Goal: Information Seeking & Learning: Check status

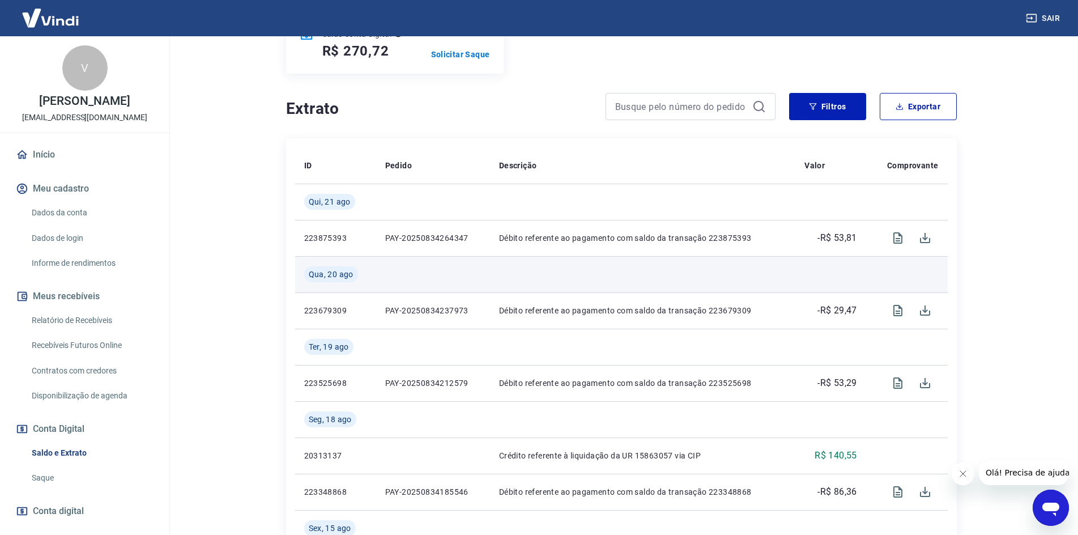
scroll to position [170, 0]
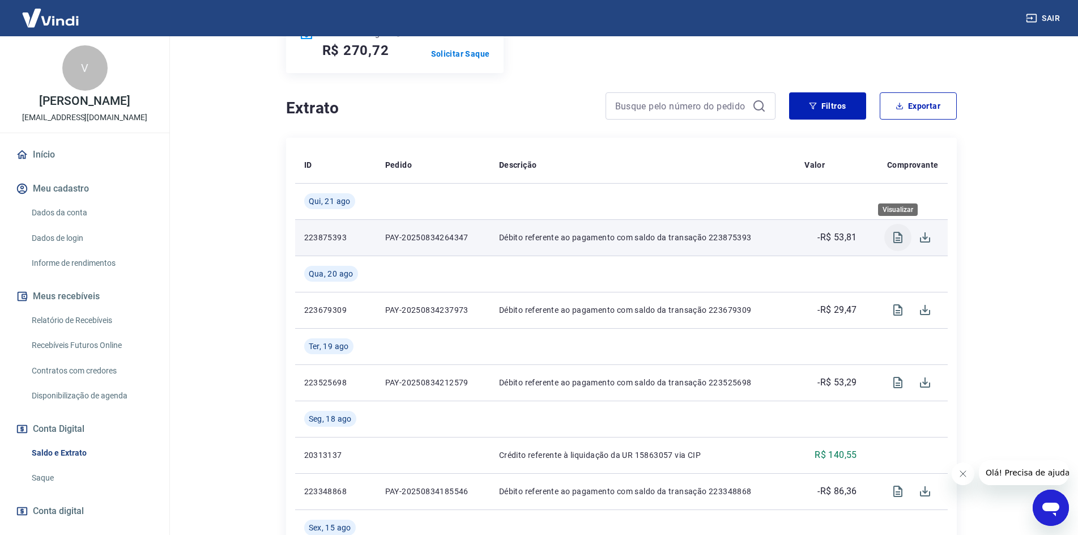
click at [900, 236] on icon "Visualizar" at bounding box center [898, 238] width 14 height 14
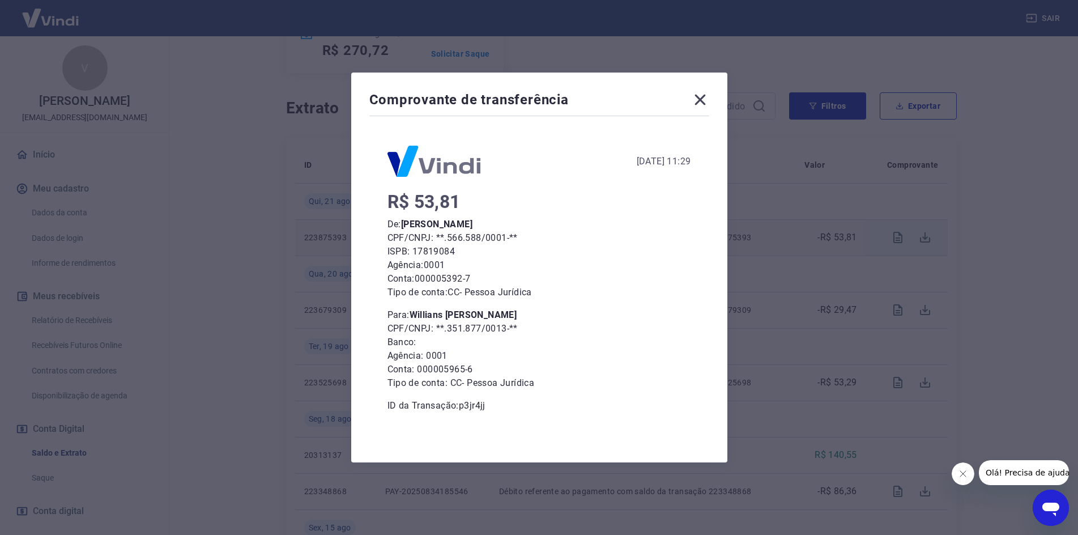
click at [272, 301] on div "Comprovante de transferência 21 de Agosto de 2025, 11:29 R$ 53,81 De: Valter da…" at bounding box center [539, 267] width 1078 height 535
click at [706, 99] on icon at bounding box center [700, 100] width 18 height 18
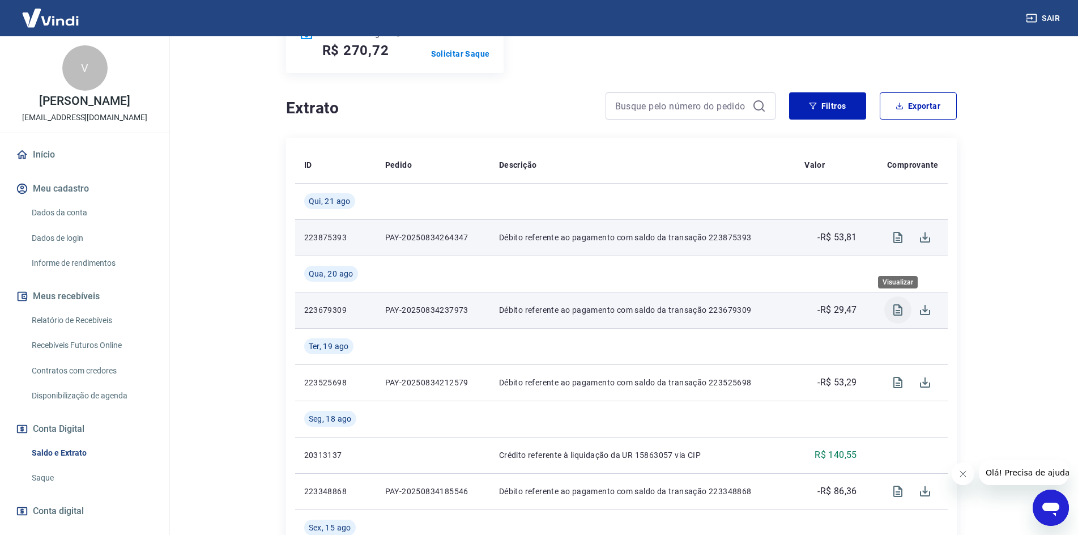
click at [900, 310] on icon "Visualizar" at bounding box center [898, 310] width 14 height 14
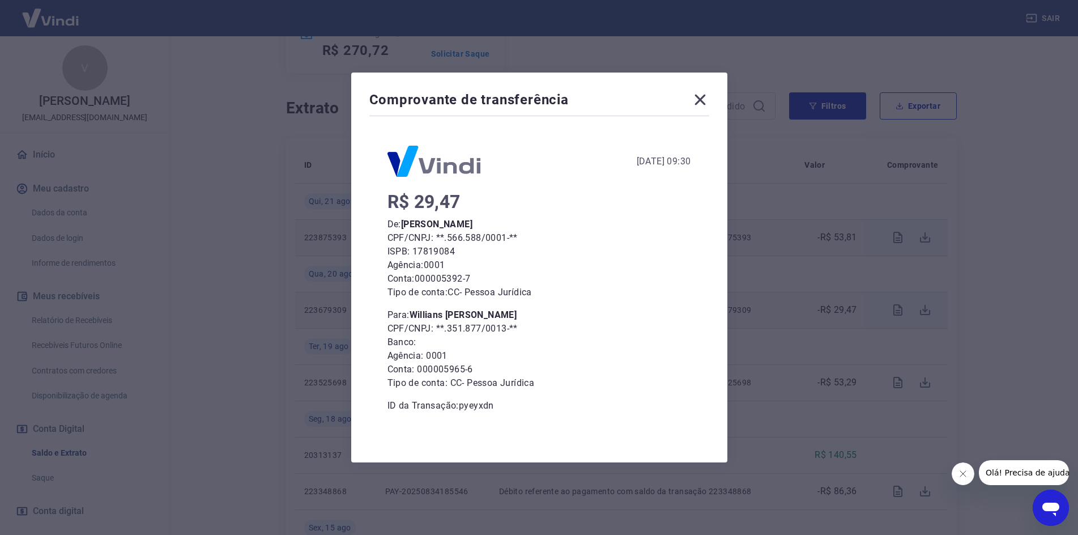
click at [699, 103] on icon at bounding box center [700, 100] width 18 height 18
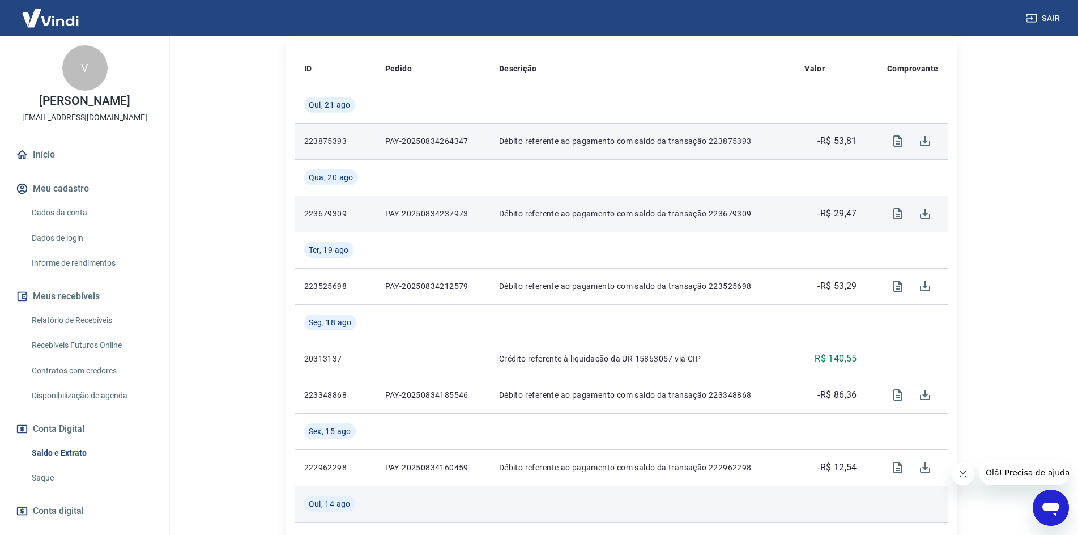
scroll to position [283, 0]
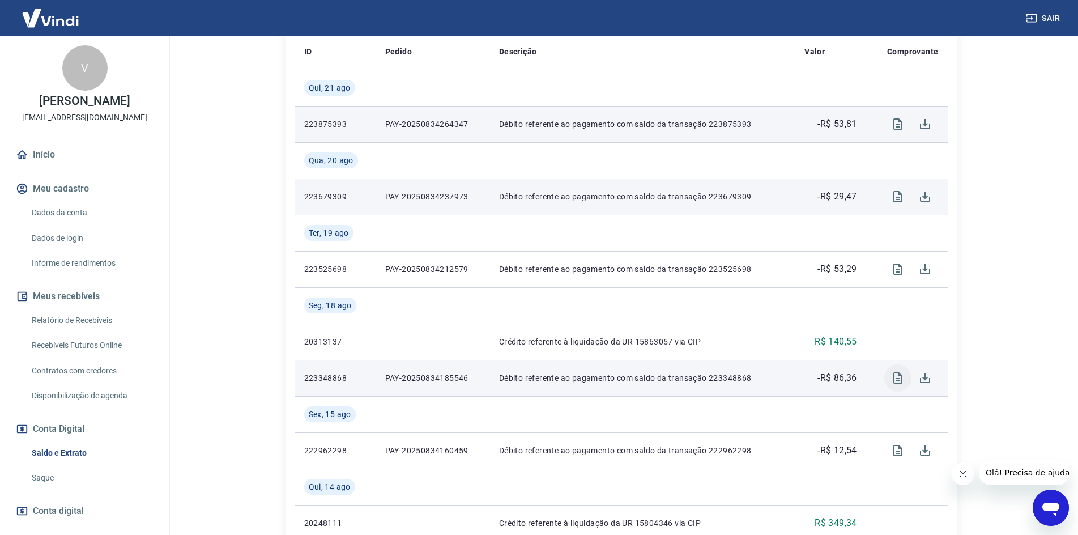
click at [898, 376] on icon "Visualizar" at bounding box center [897, 377] width 9 height 11
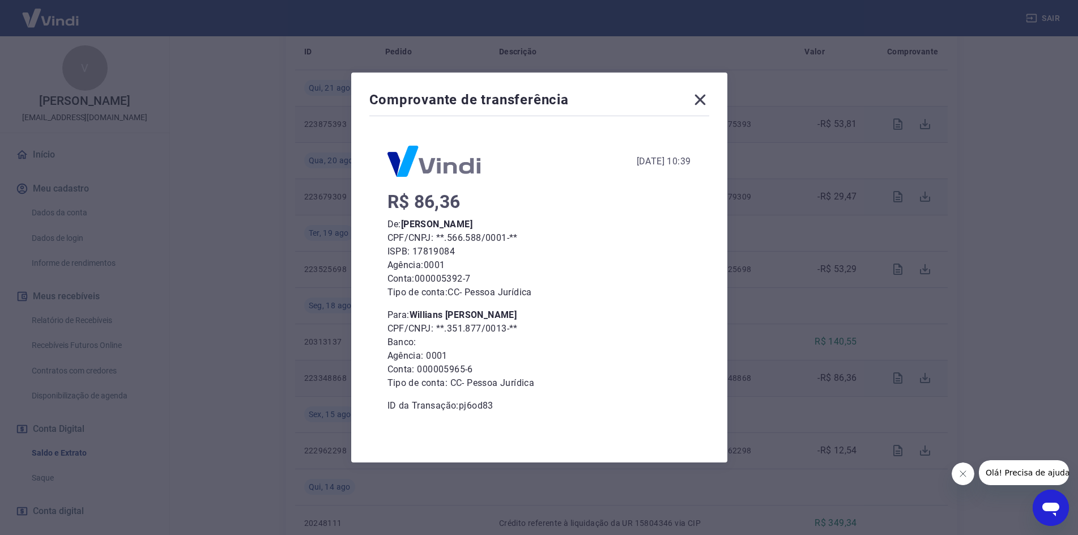
click at [817, 362] on div "Comprovante de transferência 18 de Agosto de 2025, 10:39 R$ 86,36 De: Valter da…" at bounding box center [539, 267] width 1078 height 535
click at [697, 99] on icon at bounding box center [700, 100] width 18 height 18
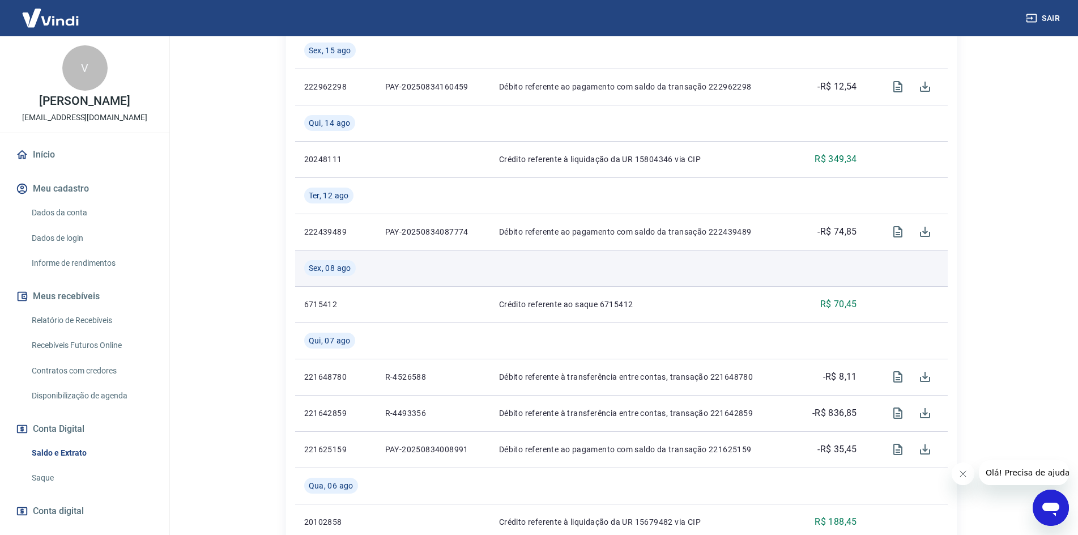
scroll to position [680, 0]
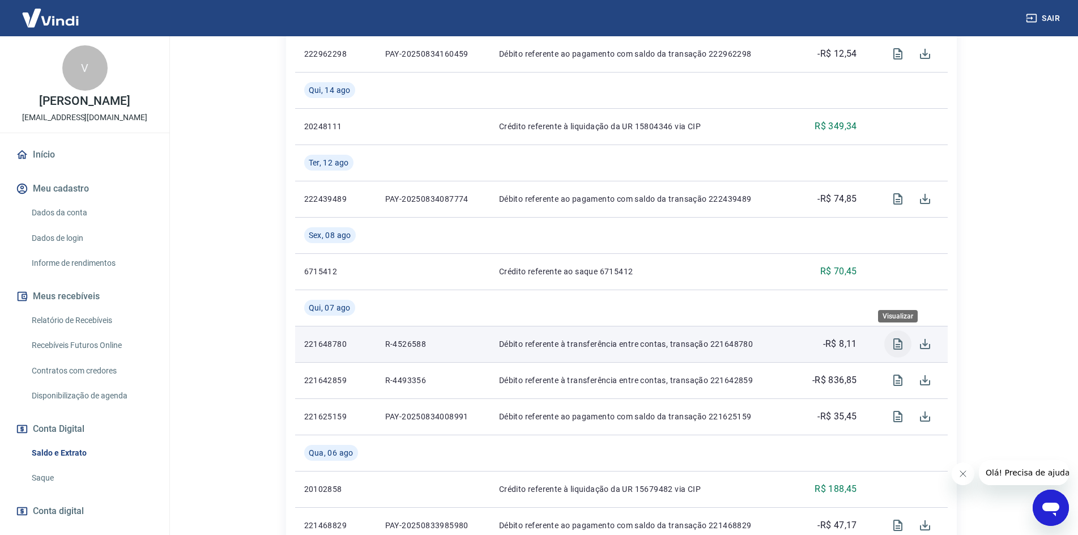
click at [900, 339] on icon "Visualizar" at bounding box center [898, 344] width 14 height 14
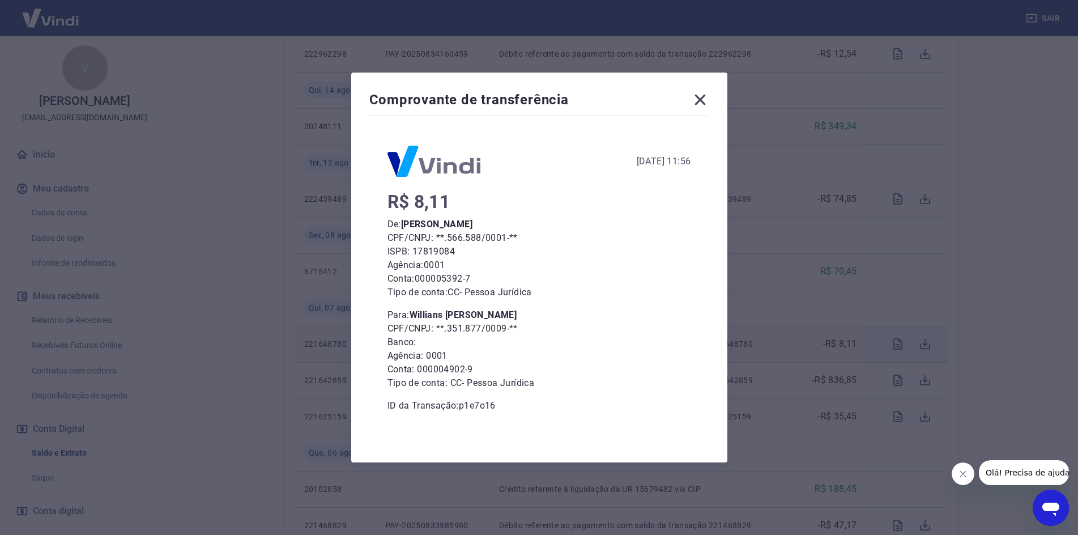
click at [838, 293] on div "Comprovante de transferência 07 de Agosto de 2025, 11:56 R$ 8,11 De: Valter da …" at bounding box center [539, 267] width 1078 height 535
click at [709, 101] on icon at bounding box center [700, 100] width 18 height 18
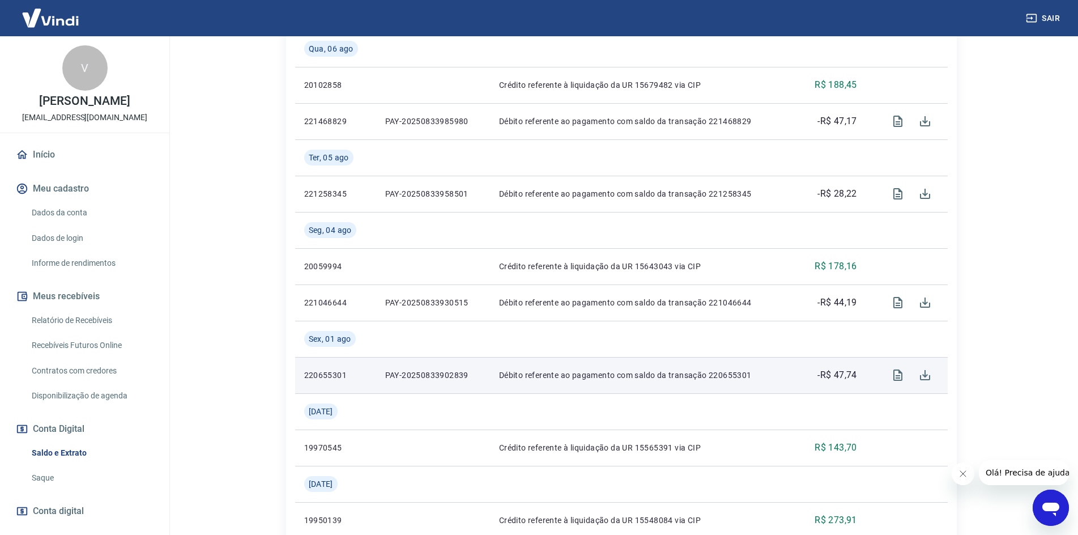
scroll to position [1082, 0]
click at [898, 374] on icon "Visualizar" at bounding box center [897, 376] width 9 height 11
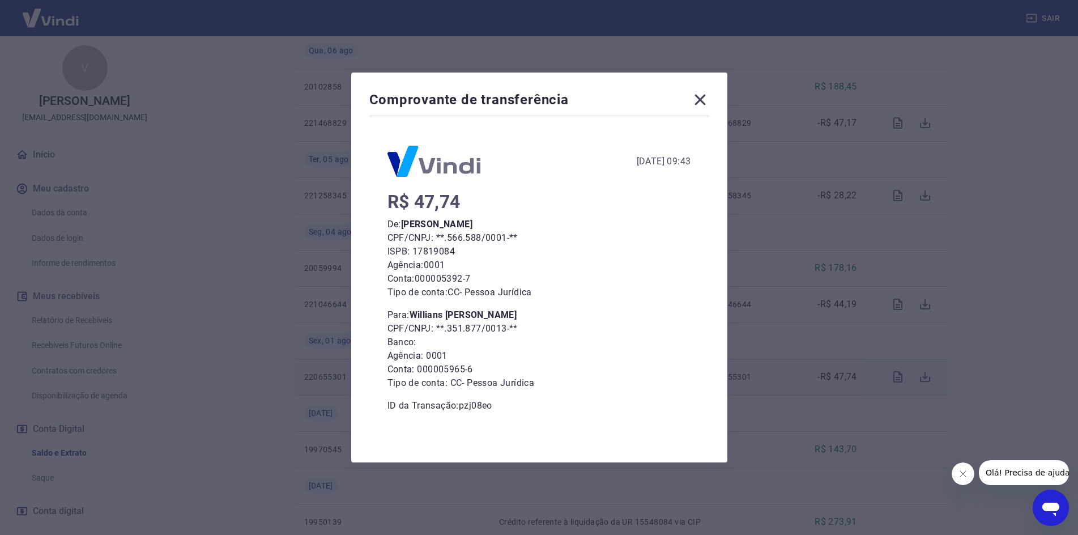
click at [760, 428] on div "Comprovante de transferência 01 de Agosto de 2025, 09:43 R$ 47,74 De: Valter da…" at bounding box center [539, 267] width 1078 height 535
click at [705, 92] on icon at bounding box center [700, 100] width 18 height 18
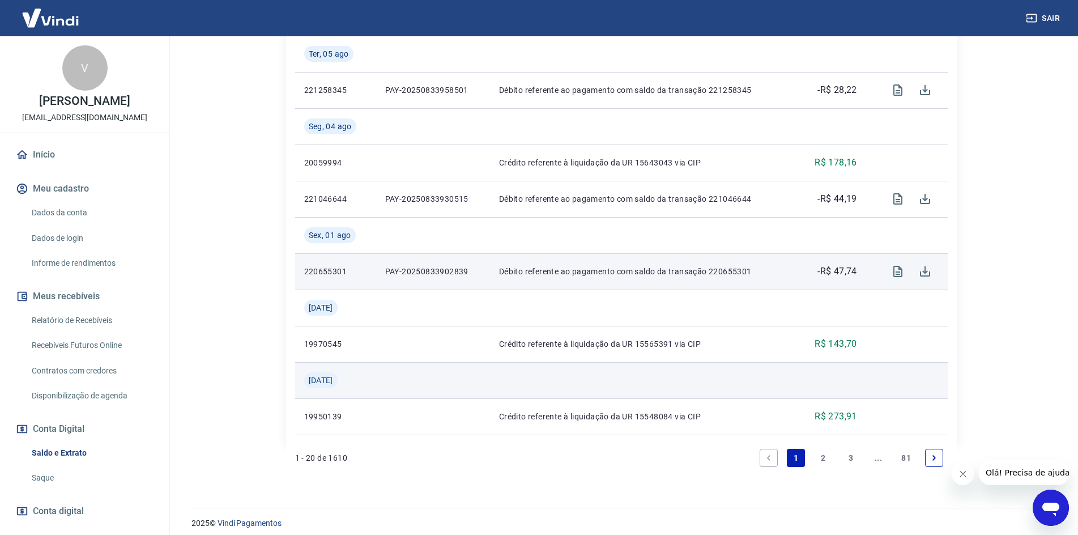
scroll to position [1195, 0]
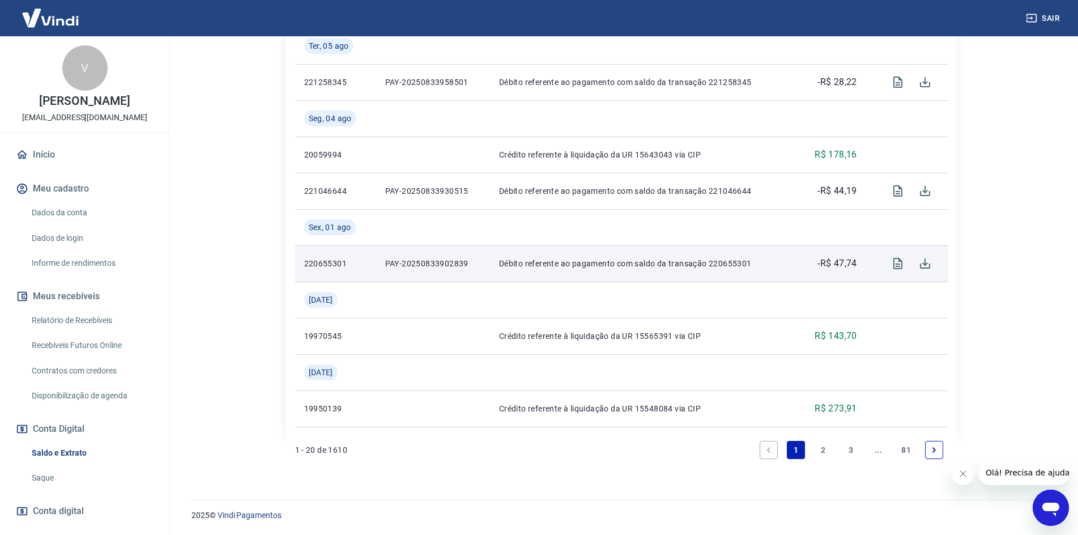
click at [825, 452] on link "2" at bounding box center [824, 450] width 18 height 18
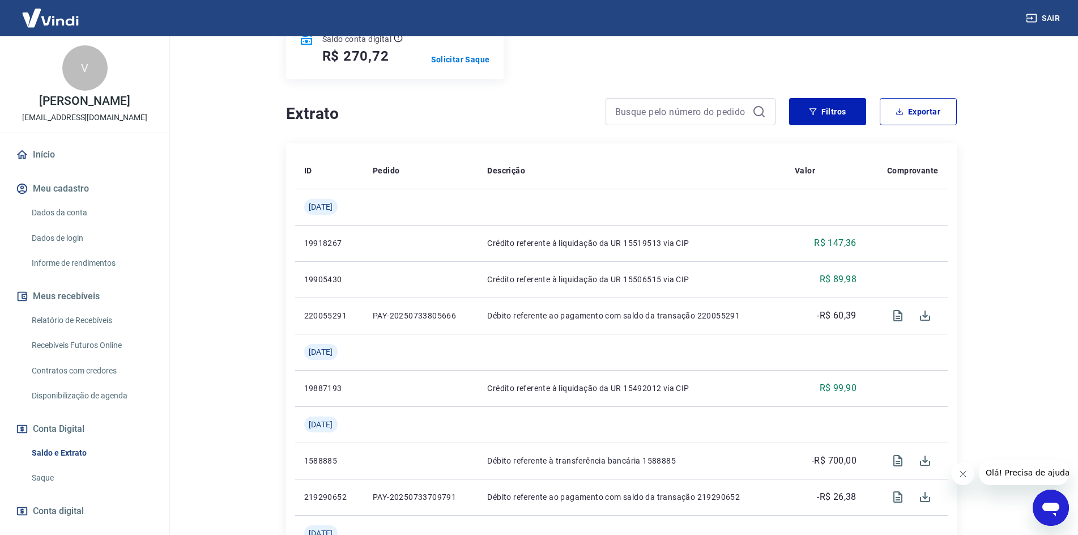
scroll to position [227, 0]
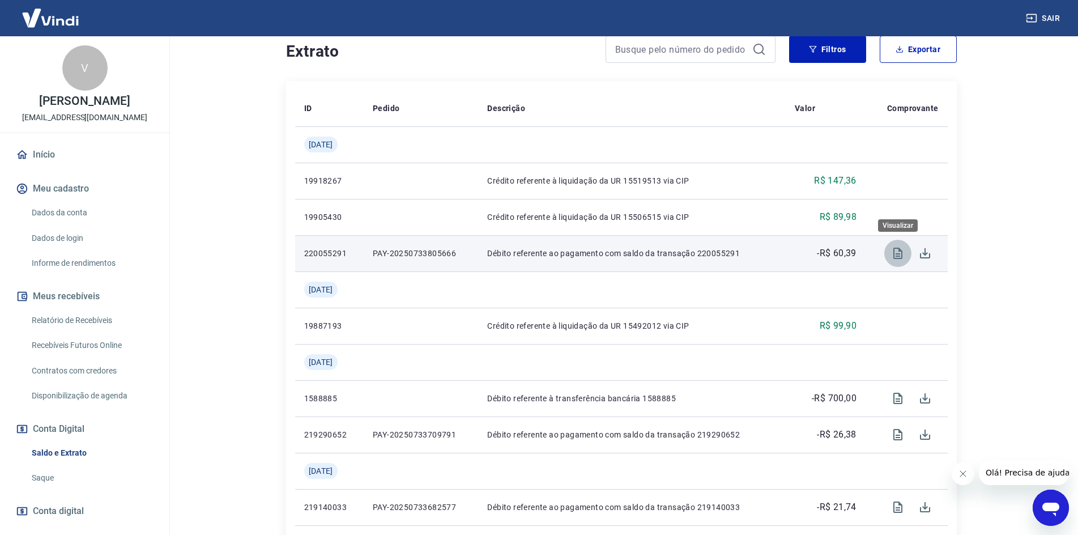
click at [898, 253] on icon "Visualizar" at bounding box center [897, 253] width 9 height 11
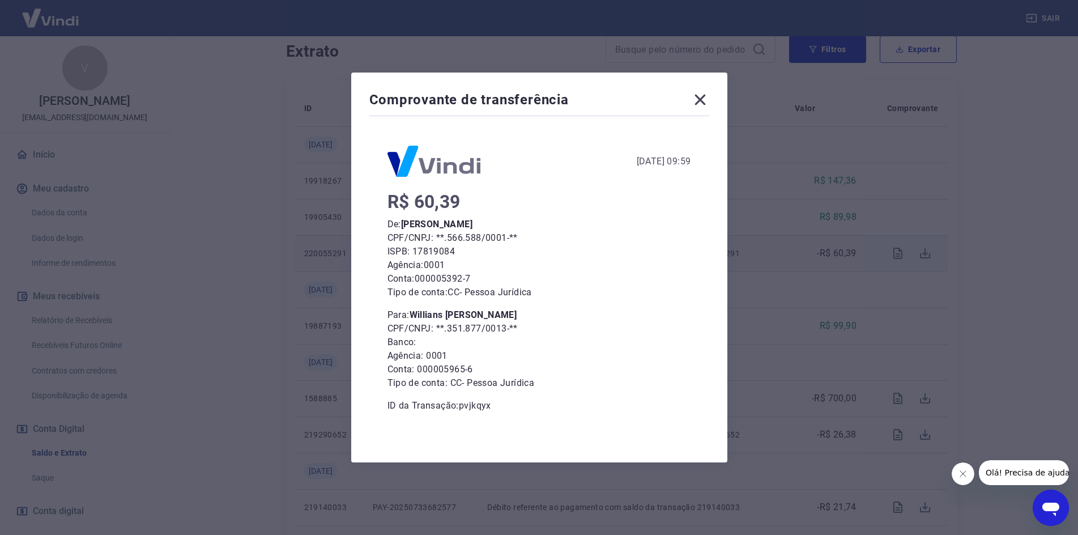
click at [770, 364] on div "Comprovante de transferência 28 de Julho de 2025, 09:59 R$ 60,39 De: Valter da …" at bounding box center [539, 267] width 1078 height 535
click at [693, 97] on div "Comprovante de transferência" at bounding box center [539, 102] width 340 height 23
click at [701, 97] on icon at bounding box center [699, 100] width 11 height 11
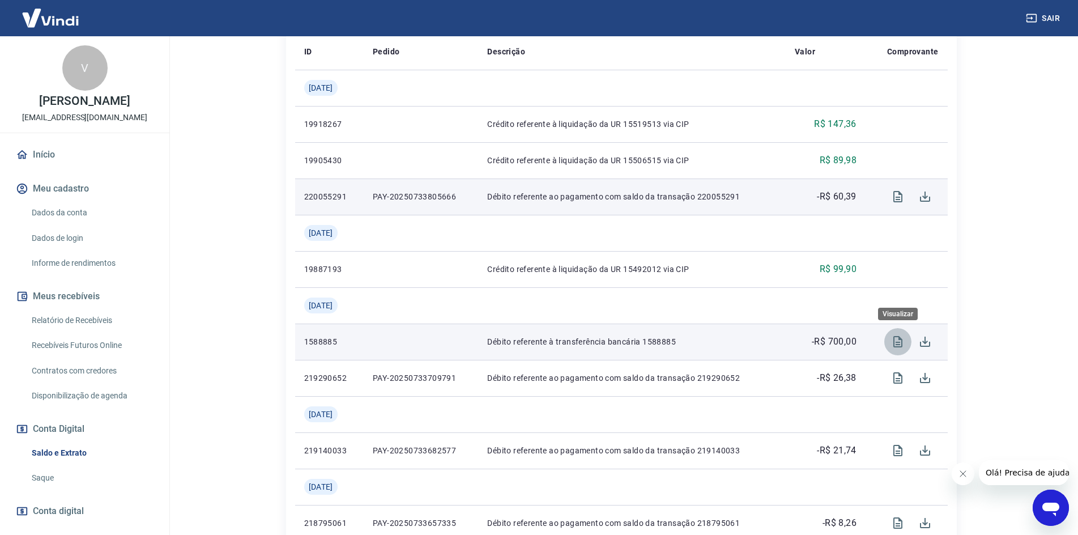
click at [898, 339] on icon "Visualizar" at bounding box center [898, 342] width 14 height 14
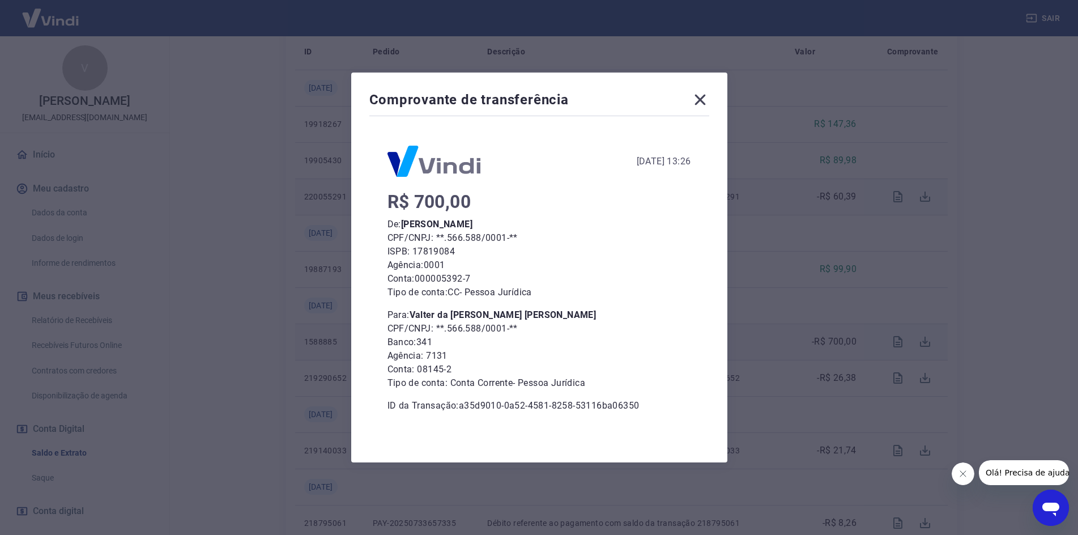
click at [704, 100] on icon at bounding box center [699, 100] width 11 height 11
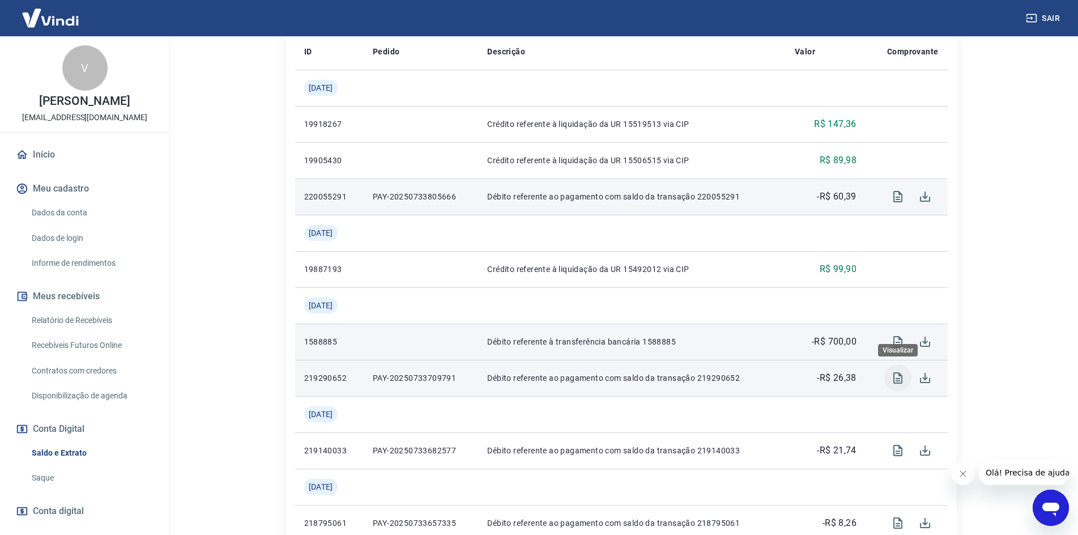
click at [898, 379] on icon "Visualizar" at bounding box center [897, 377] width 9 height 11
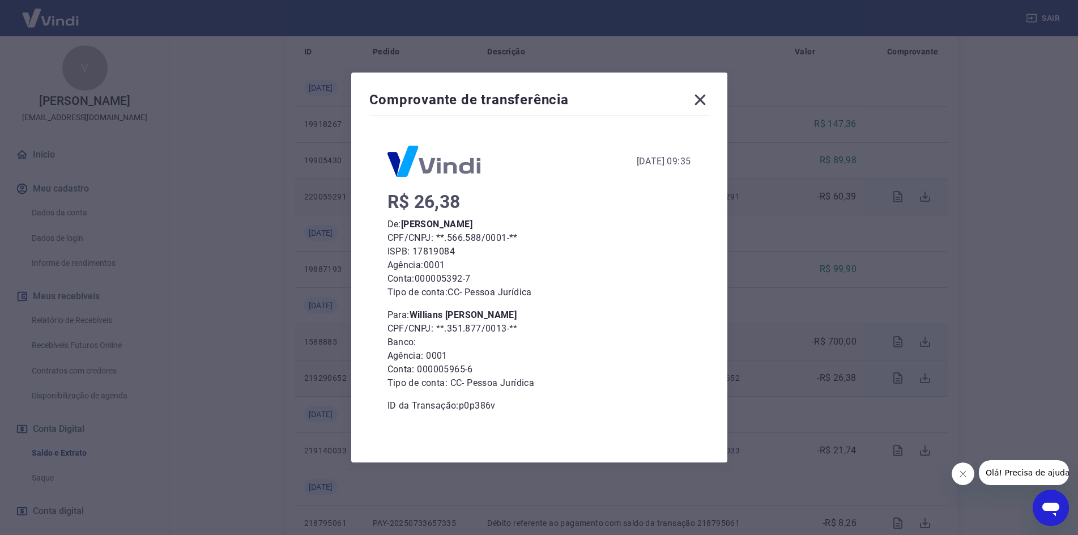
click at [697, 103] on icon at bounding box center [700, 100] width 18 height 18
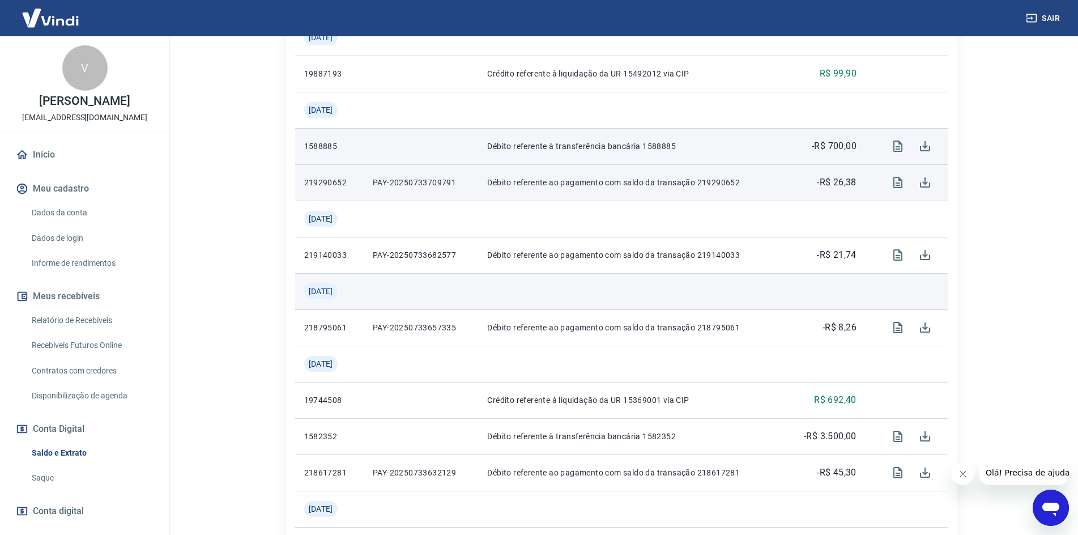
scroll to position [510, 0]
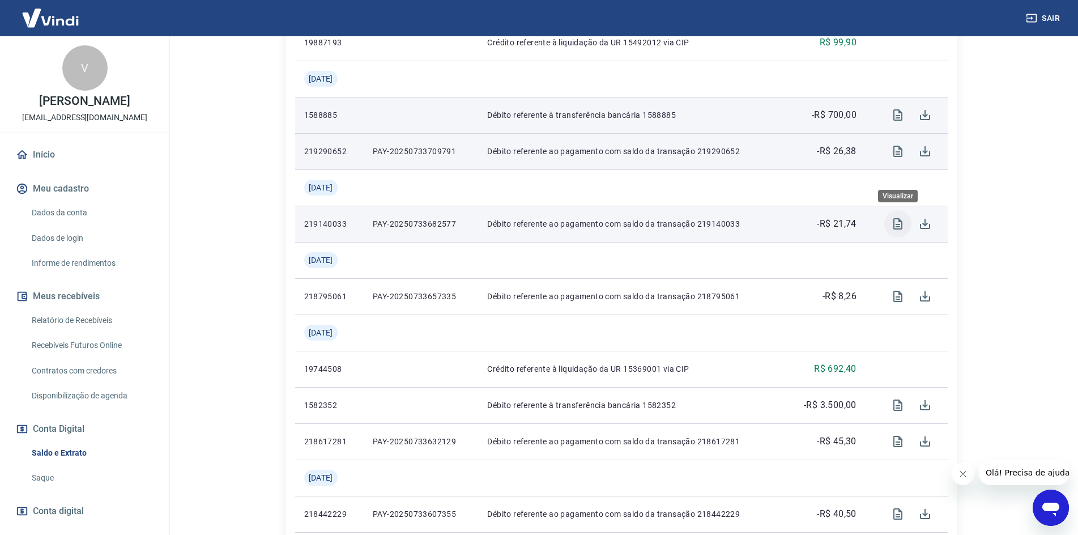
click at [900, 221] on icon "Visualizar" at bounding box center [897, 223] width 9 height 11
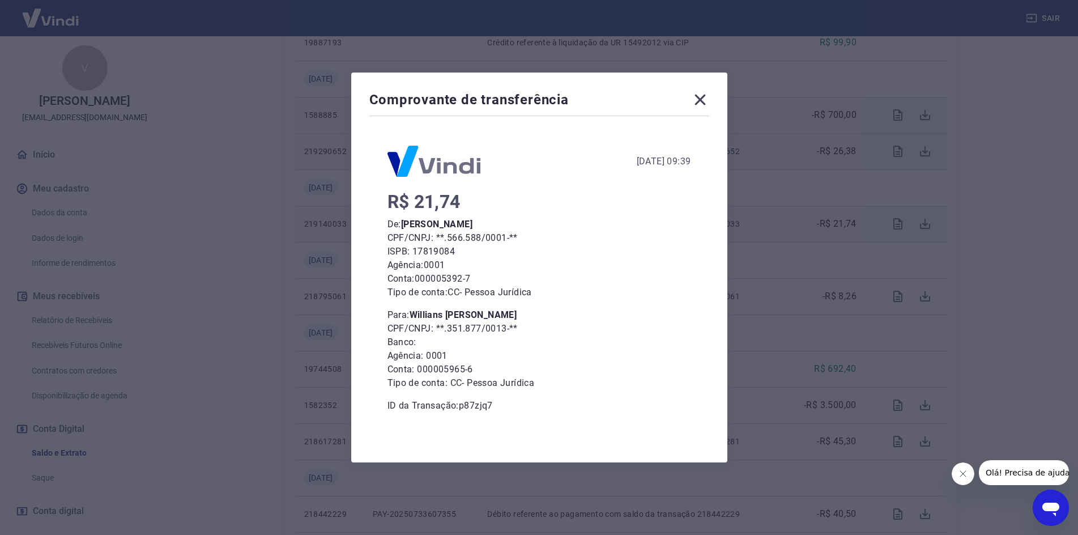
click at [845, 237] on div "Comprovante de transferência 21 de Julho de 2025, 09:39 R$ 21,74 De: Valter da …" at bounding box center [539, 267] width 1078 height 535
click at [700, 101] on icon at bounding box center [700, 100] width 18 height 18
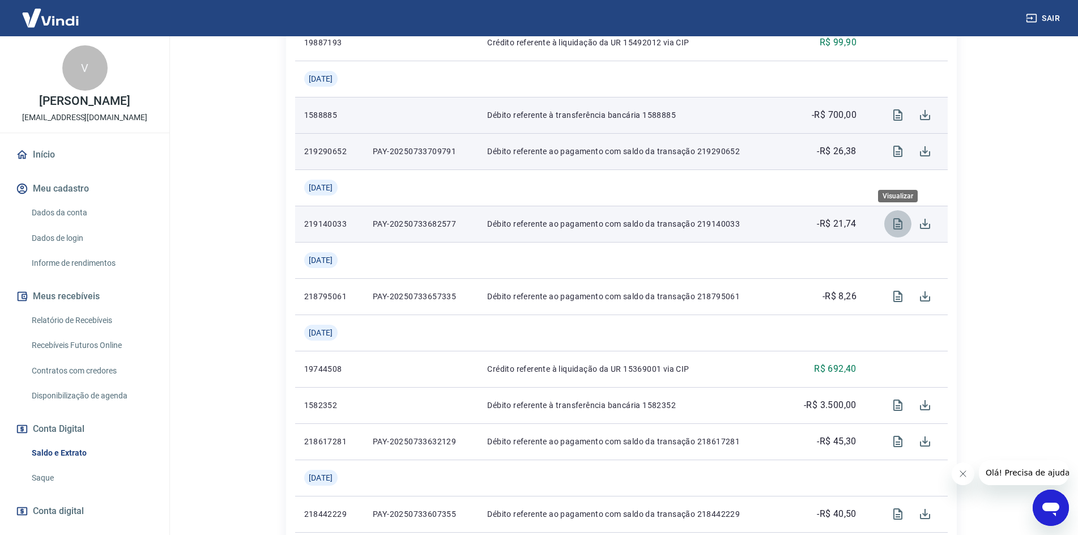
click at [900, 223] on icon "Visualizar" at bounding box center [898, 224] width 14 height 14
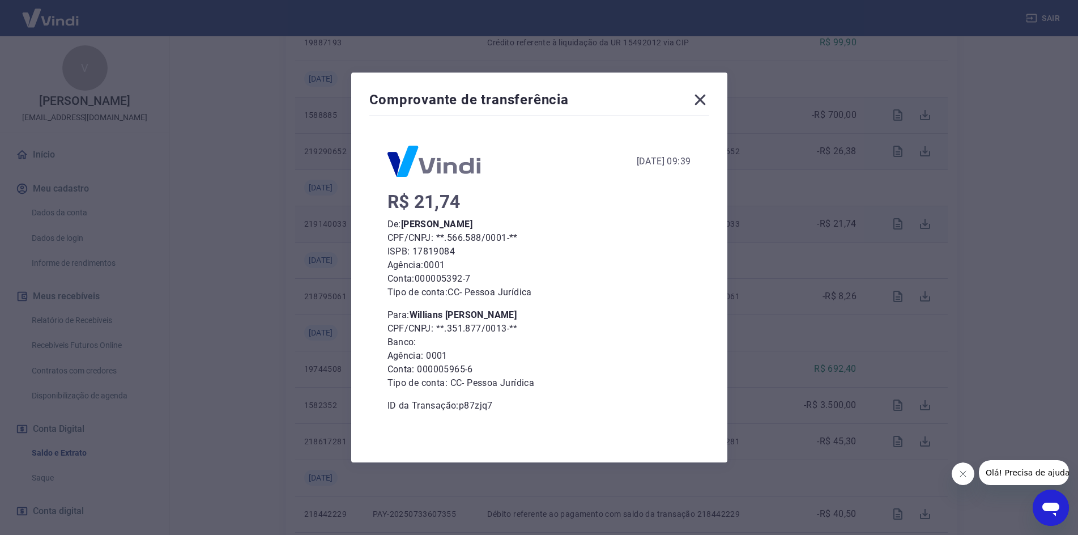
click at [705, 96] on icon at bounding box center [700, 100] width 18 height 18
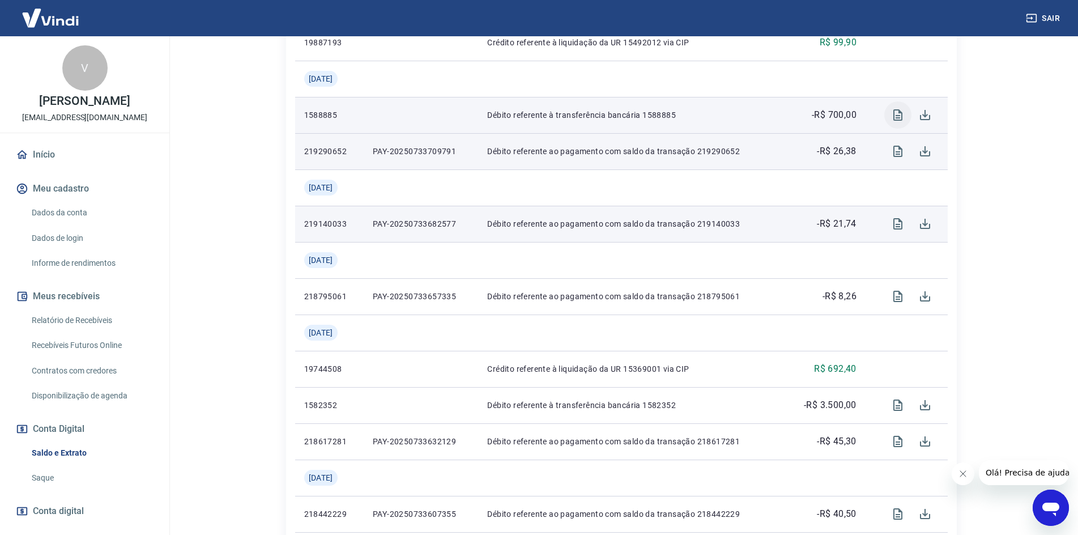
click at [898, 113] on icon "Visualizar" at bounding box center [898, 115] width 14 height 14
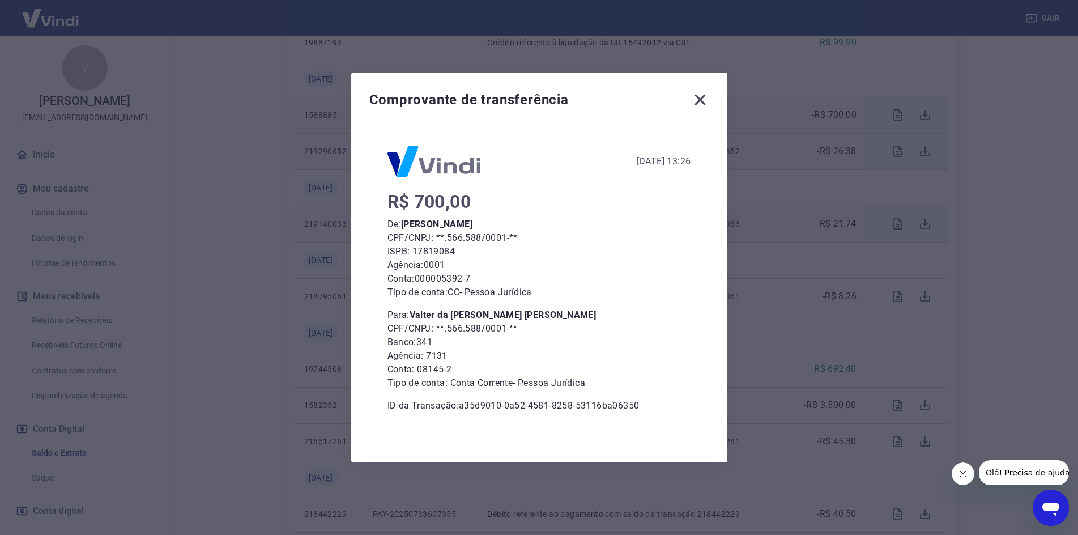
click at [762, 198] on div "Comprovante de transferência 22 de Julho de 2025, 13:26 R$ 700,00 De: Valter da…" at bounding box center [539, 267] width 1078 height 535
click at [709, 102] on icon at bounding box center [700, 100] width 18 height 18
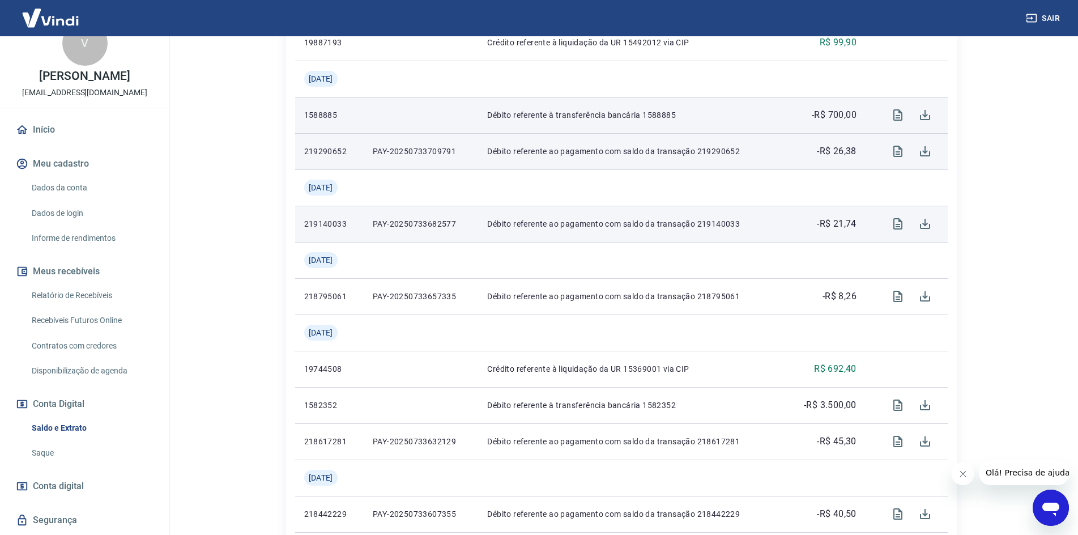
scroll to position [57, 0]
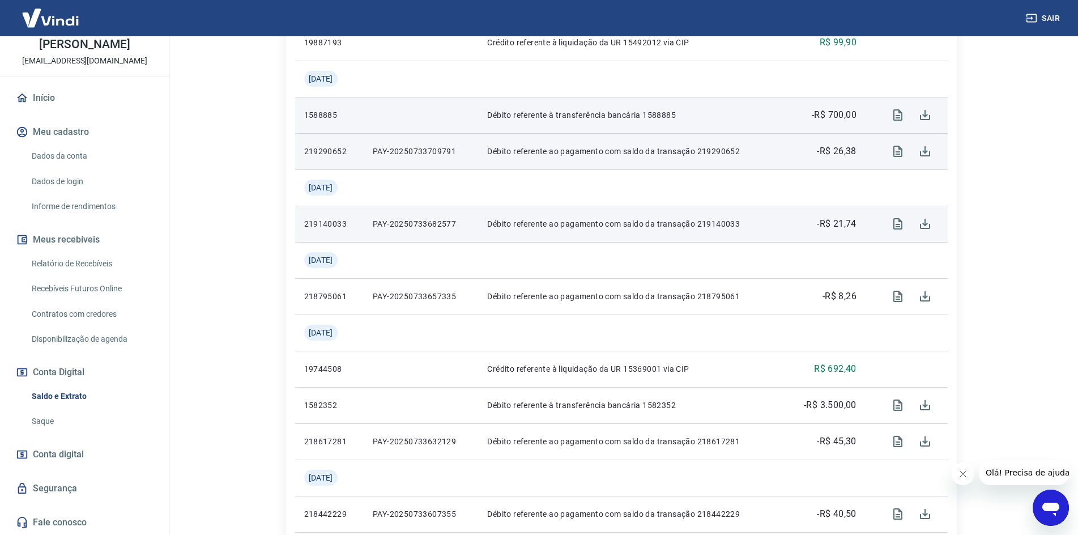
click at [61, 489] on link "Segurança" at bounding box center [85, 488] width 142 height 25
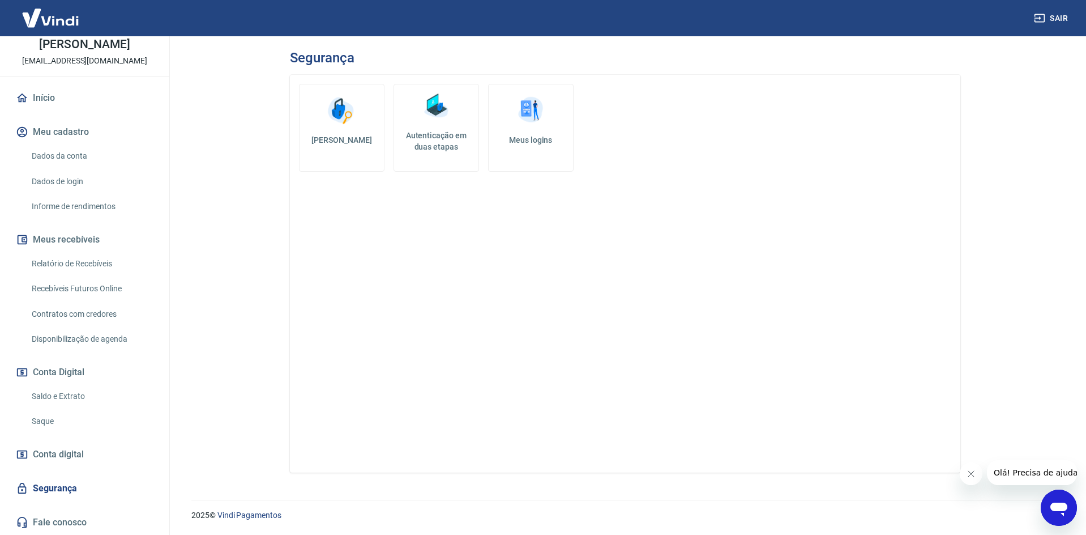
click at [453, 122] on img at bounding box center [436, 106] width 34 height 34
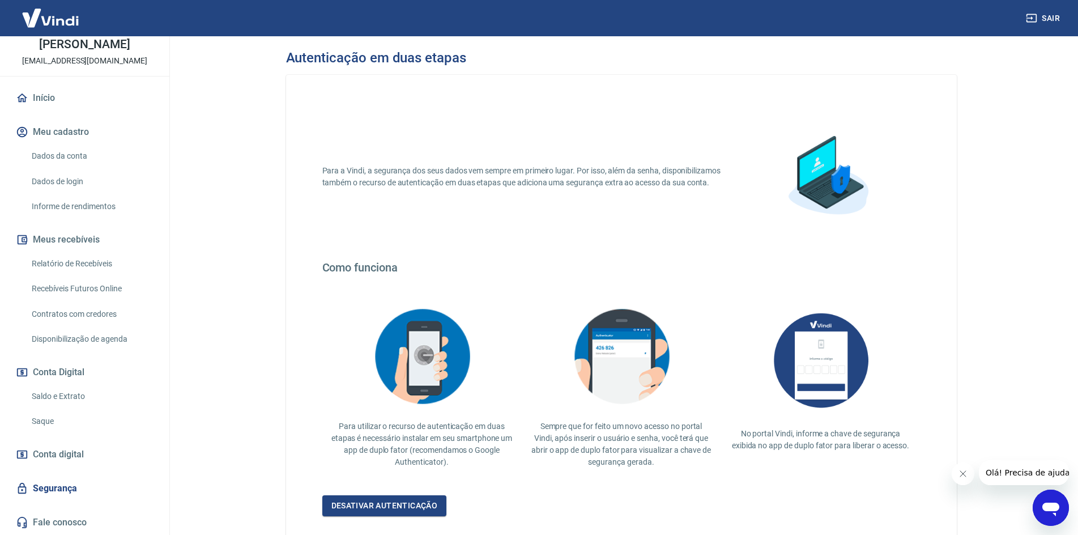
click at [53, 488] on link "Segurança" at bounding box center [85, 488] width 142 height 25
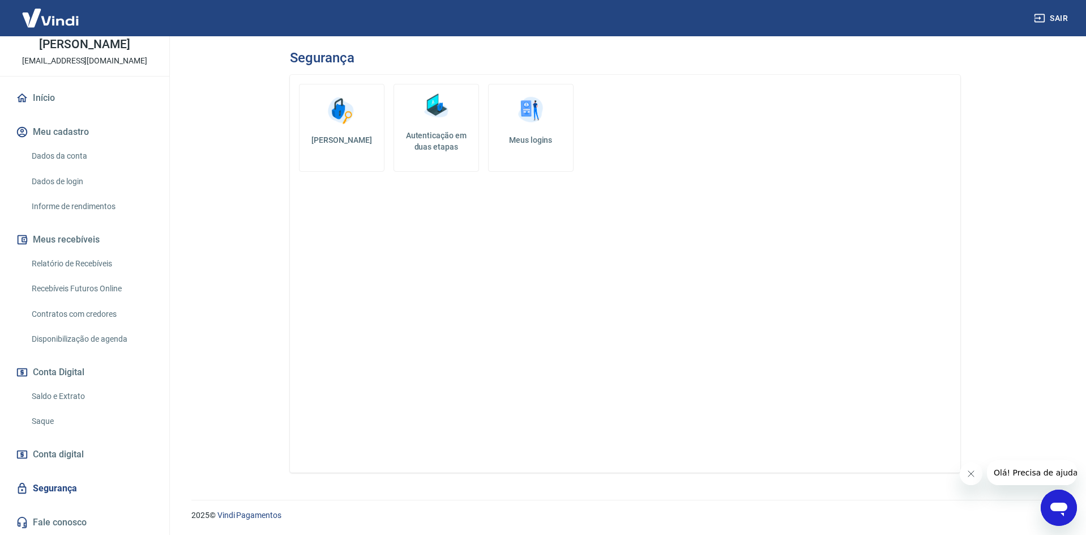
click at [530, 118] on img at bounding box center [531, 110] width 34 height 34
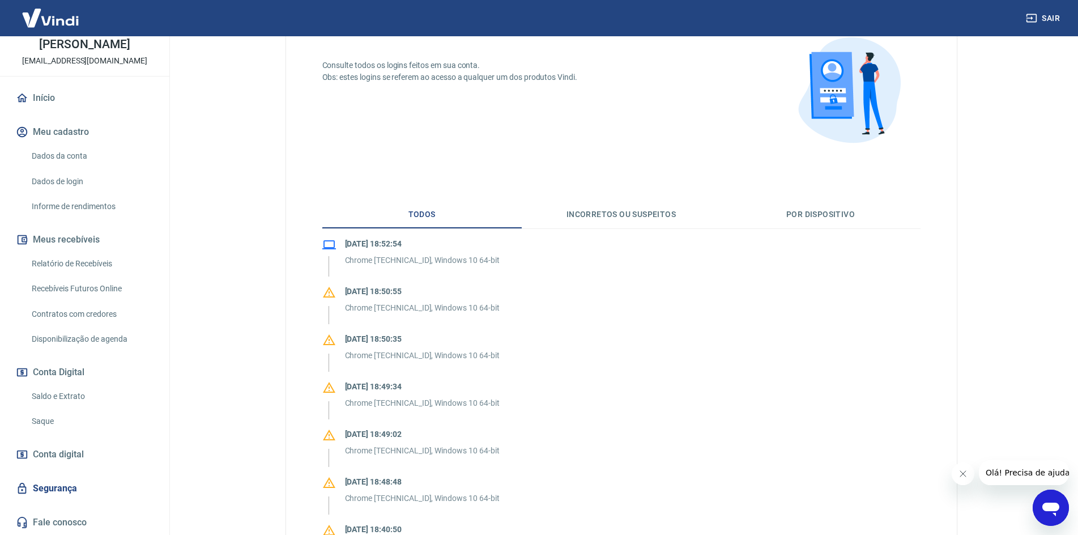
scroll to position [170, 0]
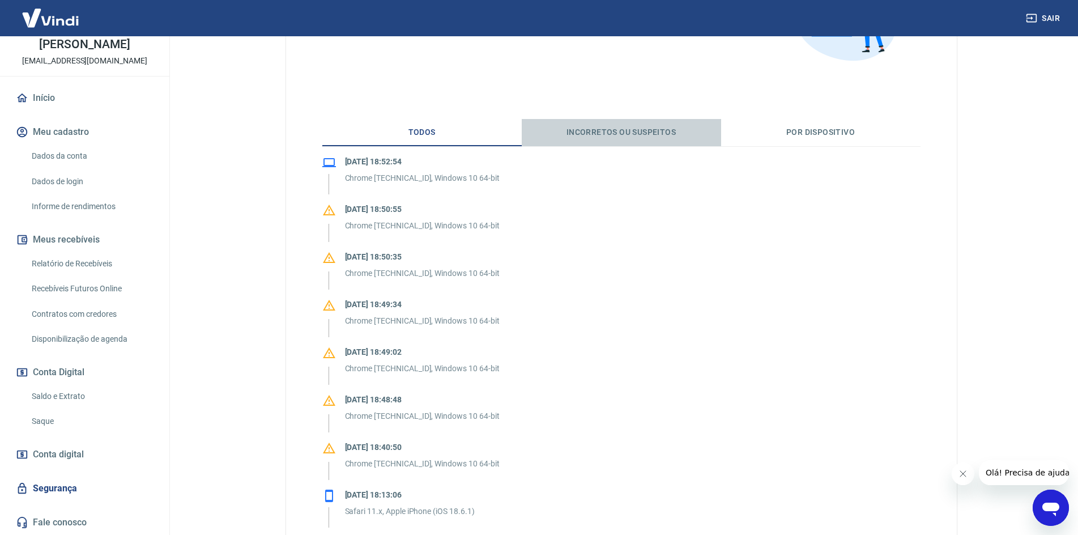
click at [632, 131] on button "Incorretos ou suspeitos" at bounding box center [621, 132] width 199 height 27
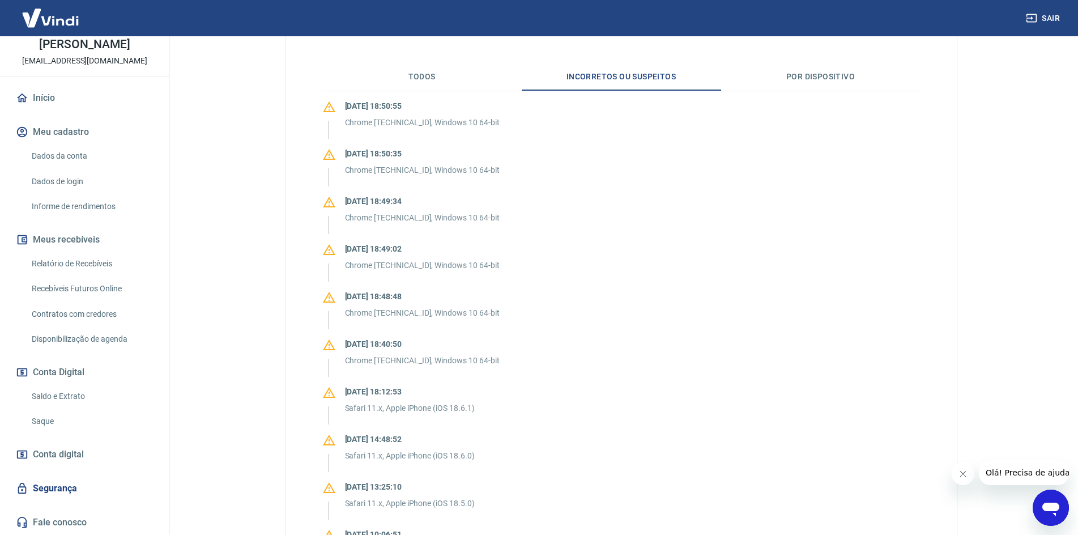
scroll to position [227, 0]
click at [399, 160] on div "21/08/2025 18:50:35 Chrome 139.0.0.0, Windows 10 64-bit" at bounding box center [422, 164] width 155 height 34
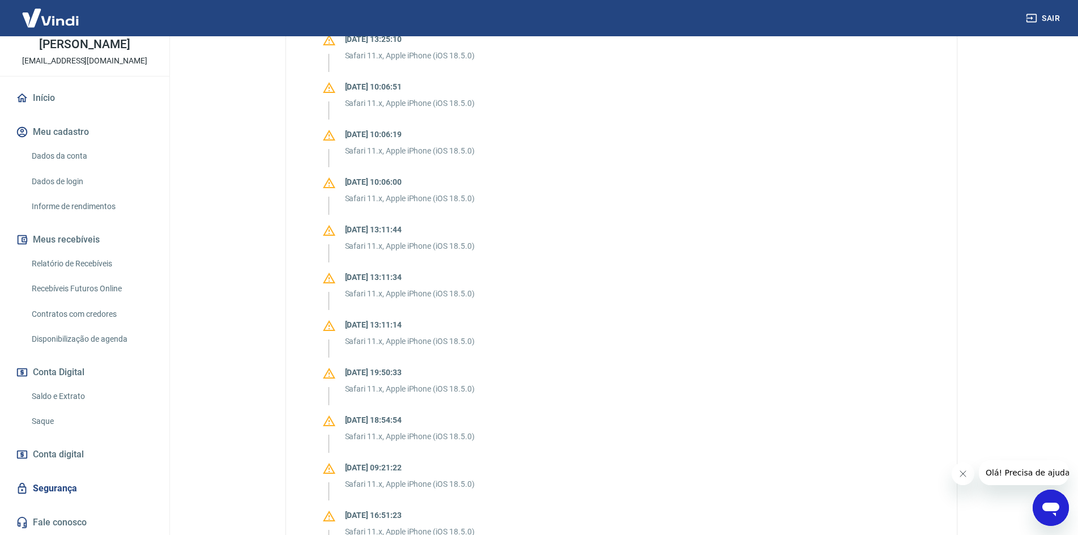
scroll to position [680, 0]
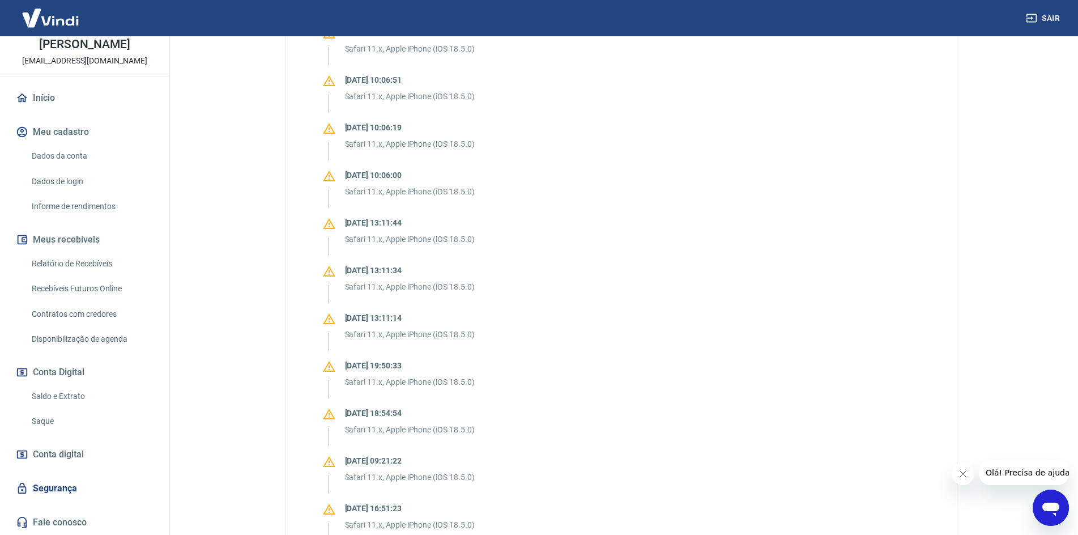
click at [374, 181] on p "17/07/2025 10:06:00" at bounding box center [410, 175] width 130 height 12
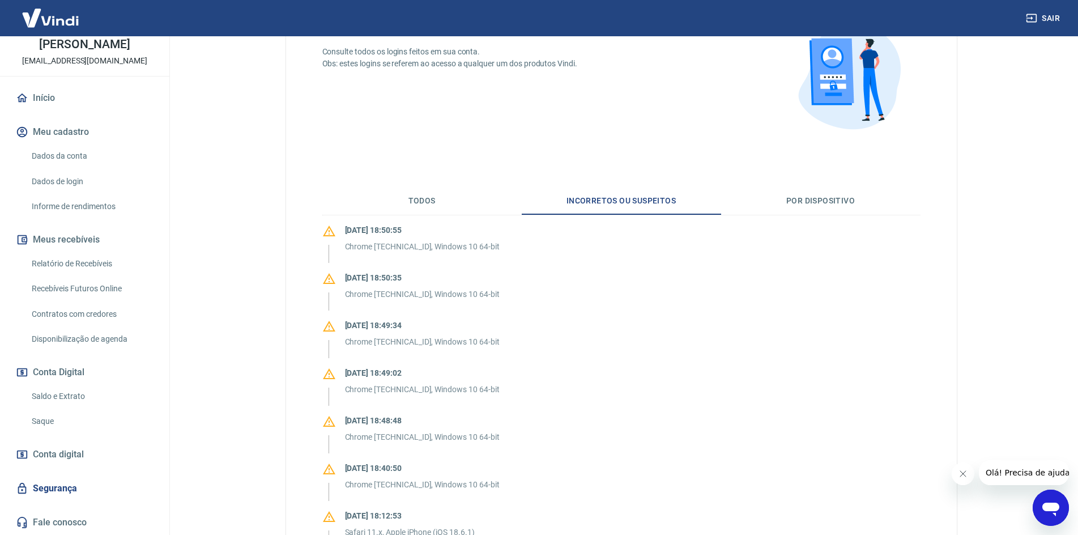
scroll to position [69, 0]
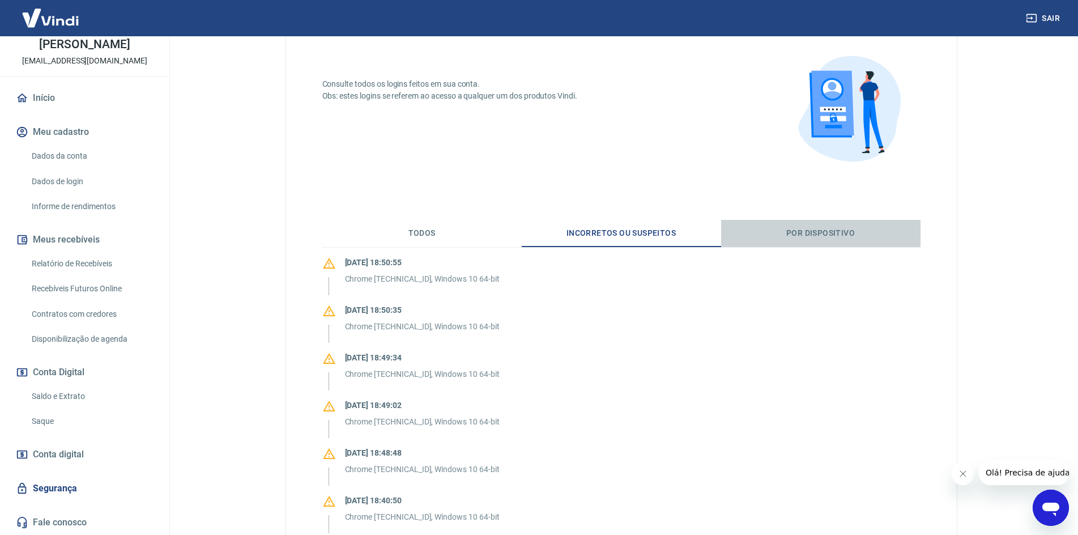
click at [817, 233] on button "Por dispositivo" at bounding box center [820, 233] width 199 height 27
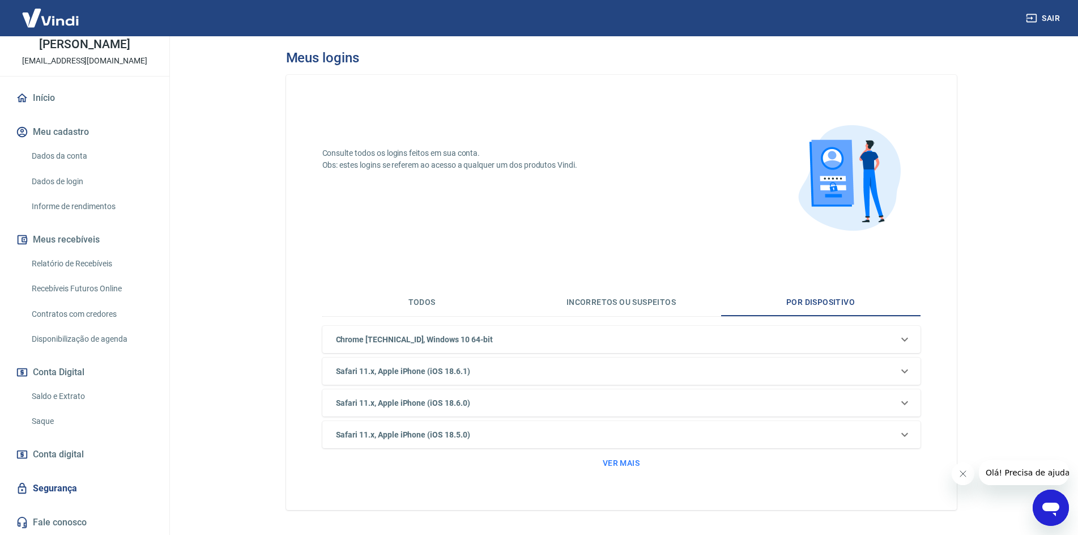
click at [476, 346] on div "Safari 11.x, Apple iPhone (iOS 18.6.1)" at bounding box center [614, 340] width 566 height 12
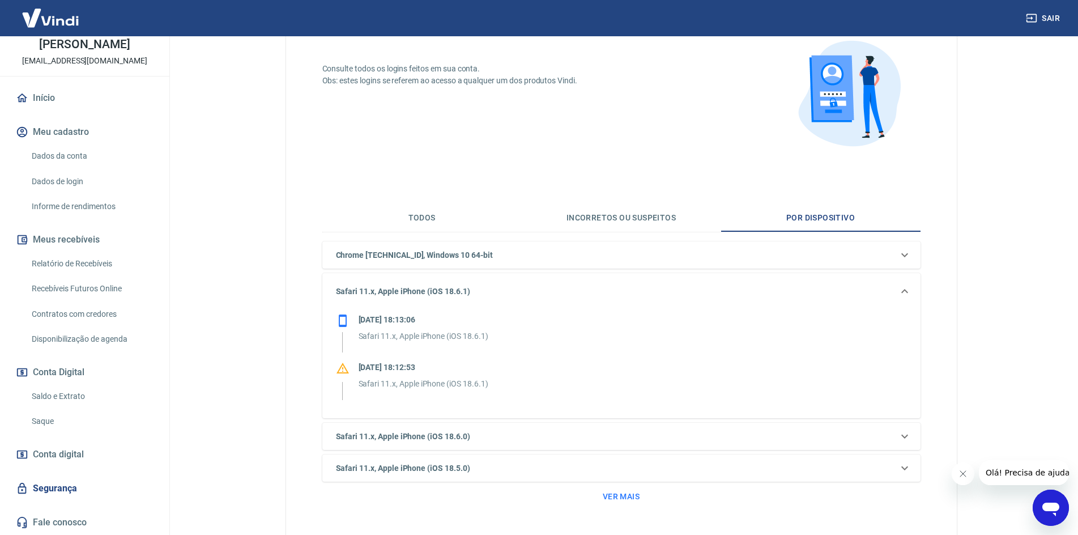
scroll to position [113, 0]
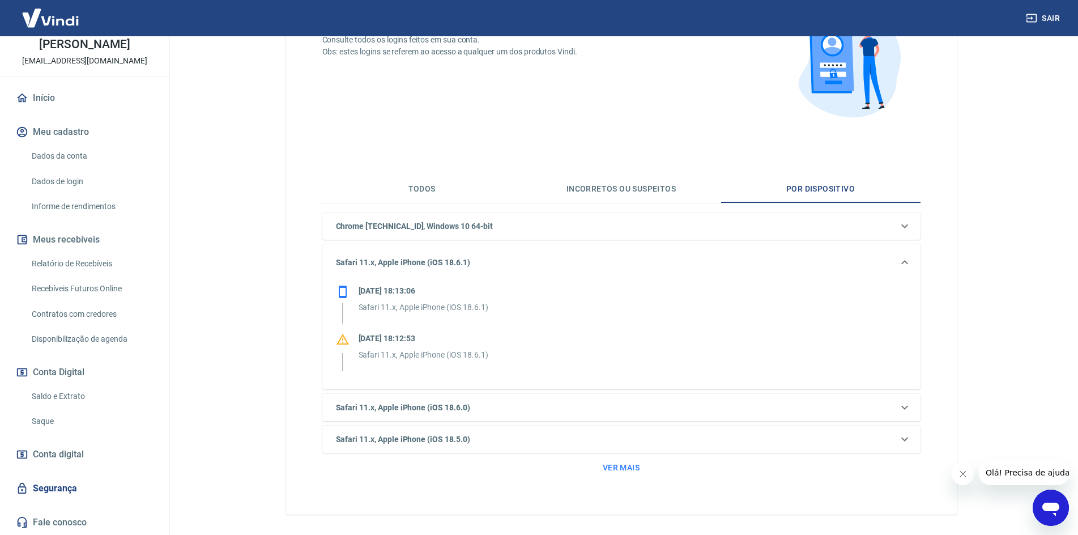
click at [496, 232] on div "Safari 11.x, Apple iPhone (iOS 18.6.0)" at bounding box center [614, 226] width 566 height 12
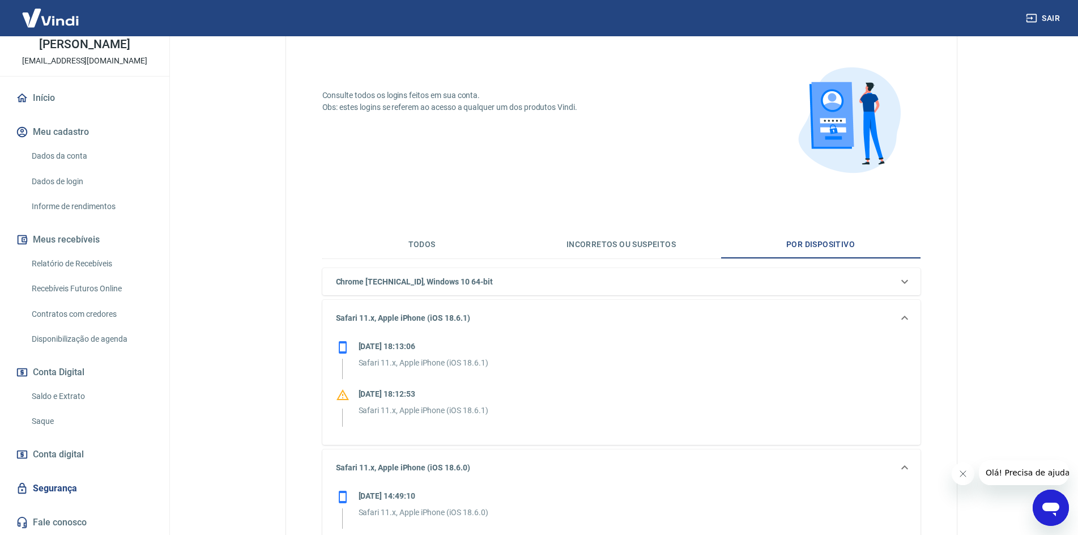
scroll to position [0, 0]
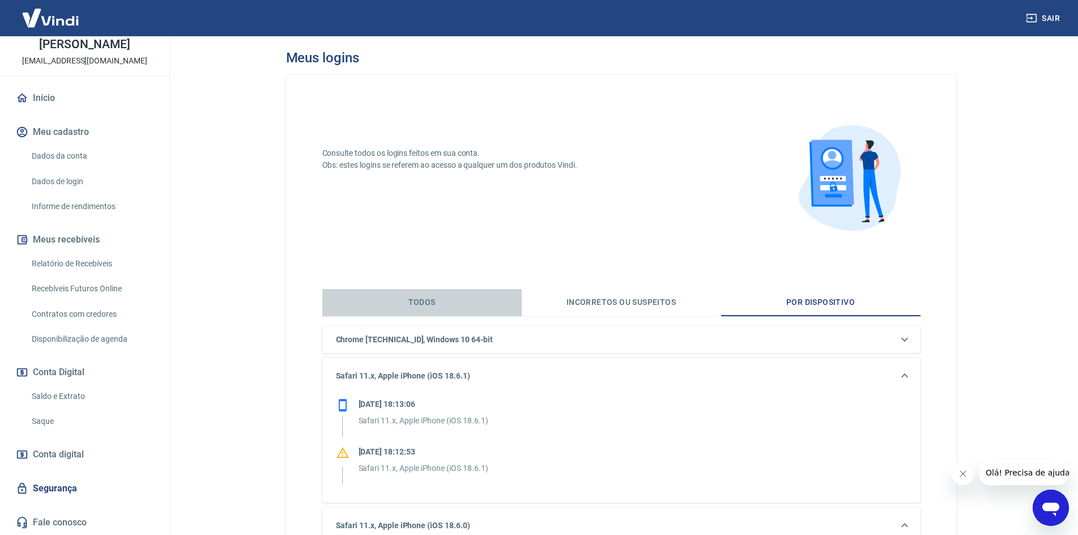
click at [408, 302] on button "Todos" at bounding box center [421, 302] width 199 height 27
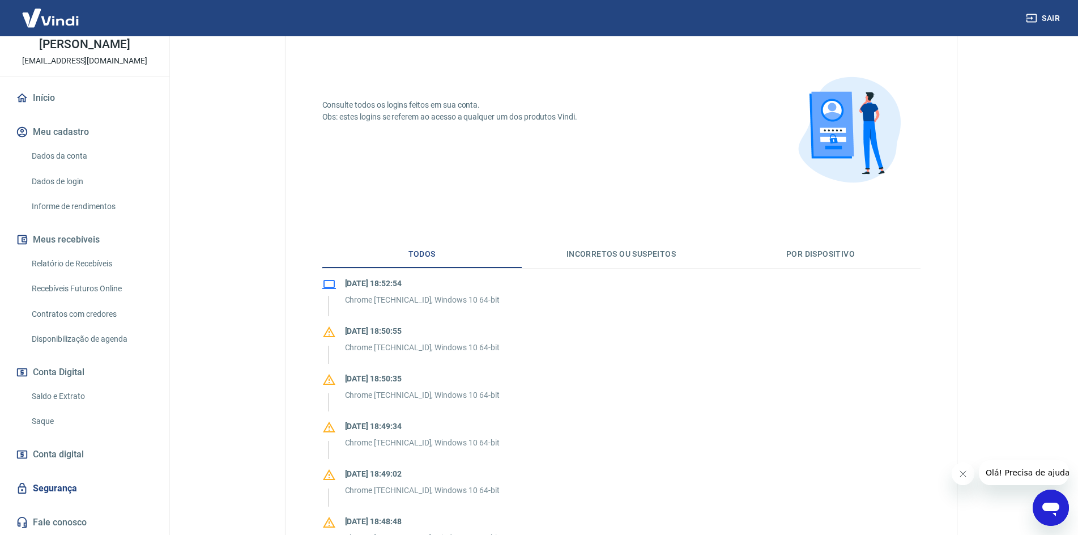
scroll to position [227, 0]
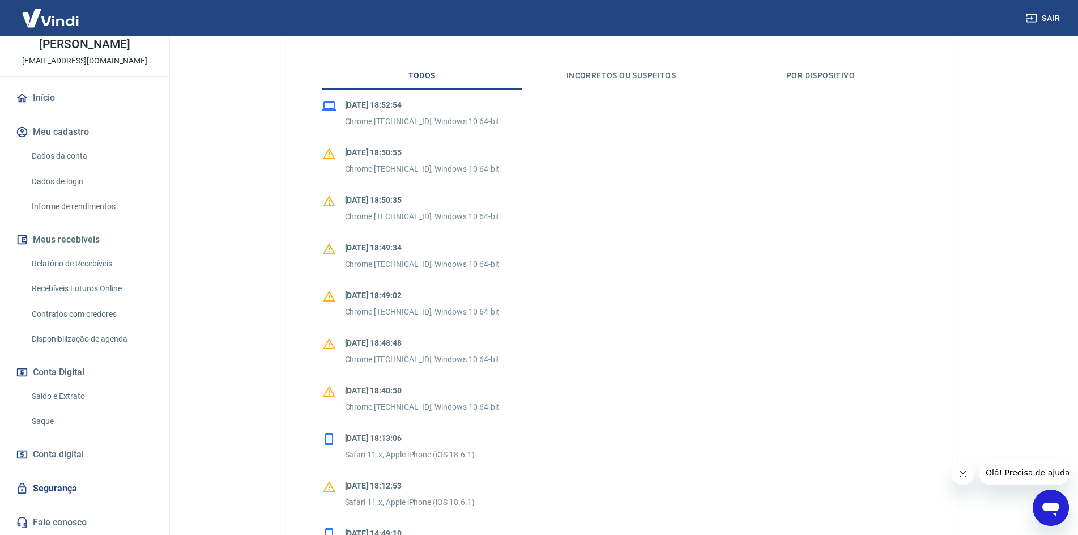
drag, startPoint x: 54, startPoint y: 485, endPoint x: 74, endPoint y: 485, distance: 20.4
click at [54, 485] on link "Segurança" at bounding box center [85, 488] width 142 height 25
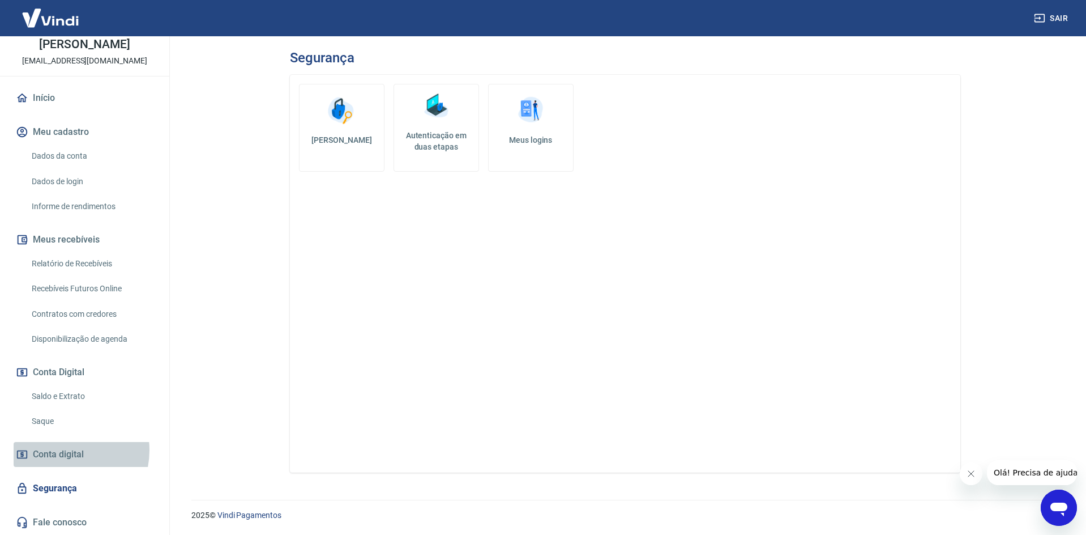
click at [61, 450] on span "Conta digital" at bounding box center [58, 454] width 51 height 16
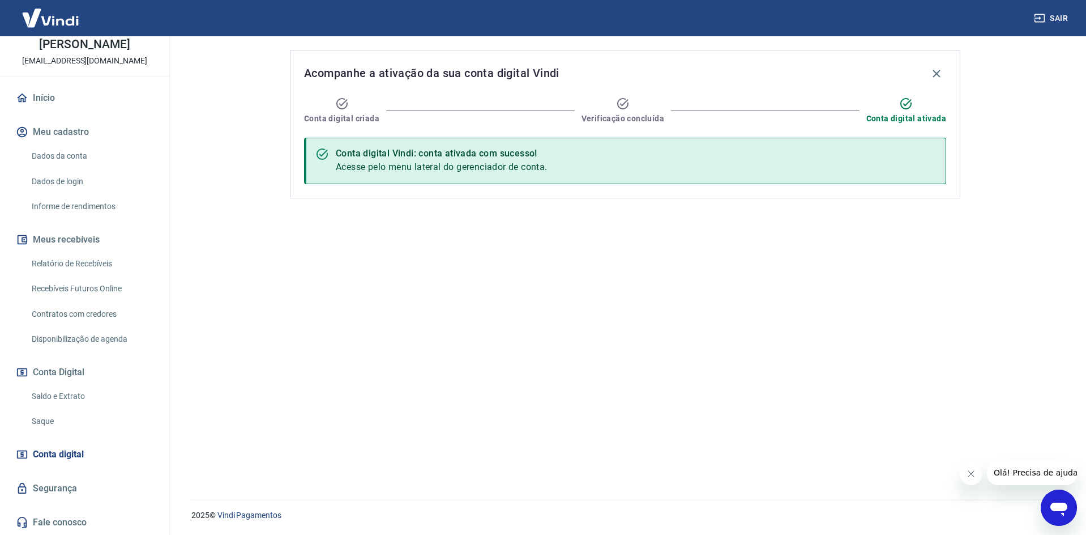
click at [438, 170] on span "Acesse pelo menu lateral do gerenciador de conta." at bounding box center [442, 166] width 212 height 11
click at [55, 422] on link "Saque" at bounding box center [91, 421] width 129 height 23
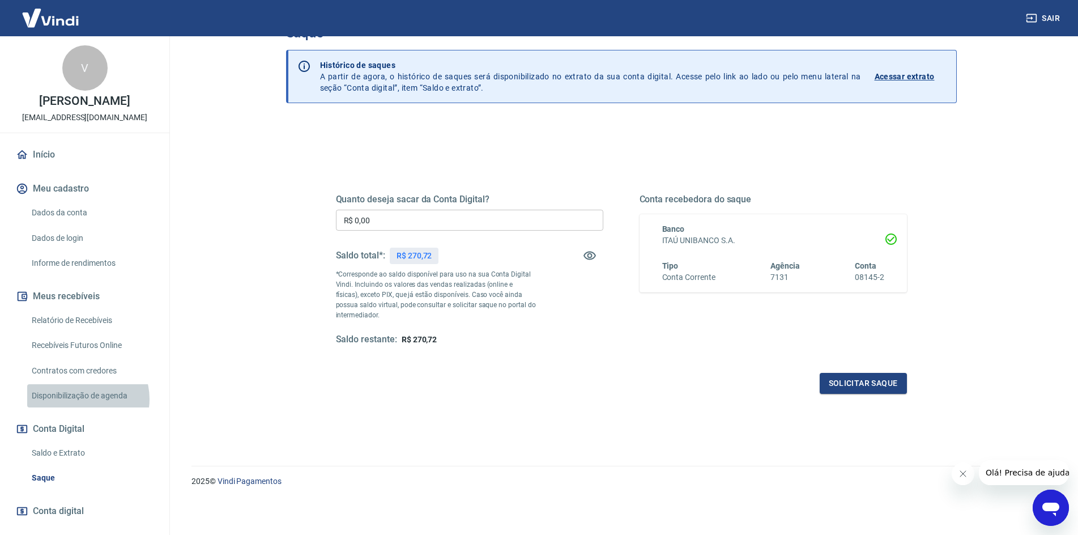
click at [83, 399] on link "Disponibilização de agenda" at bounding box center [91, 395] width 129 height 23
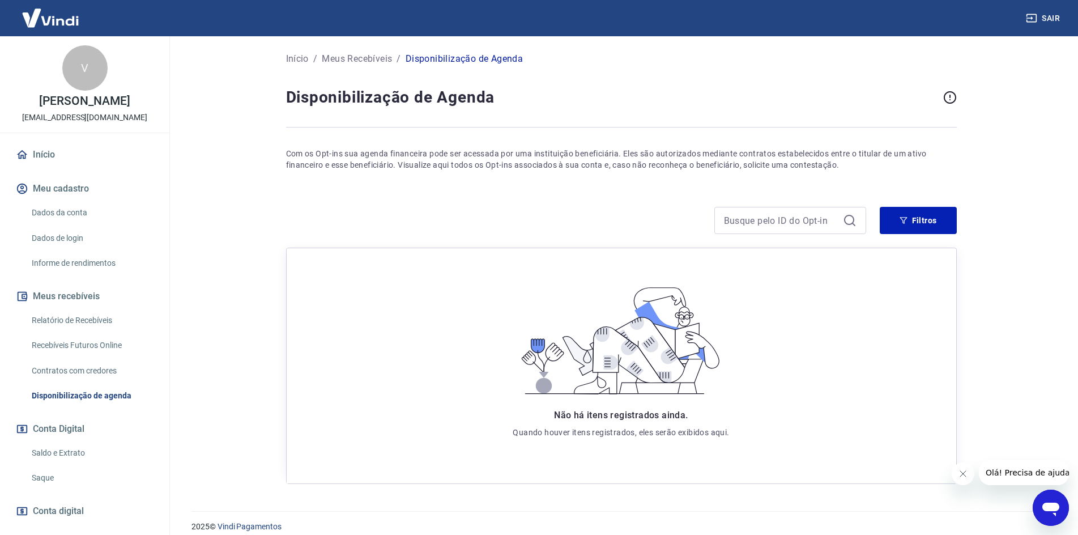
click at [63, 371] on link "Contratos com credores" at bounding box center [91, 370] width 129 height 23
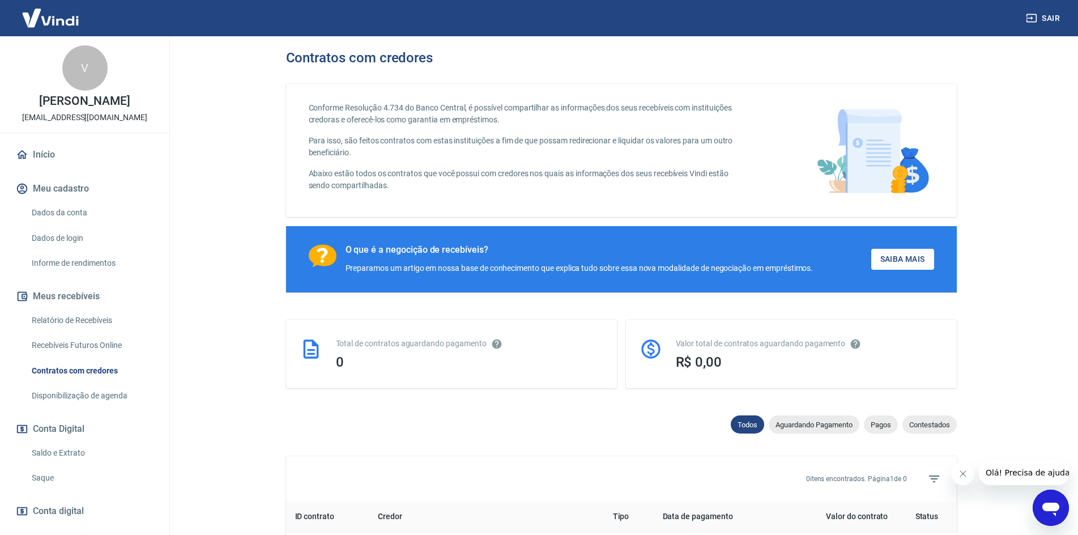
click at [62, 346] on link "Recebíveis Futuros Online" at bounding box center [91, 345] width 129 height 23
click at [51, 320] on link "Relatório de Recebíveis" at bounding box center [91, 320] width 129 height 23
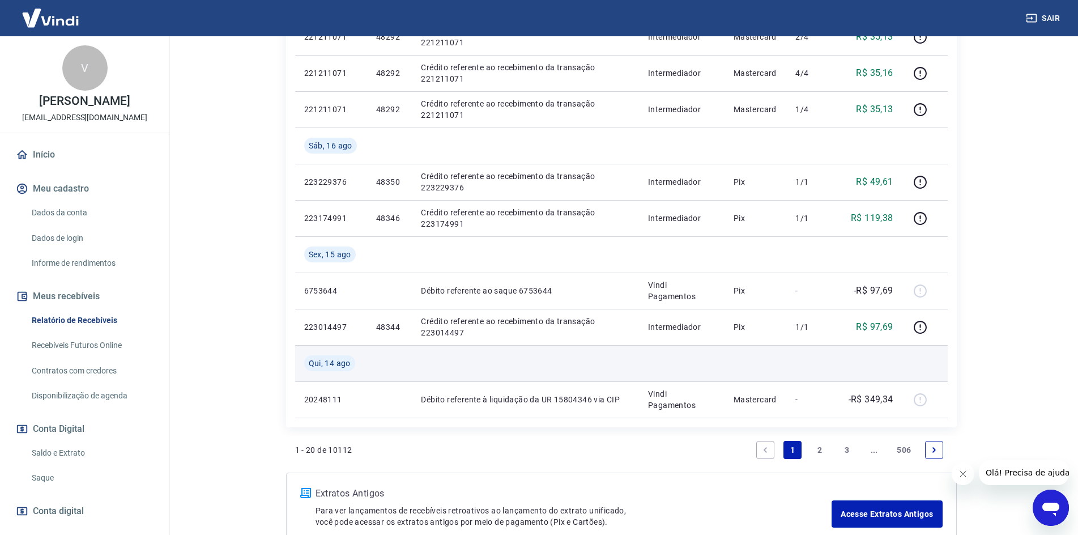
scroll to position [918, 0]
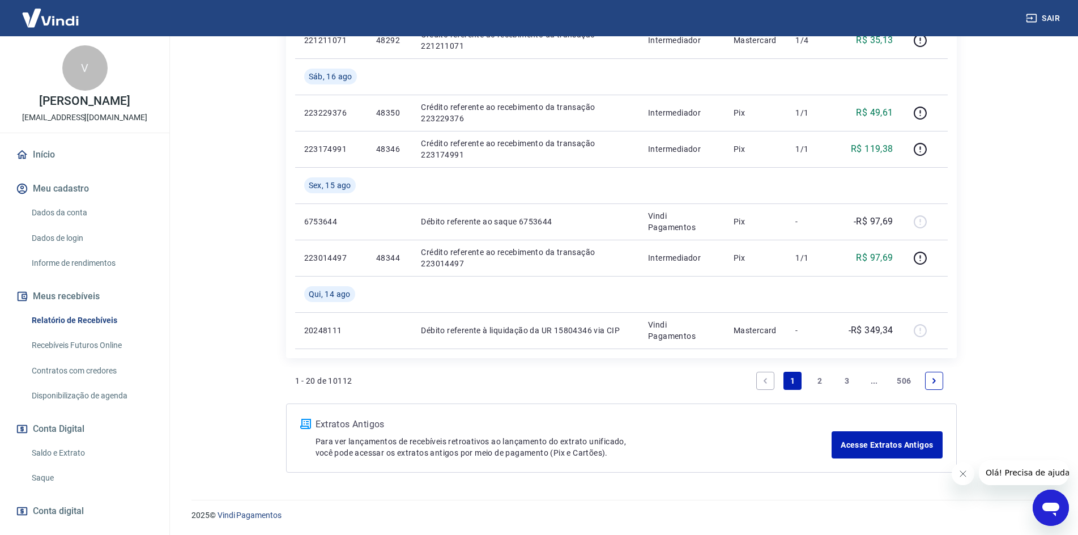
click at [822, 378] on link "2" at bounding box center [820, 381] width 18 height 18
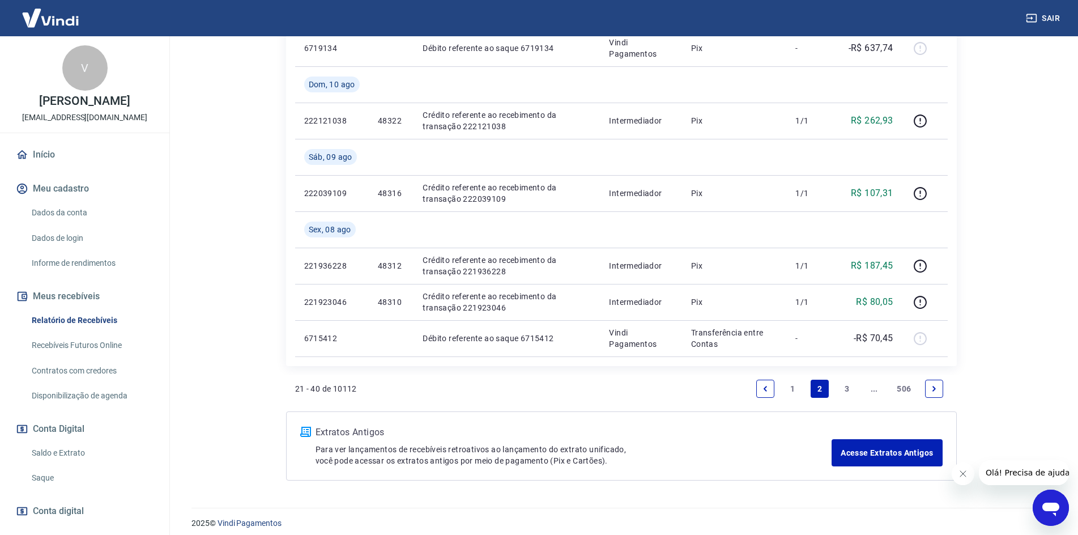
scroll to position [918, 0]
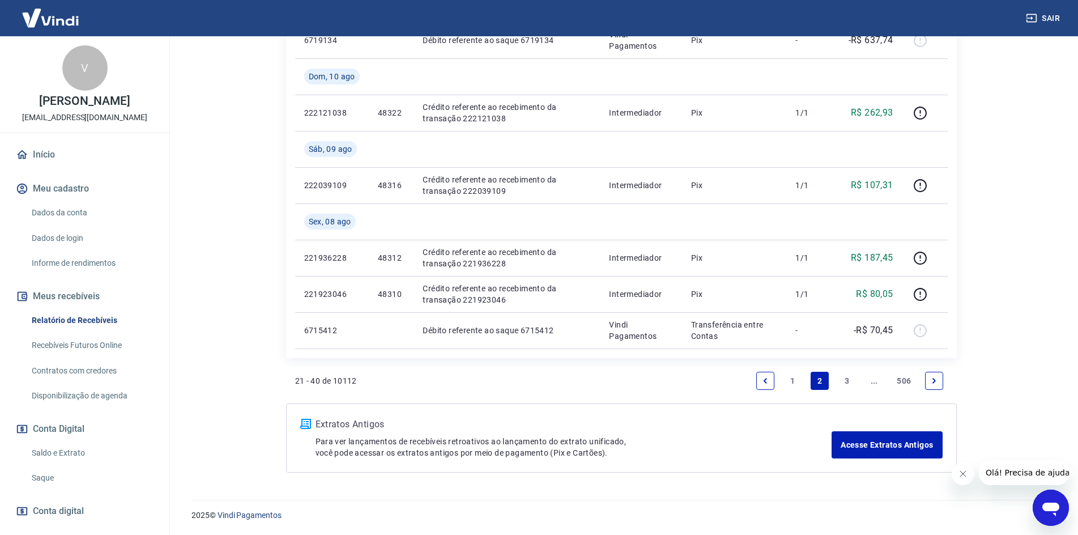
click at [792, 382] on link "1" at bounding box center [792, 381] width 18 height 18
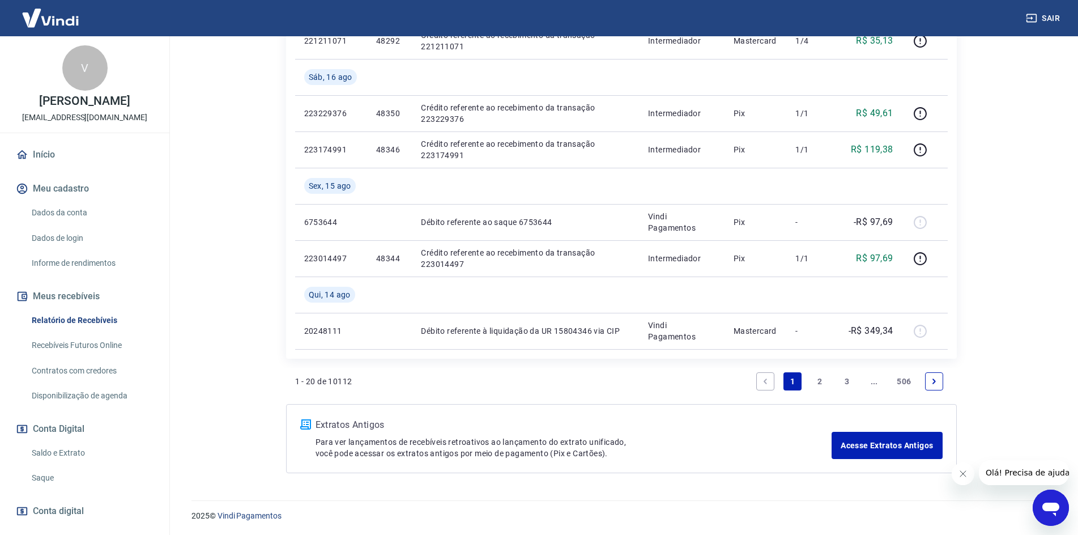
scroll to position [918, 0]
click at [842, 381] on link "3" at bounding box center [847, 381] width 18 height 18
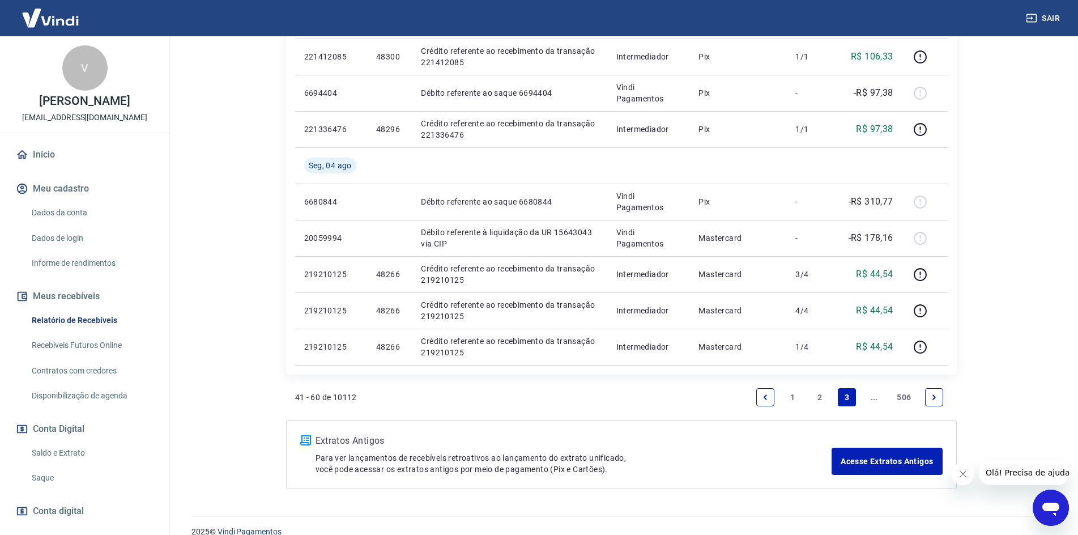
scroll to position [845, 0]
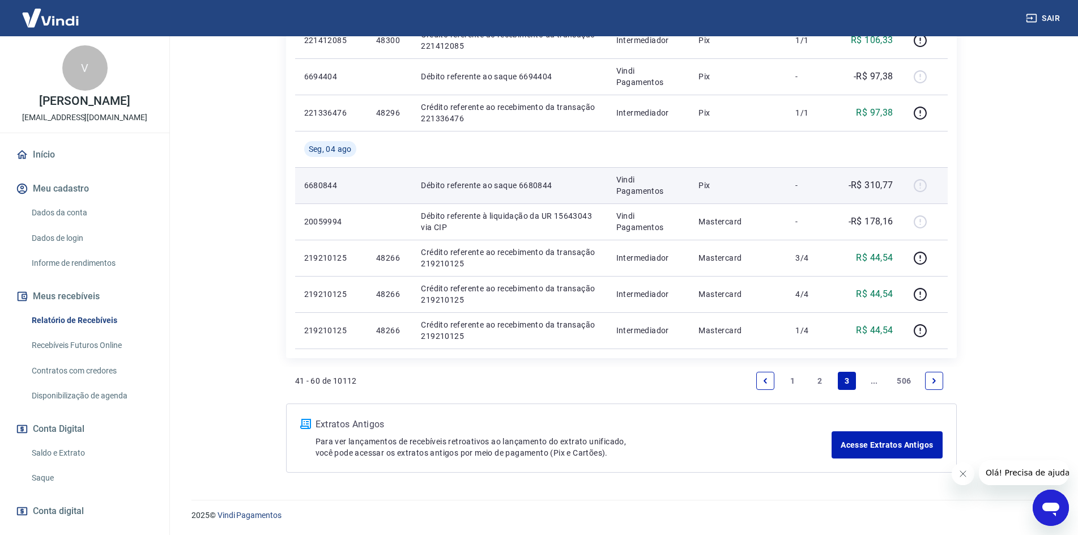
click at [478, 181] on p "Débito referente ao saque 6680844" at bounding box center [509, 185] width 177 height 11
click at [871, 183] on p "-R$ 310,77" at bounding box center [871, 185] width 45 height 14
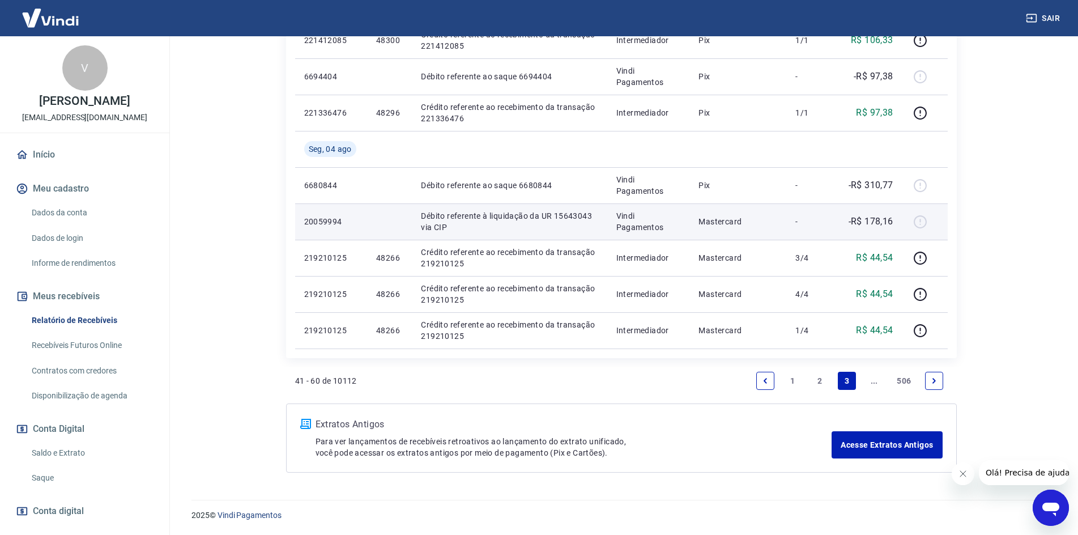
click at [875, 210] on td "-R$ 178,16" at bounding box center [870, 221] width 64 height 36
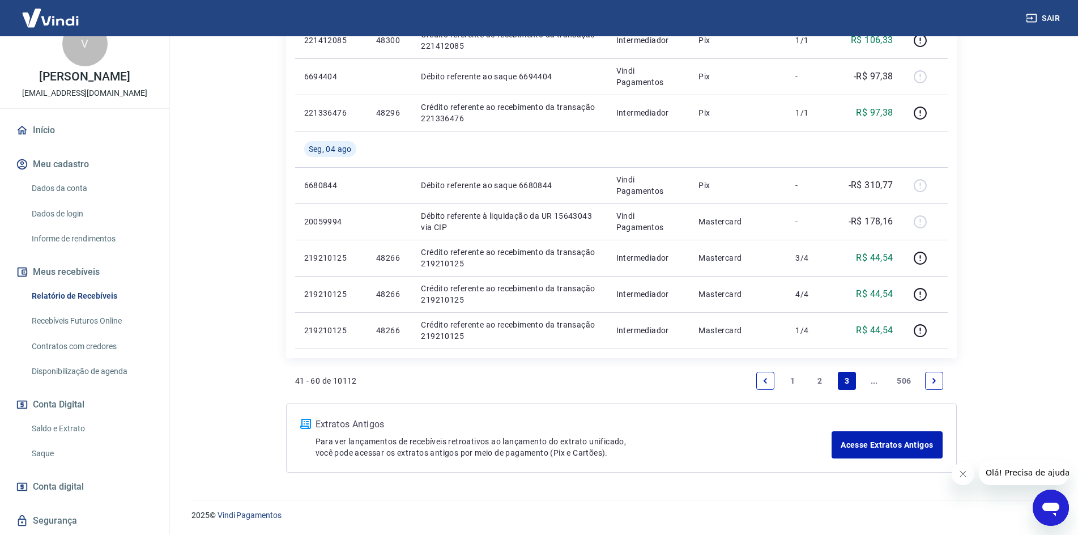
scroll to position [57, 0]
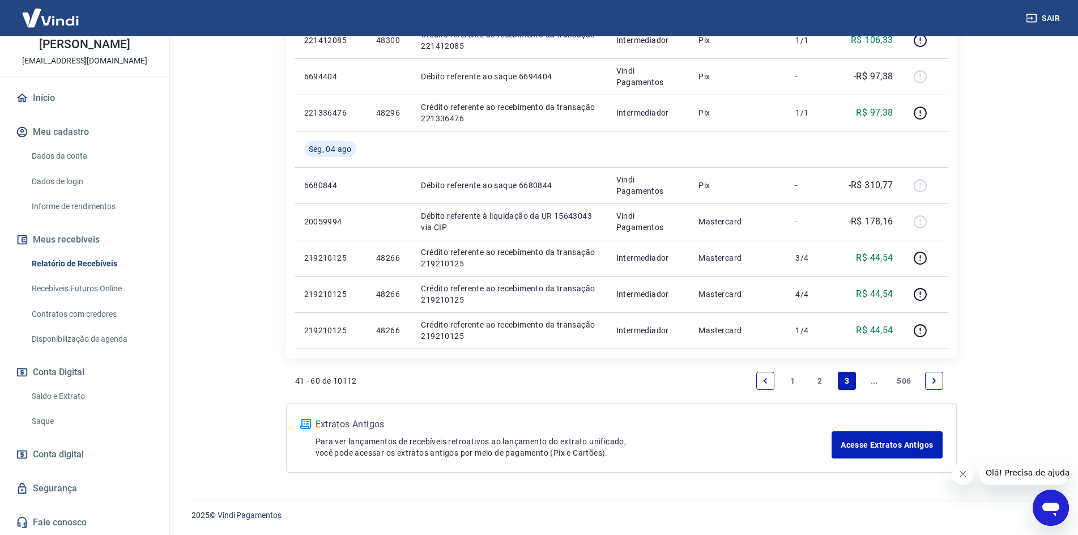
drag, startPoint x: 62, startPoint y: 393, endPoint x: 75, endPoint y: 398, distance: 13.8
click at [62, 393] on link "Saldo e Extrato" at bounding box center [91, 396] width 129 height 23
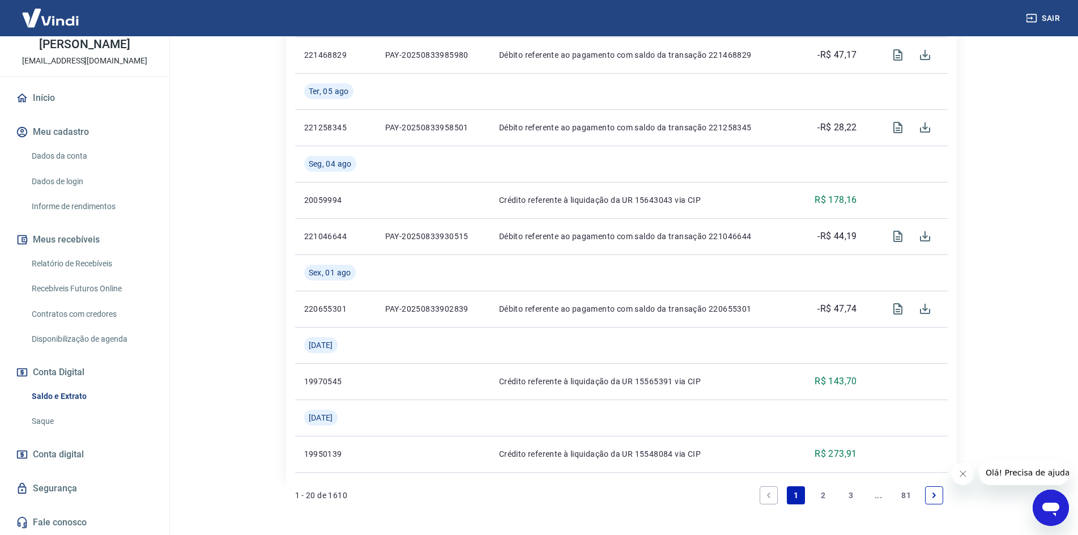
scroll to position [1195, 0]
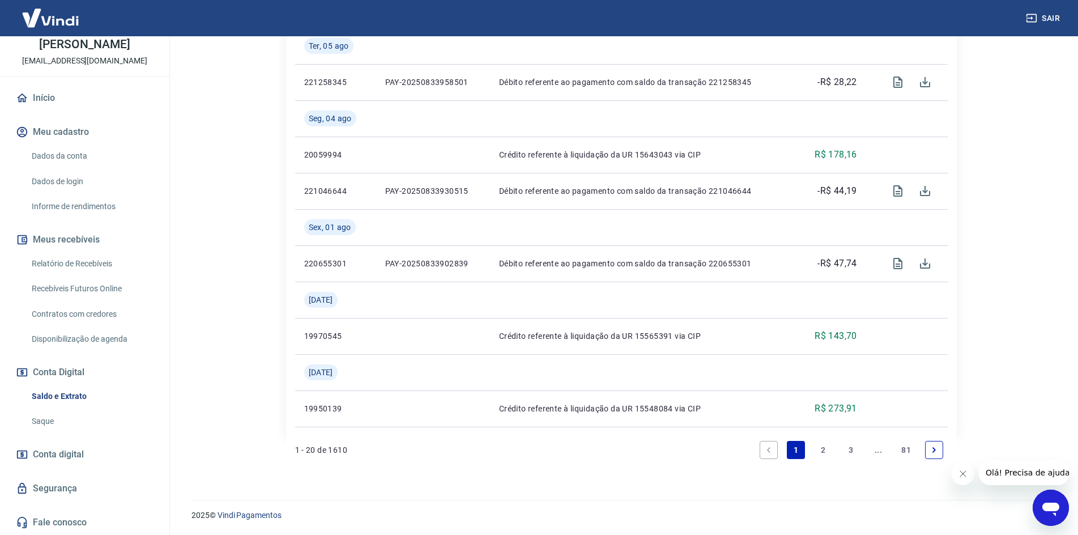
click at [820, 450] on link "2" at bounding box center [824, 450] width 18 height 18
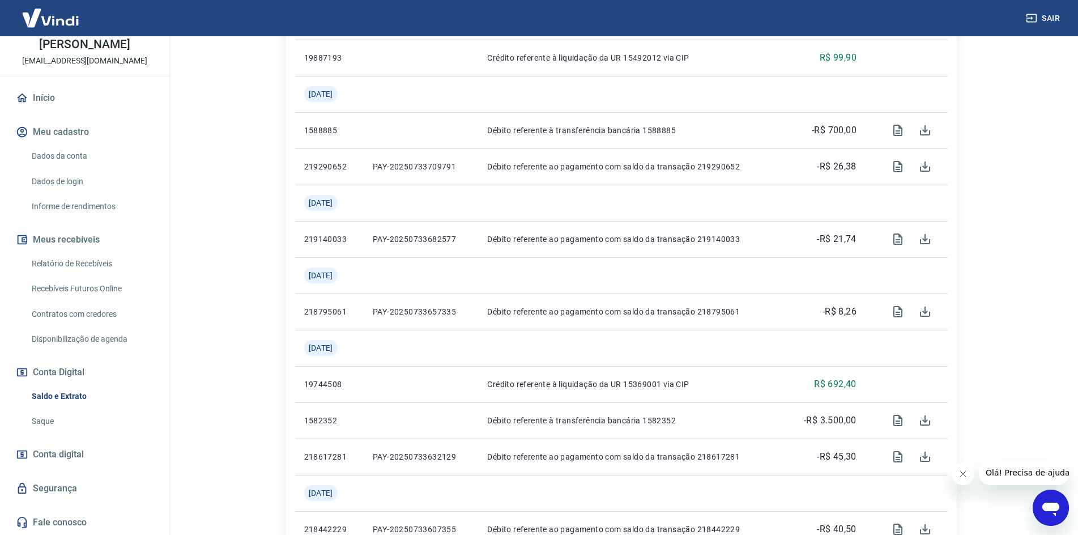
scroll to position [510, 0]
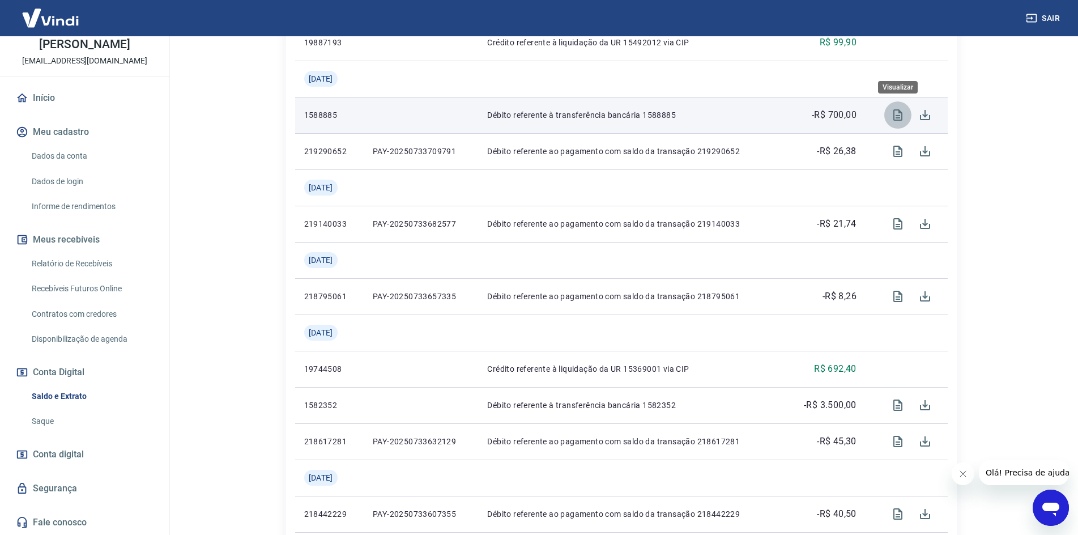
click at [897, 117] on icon "Visualizar" at bounding box center [898, 115] width 14 height 14
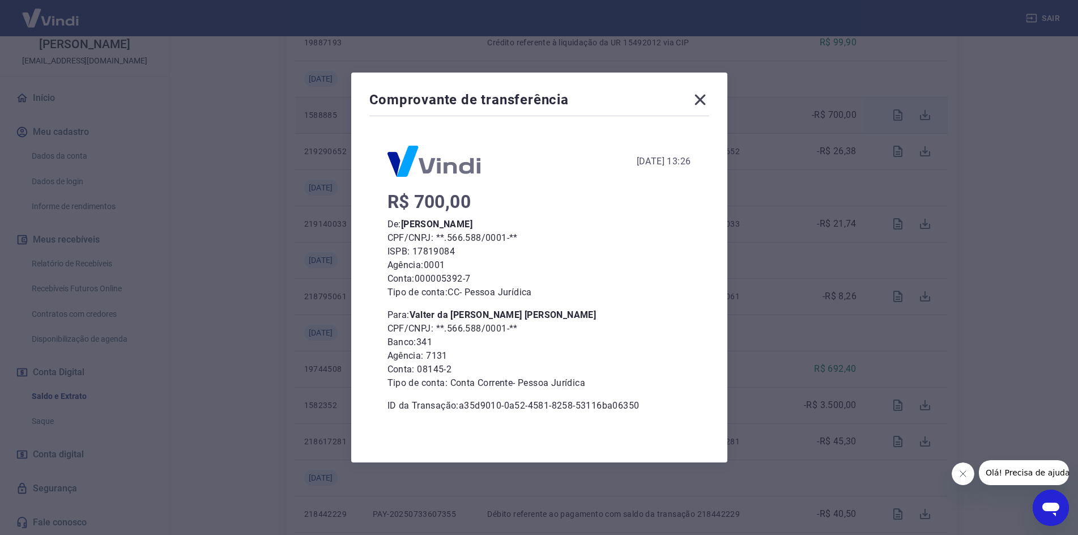
click at [837, 189] on div "Comprovante de transferência 22 de Julho de 2025, 13:26 R$ 700,00 De: Valter da…" at bounding box center [539, 267] width 1078 height 535
click at [707, 99] on icon at bounding box center [700, 100] width 18 height 18
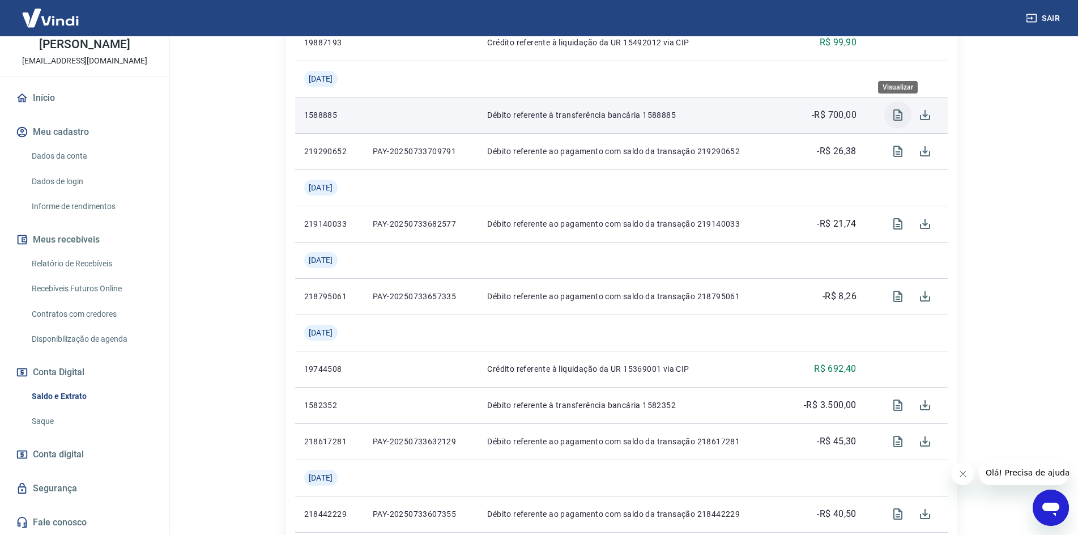
click at [892, 113] on icon "Visualizar" at bounding box center [898, 115] width 14 height 14
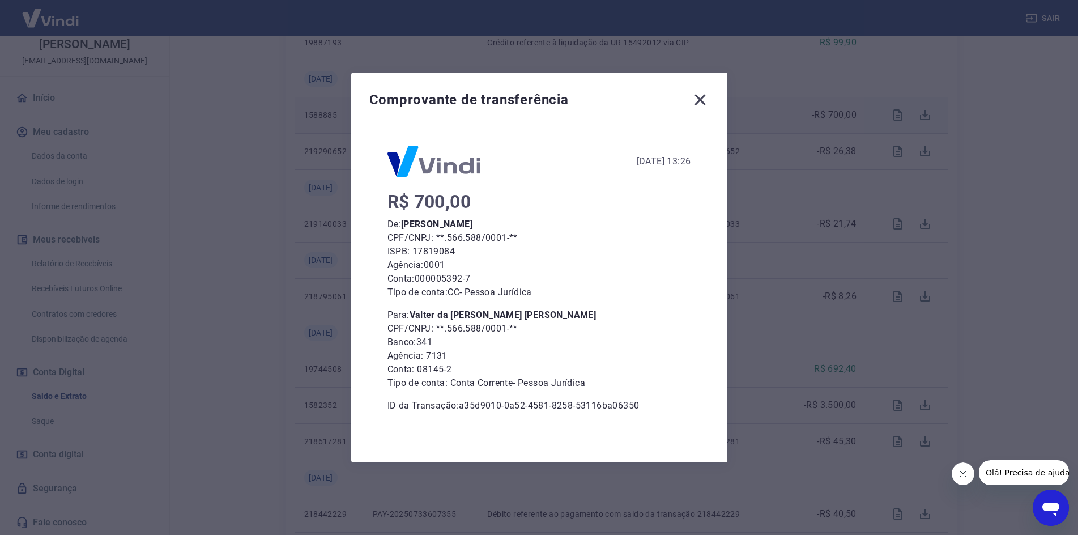
click at [778, 230] on div "Comprovante de transferência 22 de Julho de 2025, 13:26 R$ 700,00 De: Valter da…" at bounding box center [539, 267] width 1078 height 535
click at [709, 103] on icon at bounding box center [700, 100] width 18 height 18
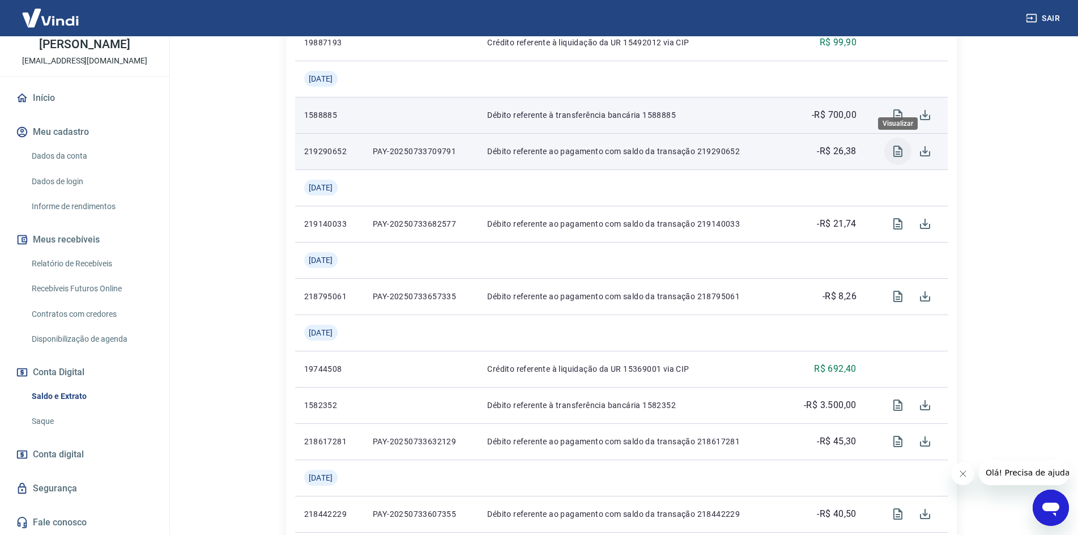
click at [901, 151] on icon "Visualizar" at bounding box center [897, 151] width 9 height 11
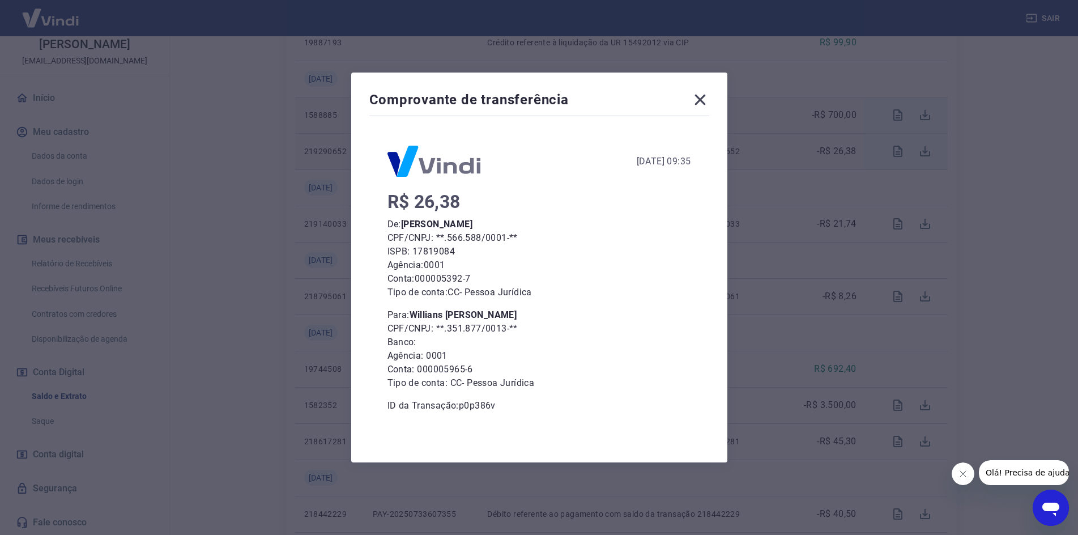
drag, startPoint x: 398, startPoint y: 318, endPoint x: 529, endPoint y: 316, distance: 130.9
click at [529, 316] on p "Para: Willians Cristiano Marques" at bounding box center [539, 315] width 304 height 14
click at [574, 318] on p "Para: Willians Cristiano Marques" at bounding box center [539, 315] width 304 height 14
click at [705, 99] on icon at bounding box center [699, 100] width 11 height 11
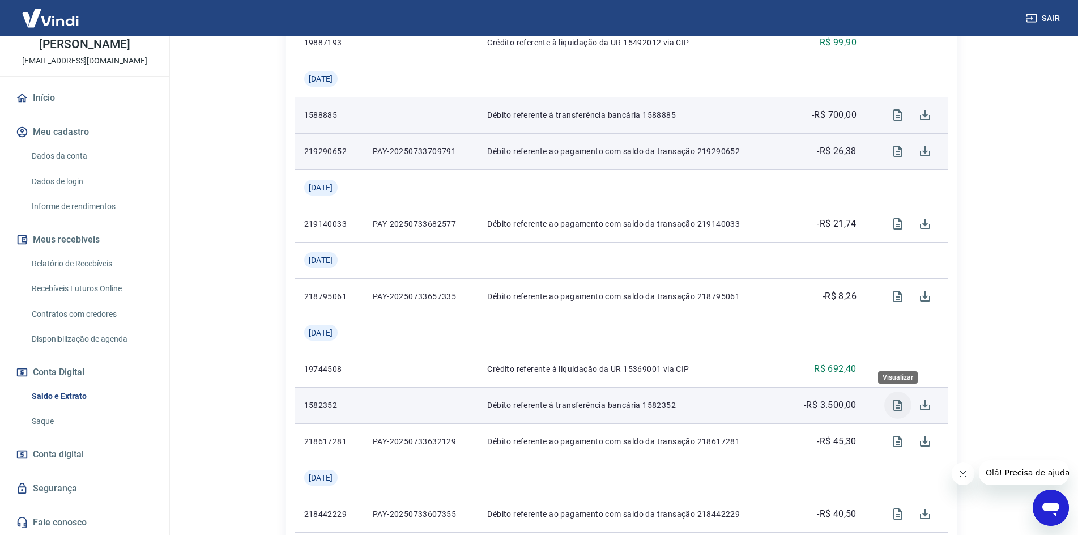
click at [894, 406] on icon "Visualizar" at bounding box center [897, 404] width 9 height 11
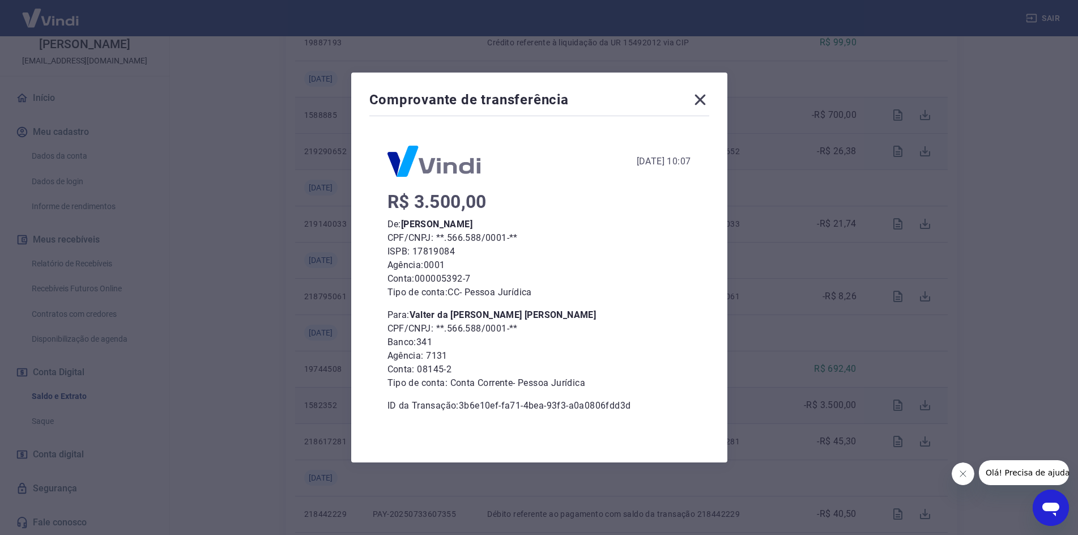
click at [702, 100] on icon at bounding box center [700, 100] width 18 height 18
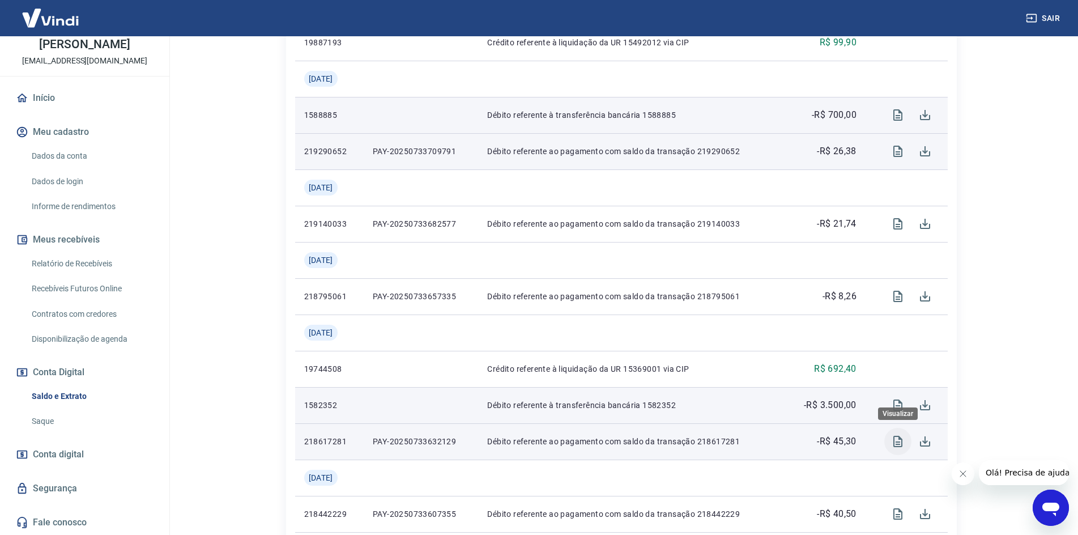
click at [894, 438] on icon "Visualizar" at bounding box center [898, 441] width 14 height 14
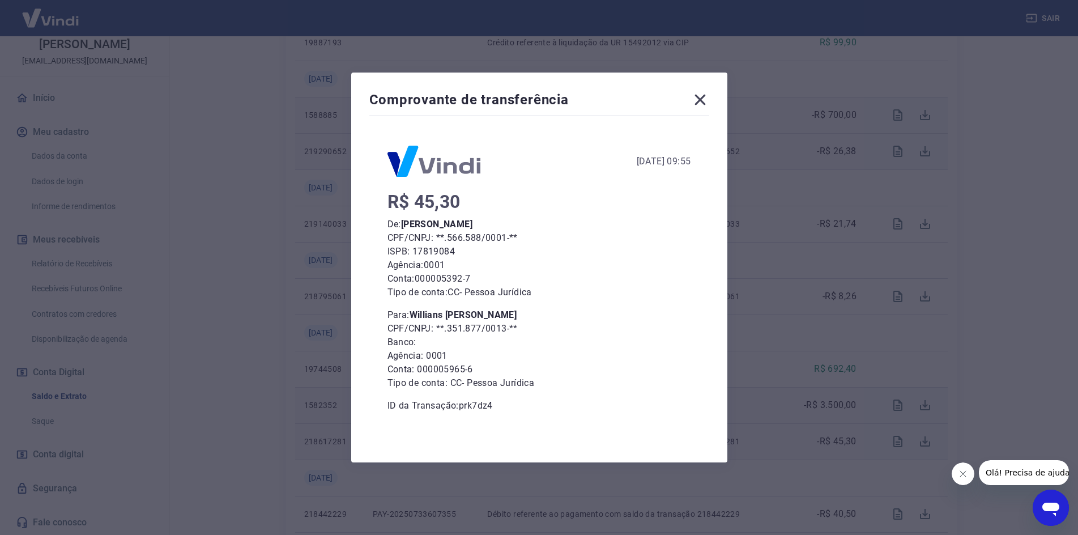
click at [705, 99] on icon at bounding box center [699, 100] width 11 height 11
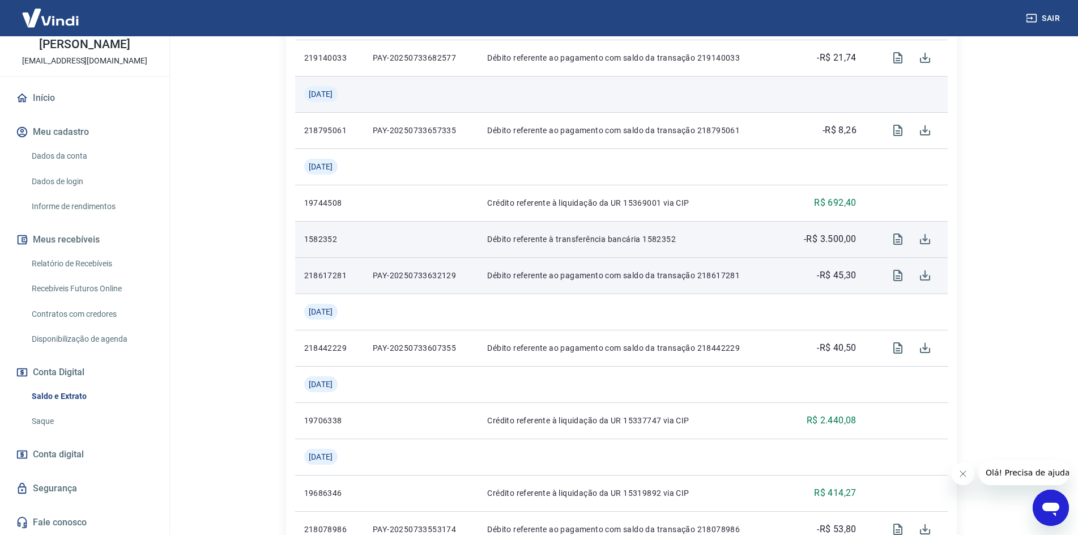
scroll to position [793, 0]
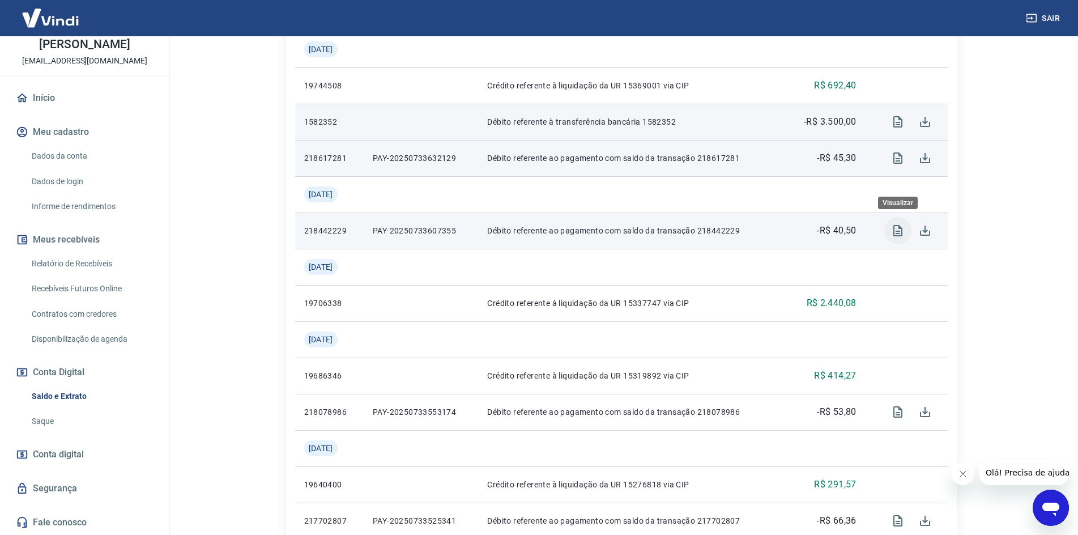
click at [898, 231] on icon "Visualizar" at bounding box center [897, 230] width 9 height 11
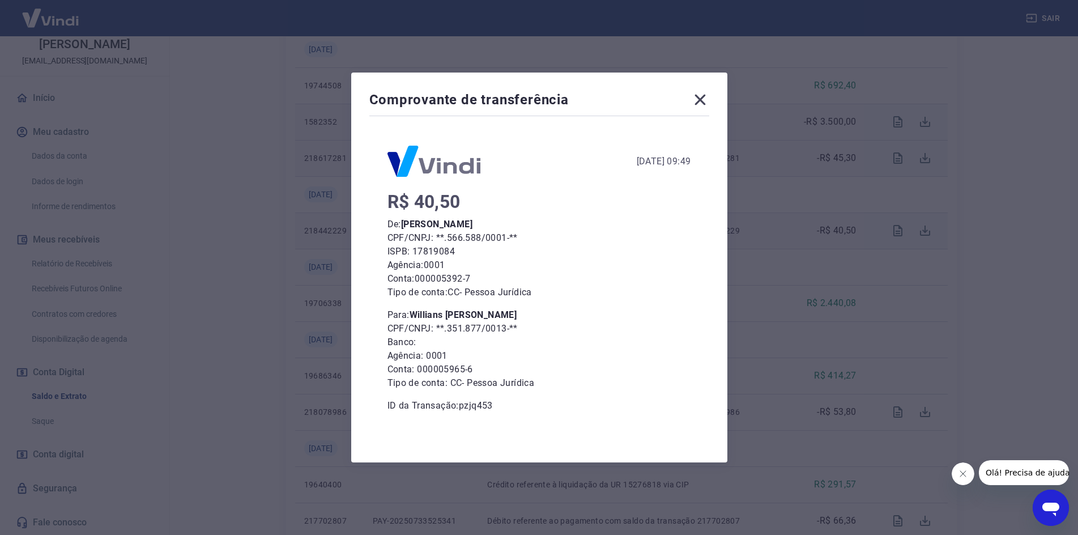
click at [702, 103] on icon at bounding box center [699, 100] width 11 height 11
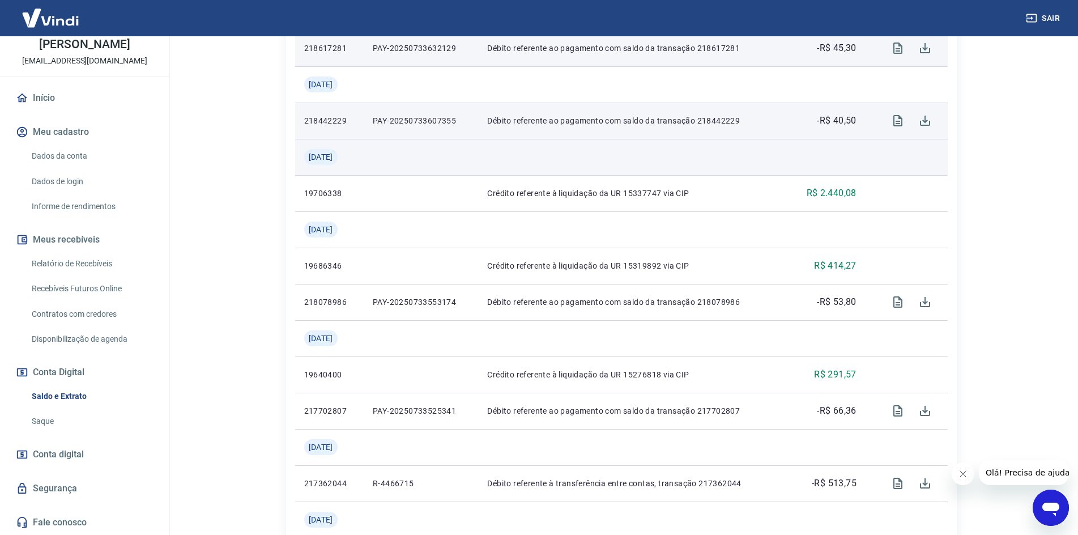
scroll to position [906, 0]
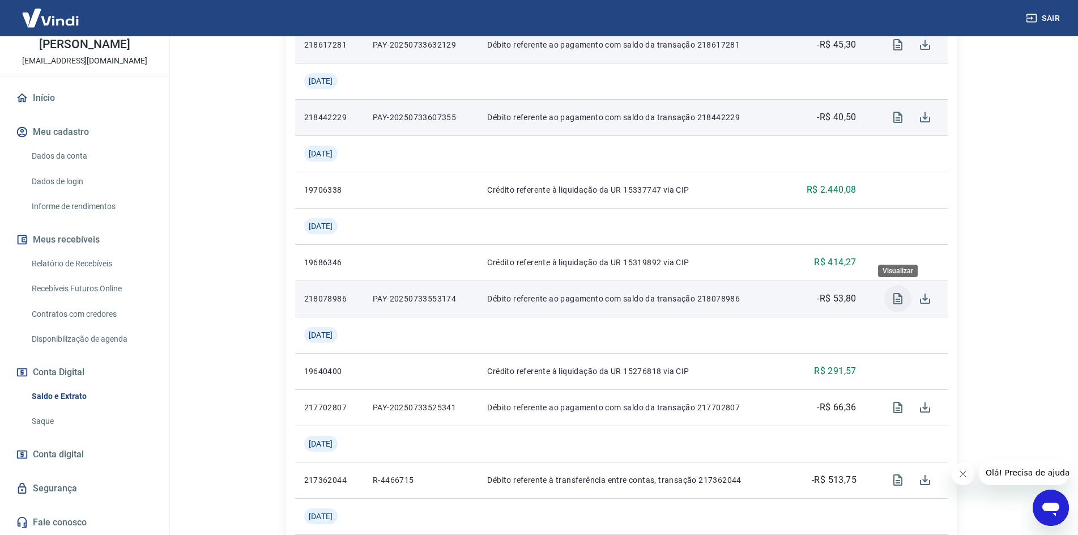
click at [898, 295] on icon "Visualizar" at bounding box center [898, 299] width 14 height 14
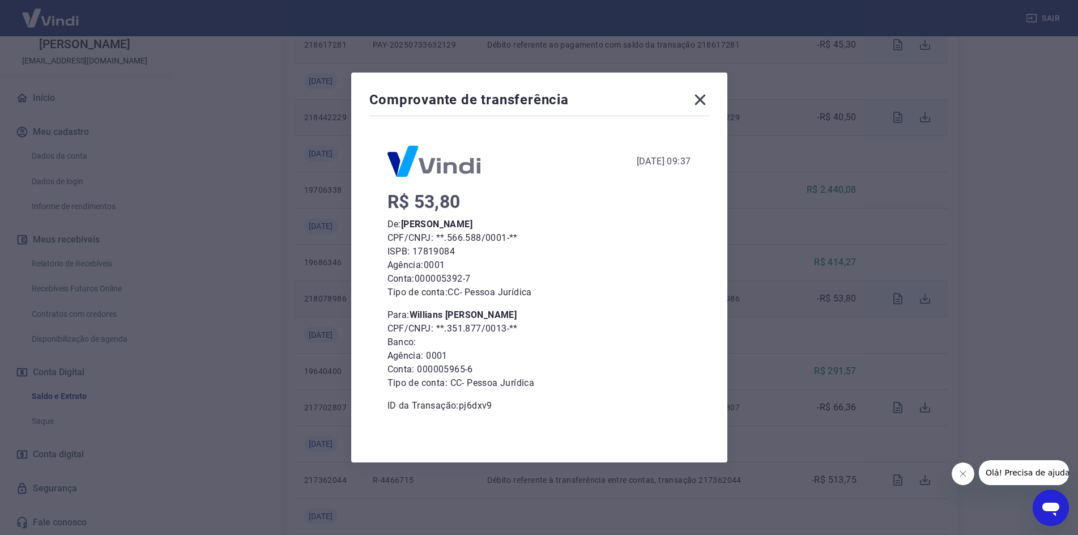
click at [789, 245] on div "Comprovante de transferência 14 de Julho de 2025, 09:37 R$ 53,80 De: Valter da …" at bounding box center [539, 267] width 1078 height 535
click at [722, 95] on div "Comprovante de transferência 14 de Julho de 2025, 09:37 R$ 53,80 De: Valter da …" at bounding box center [539, 268] width 376 height 390
click at [709, 98] on icon at bounding box center [700, 100] width 18 height 18
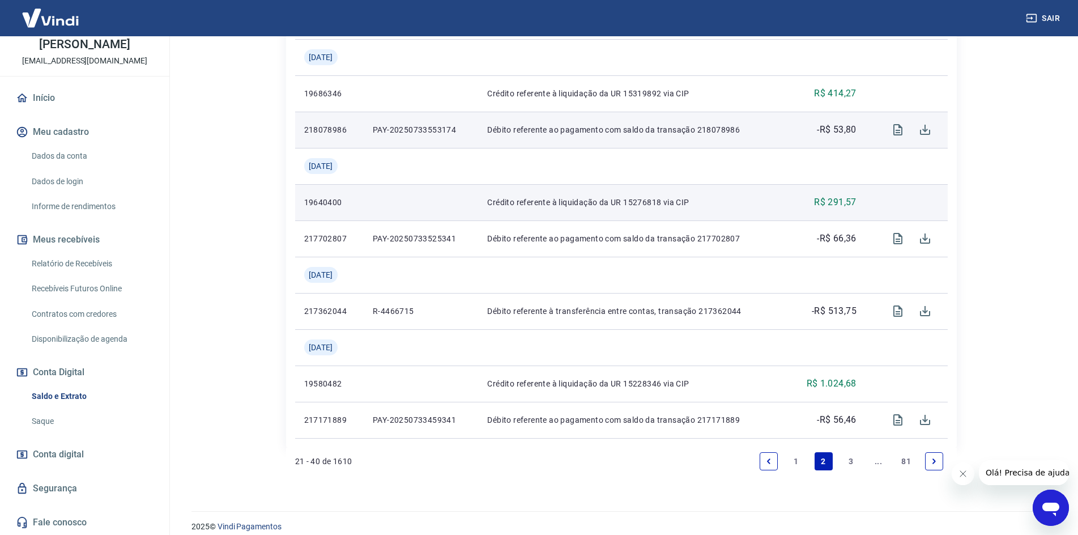
scroll to position [1086, 0]
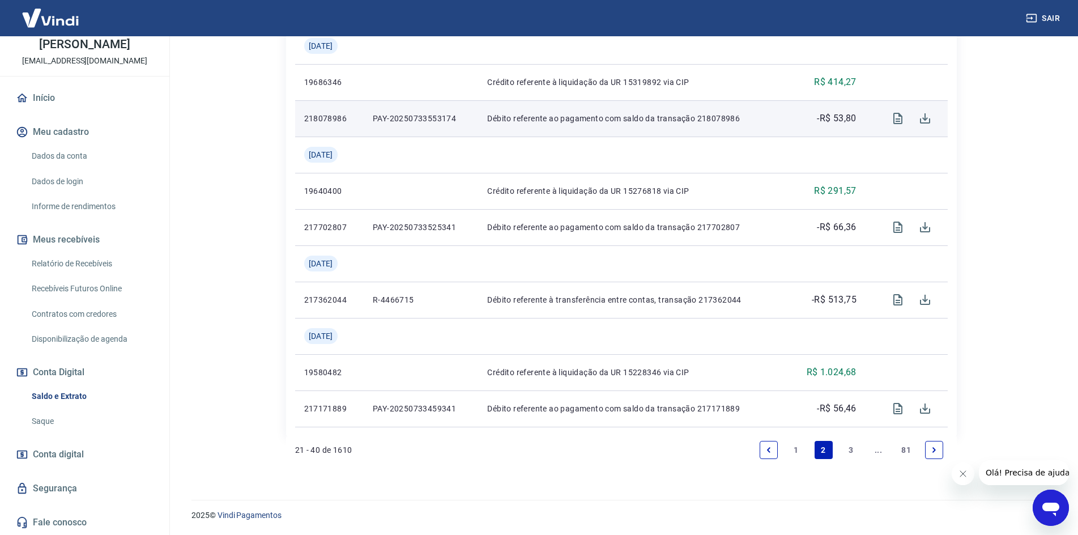
click at [853, 450] on link "3" at bounding box center [851, 450] width 18 height 18
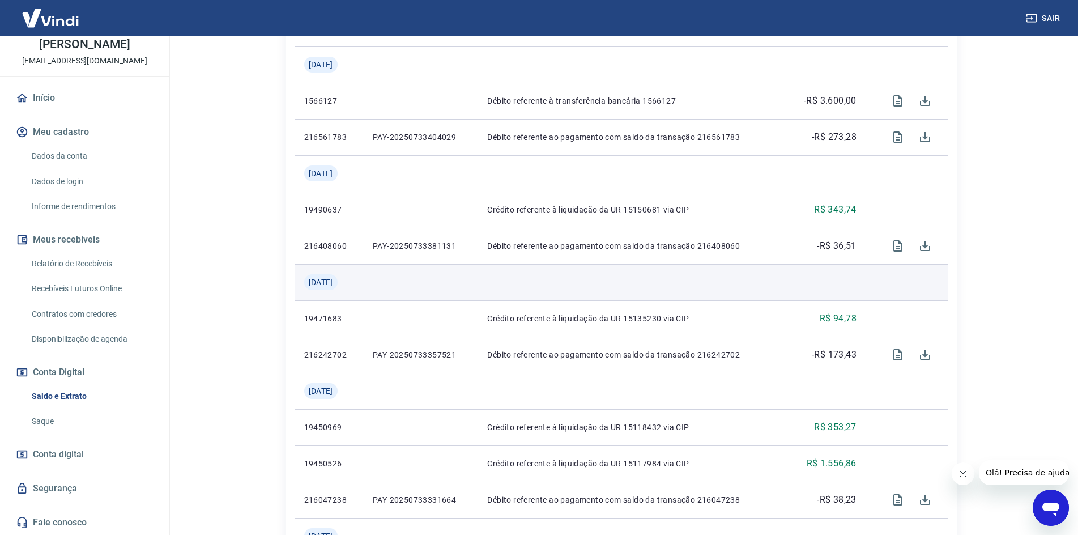
scroll to position [453, 0]
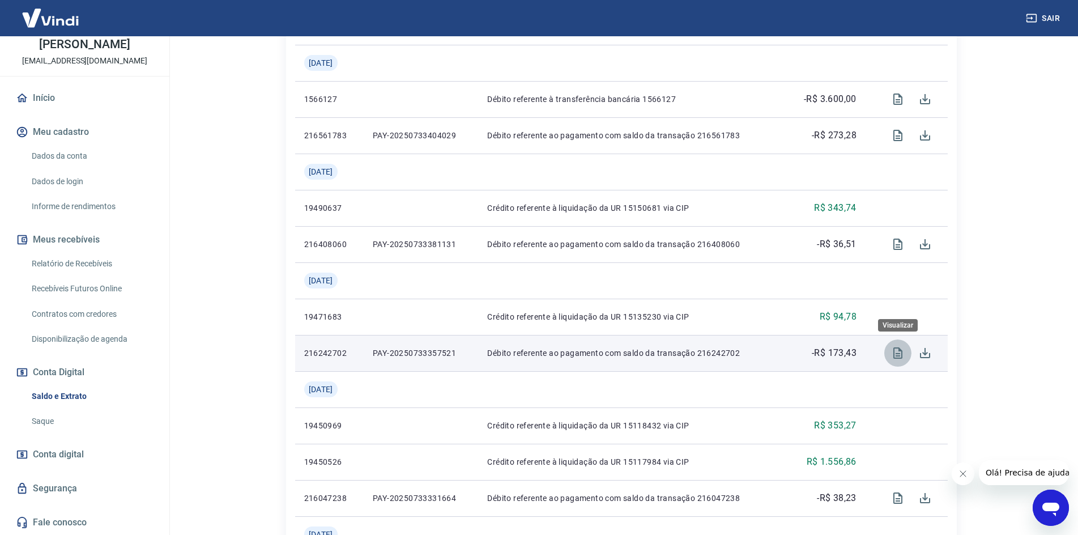
click at [899, 357] on icon "Visualizar" at bounding box center [898, 353] width 14 height 14
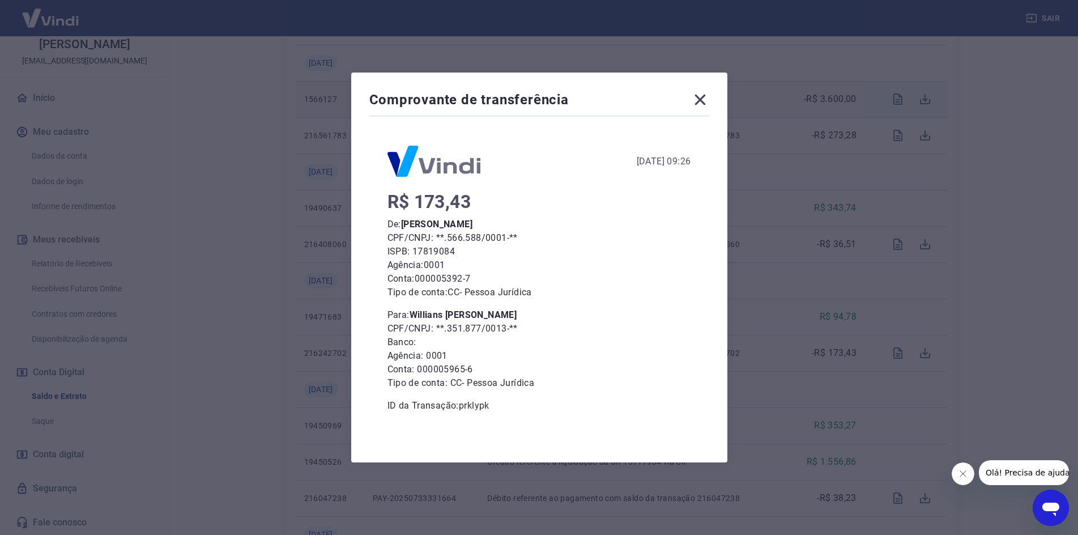
click at [709, 102] on icon at bounding box center [700, 100] width 18 height 18
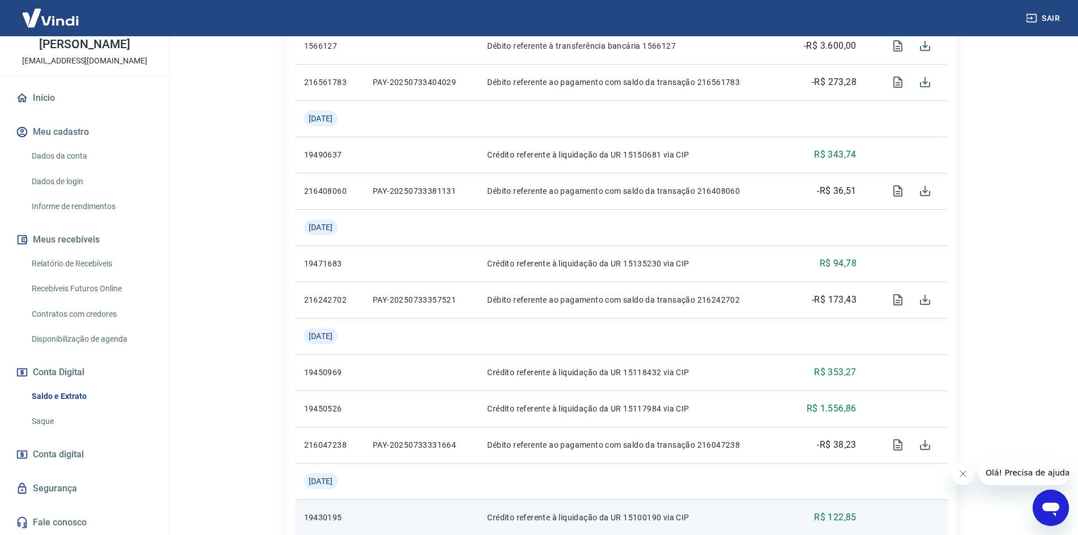
scroll to position [680, 0]
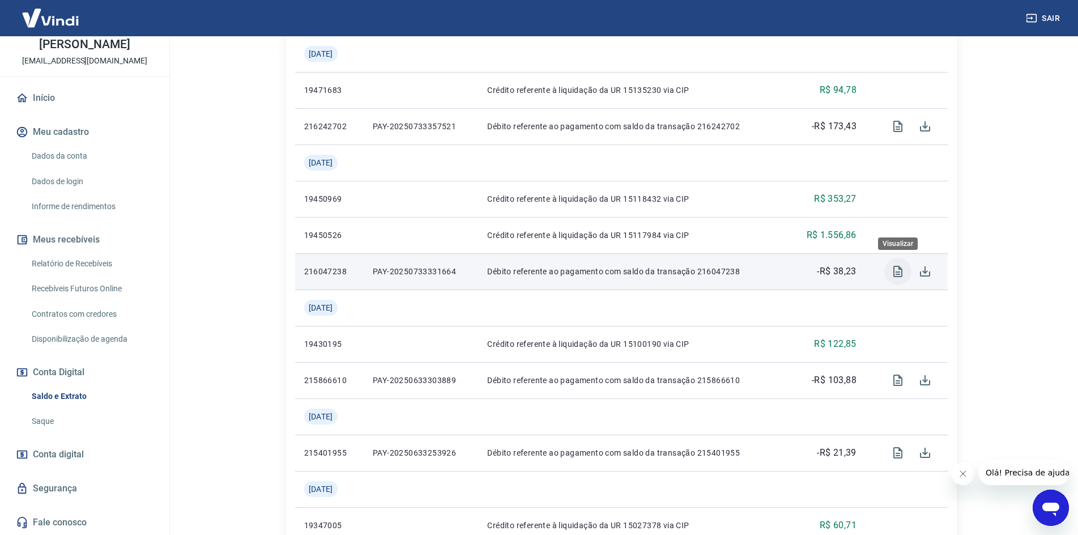
click at [894, 271] on icon "Visualizar" at bounding box center [897, 271] width 9 height 11
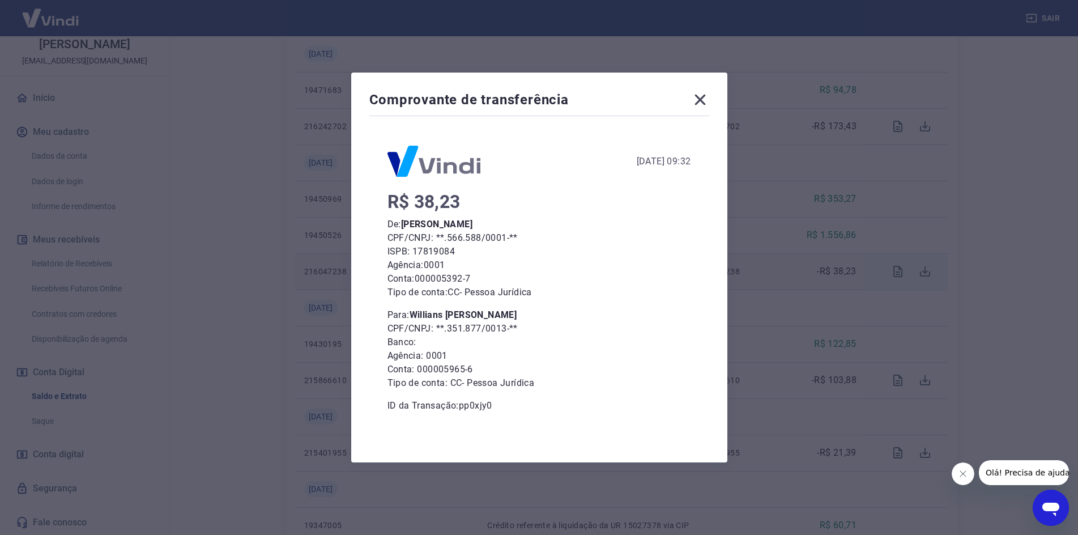
drag, startPoint x: 539, startPoint y: 313, endPoint x: 386, endPoint y: 306, distance: 153.1
click at [386, 306] on div "01 de Julho de 2025, 09:32 R$ 38,23 De: Valter da Silva Santana CPF/CNPJ: **.56…" at bounding box center [539, 269] width 340 height 303
click at [705, 103] on icon at bounding box center [699, 100] width 11 height 11
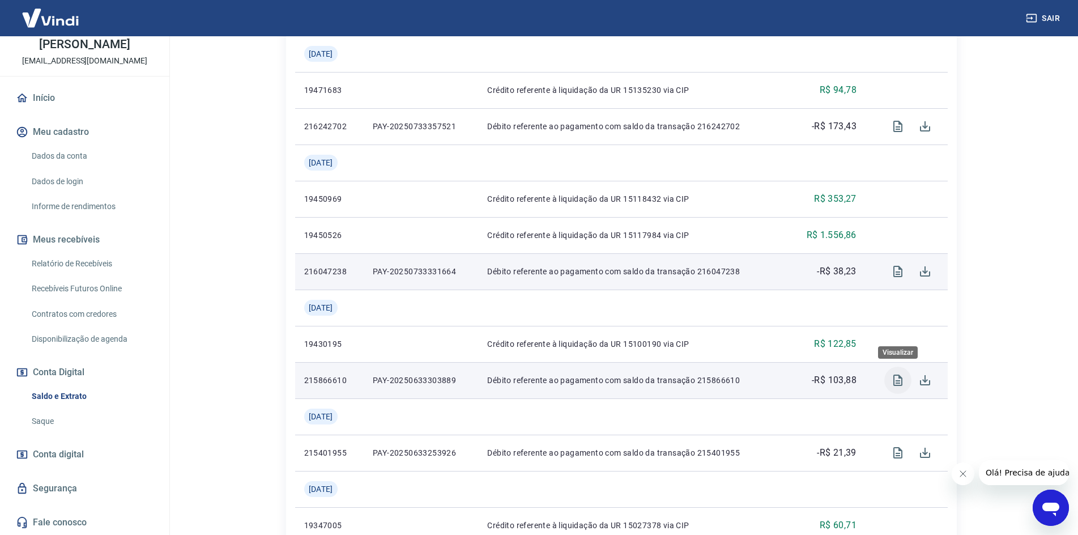
click at [894, 380] on icon "Visualizar" at bounding box center [897, 379] width 9 height 11
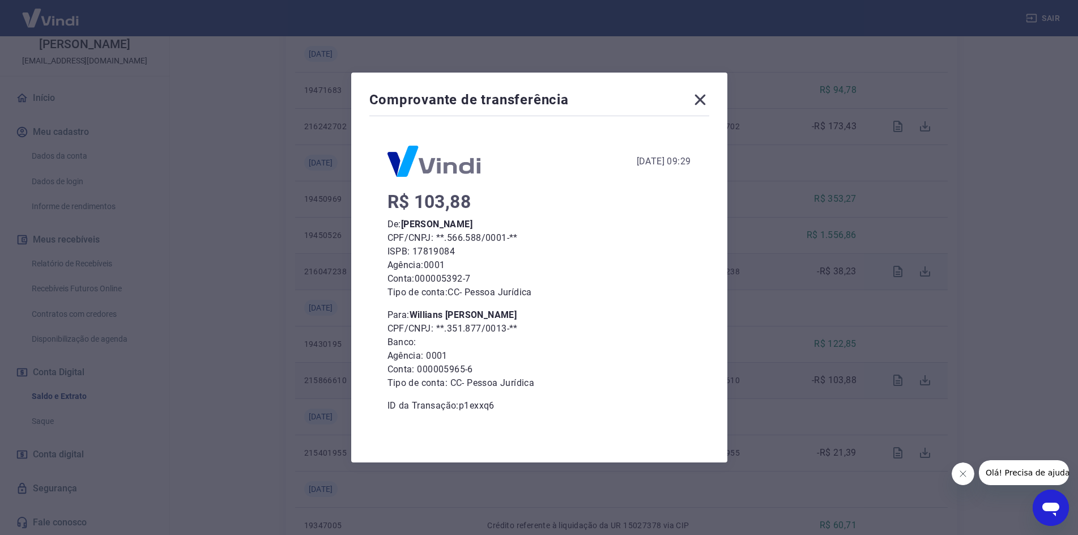
click at [705, 96] on icon at bounding box center [700, 100] width 18 height 18
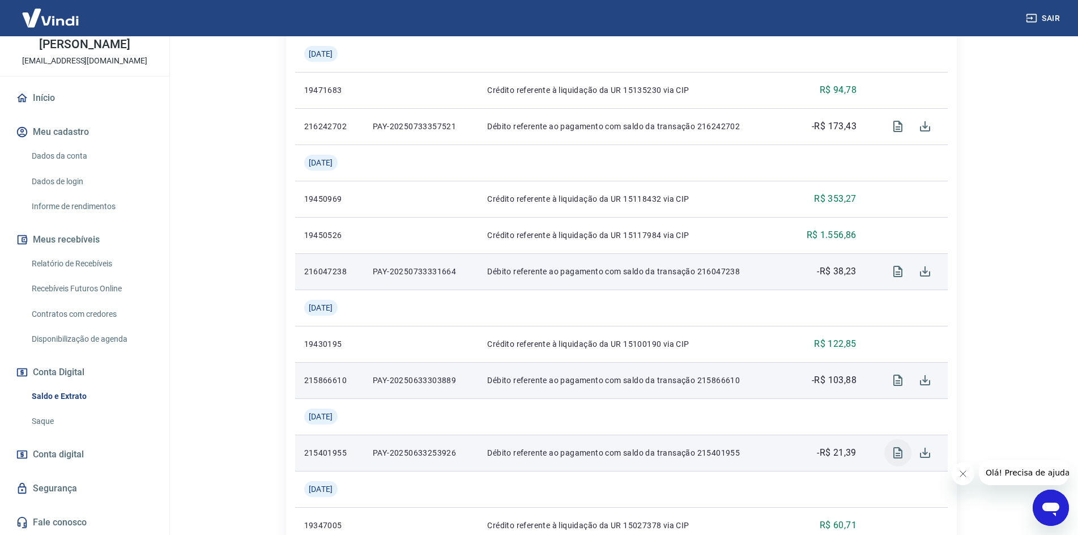
click at [896, 450] on icon "Visualizar" at bounding box center [898, 453] width 14 height 14
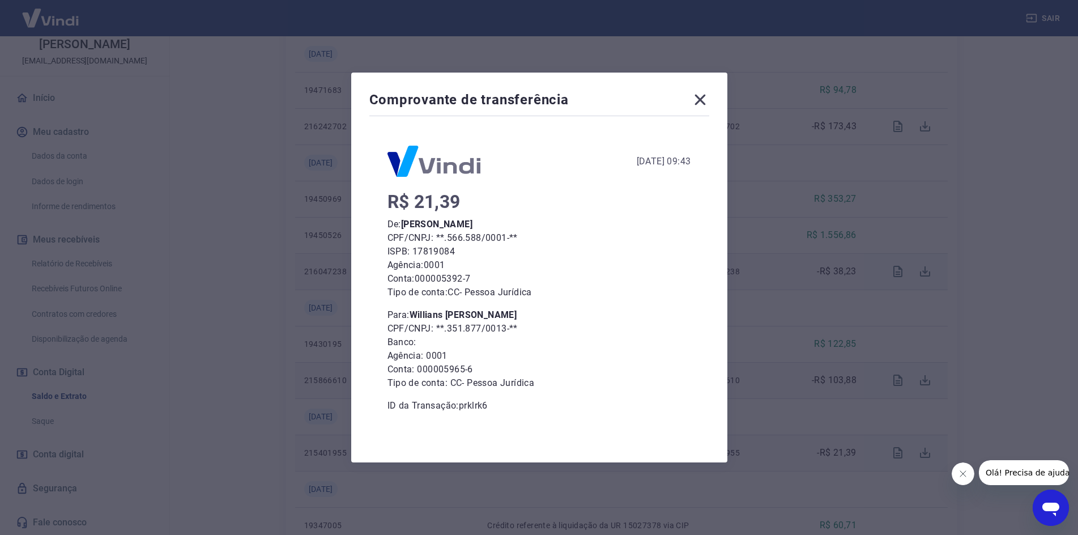
click at [705, 97] on icon at bounding box center [699, 100] width 11 height 11
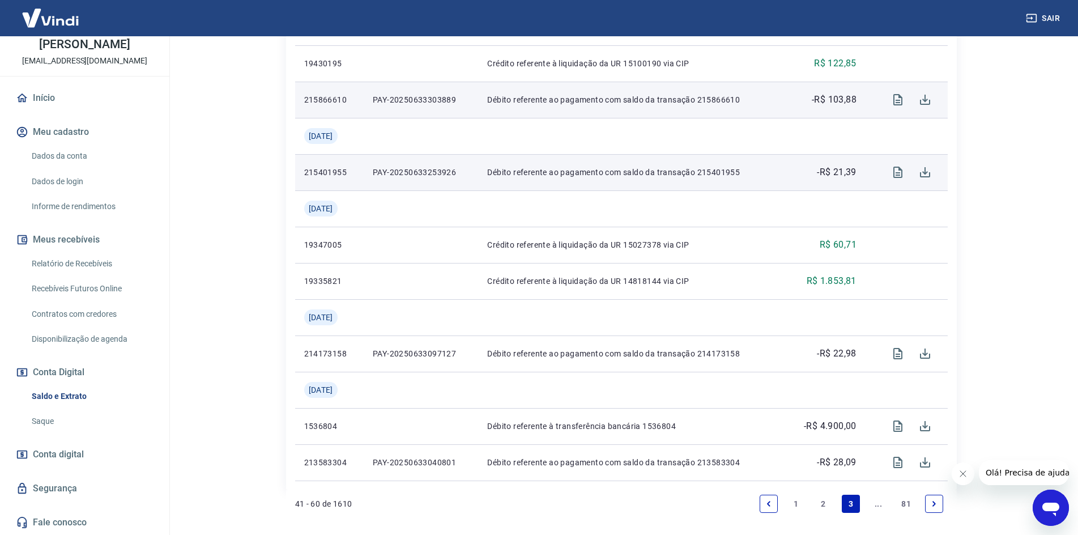
scroll to position [963, 0]
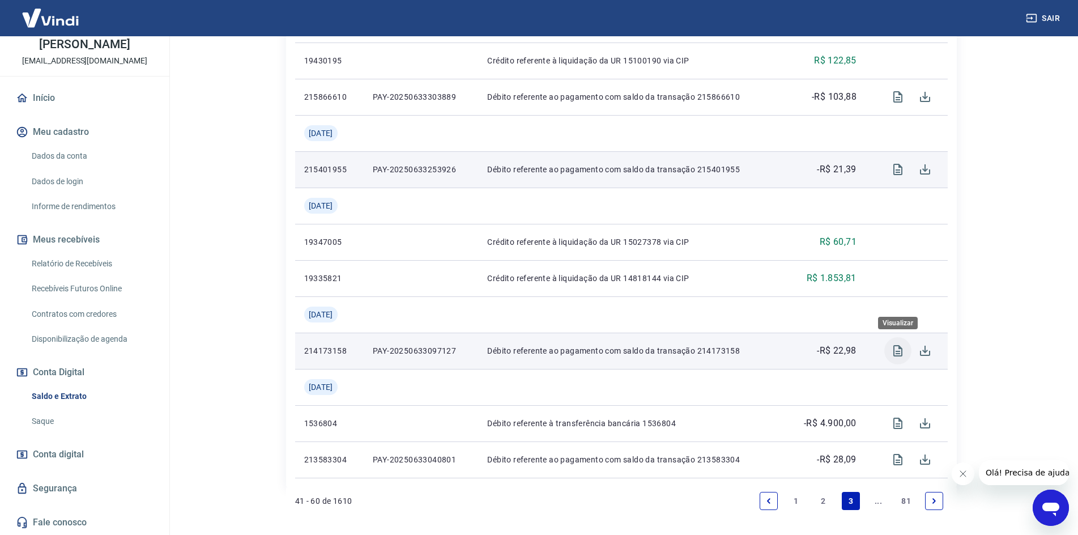
click at [896, 353] on icon "Visualizar" at bounding box center [897, 350] width 9 height 11
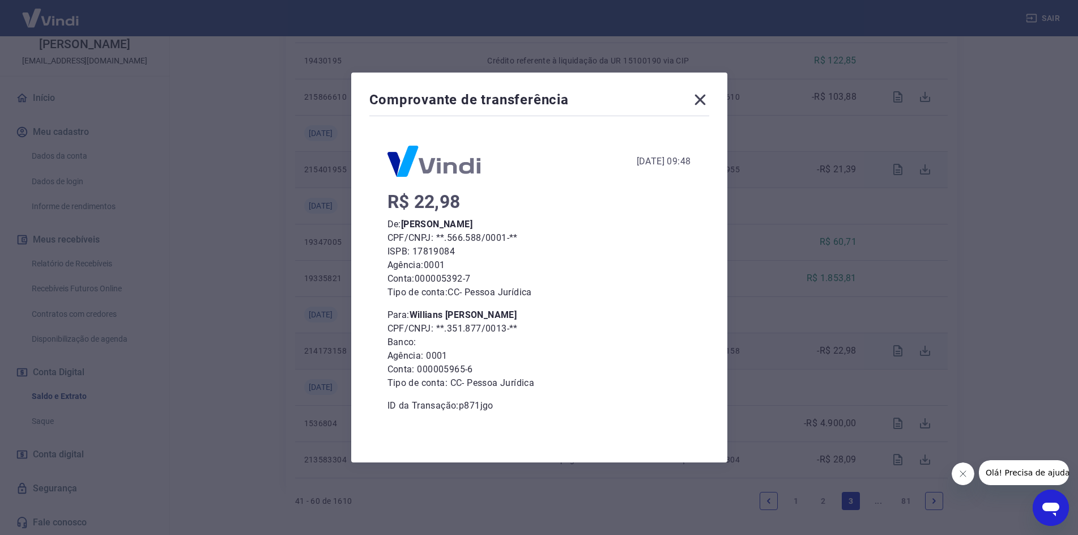
click at [771, 235] on div "Comprovante de transferência 17 de Junho de 2025, 09:48 R$ 22,98 De: Valter da …" at bounding box center [539, 267] width 1078 height 535
click at [704, 101] on icon at bounding box center [699, 100] width 11 height 11
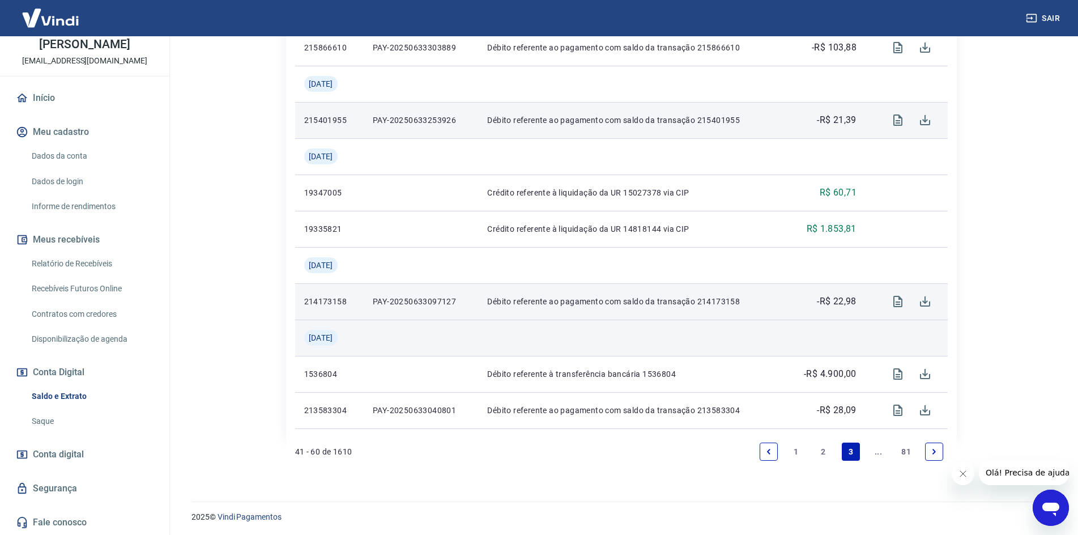
scroll to position [1014, 0]
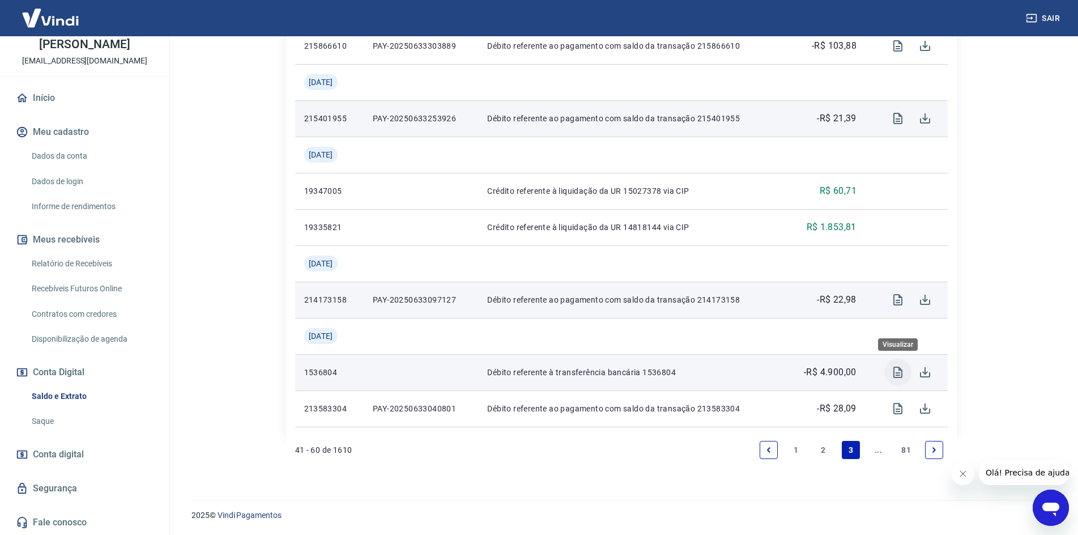
click at [897, 370] on icon "Visualizar" at bounding box center [898, 372] width 14 height 14
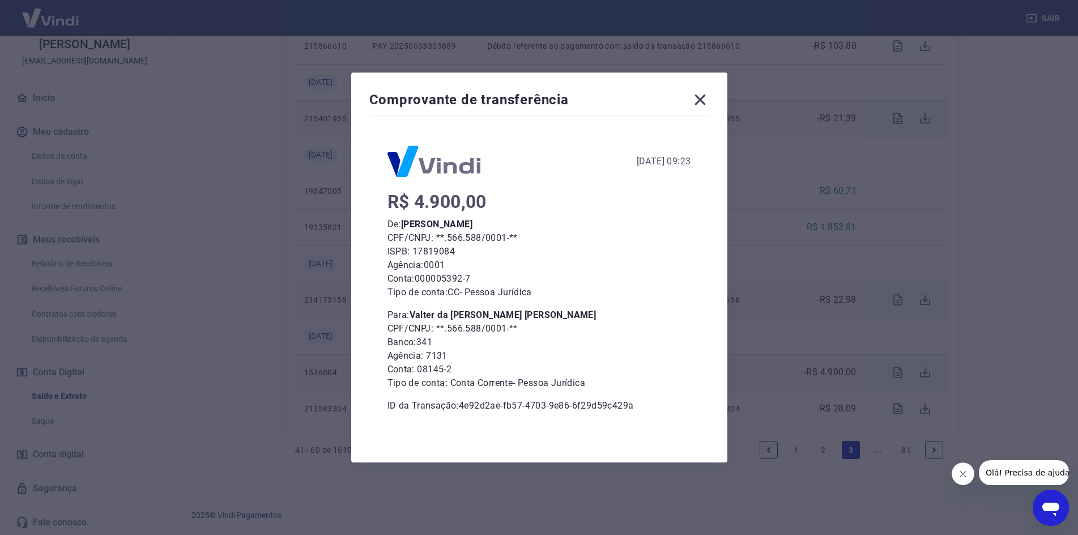
click at [773, 238] on div "Comprovante de transferência 13 de Junho de 2025, 09:23 R$ 4.900,00 De: Valter …" at bounding box center [539, 267] width 1078 height 535
click at [709, 102] on icon at bounding box center [700, 100] width 18 height 18
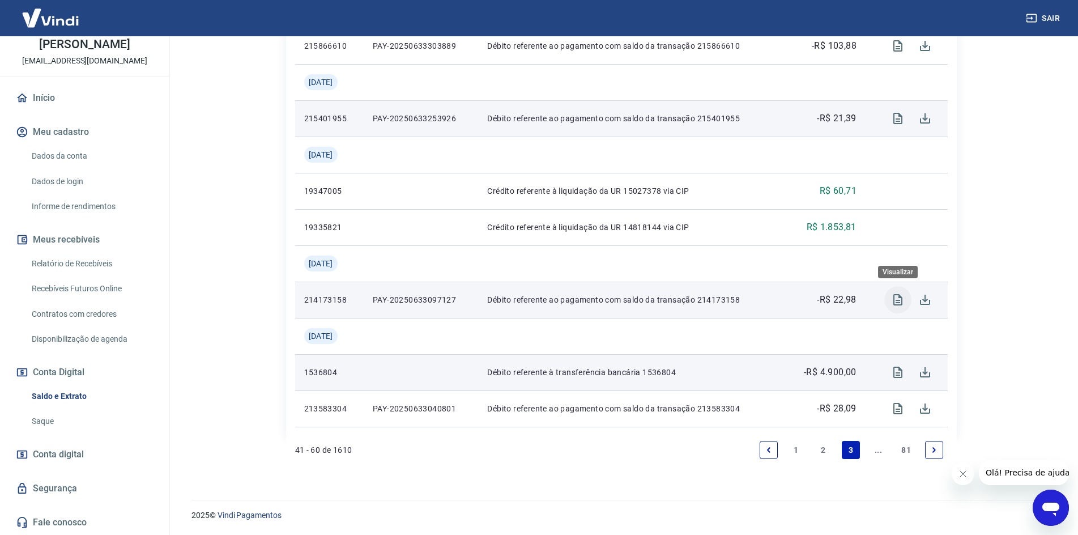
click at [899, 295] on icon "Visualizar" at bounding box center [897, 299] width 9 height 11
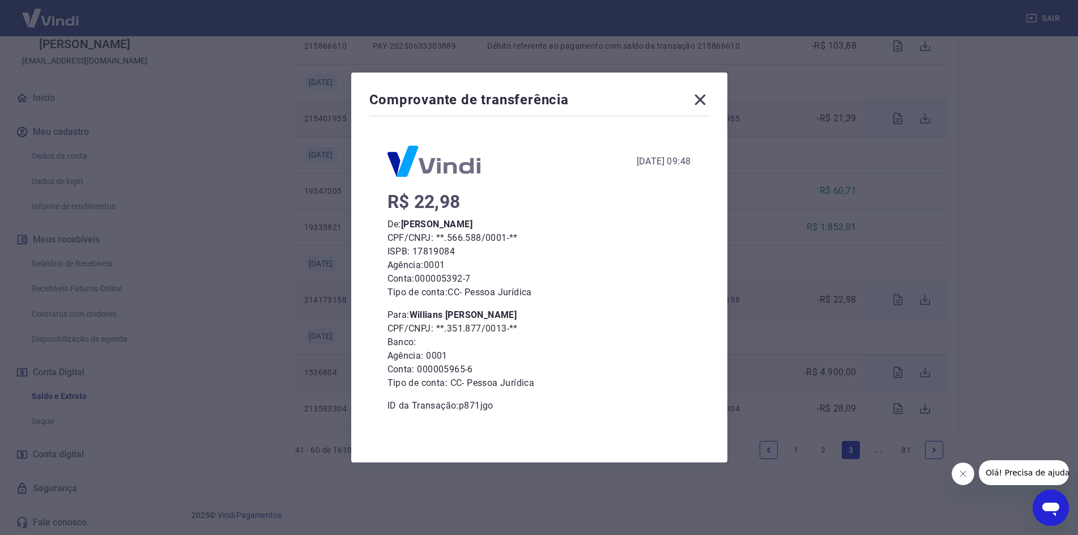
click at [702, 100] on icon at bounding box center [700, 100] width 18 height 18
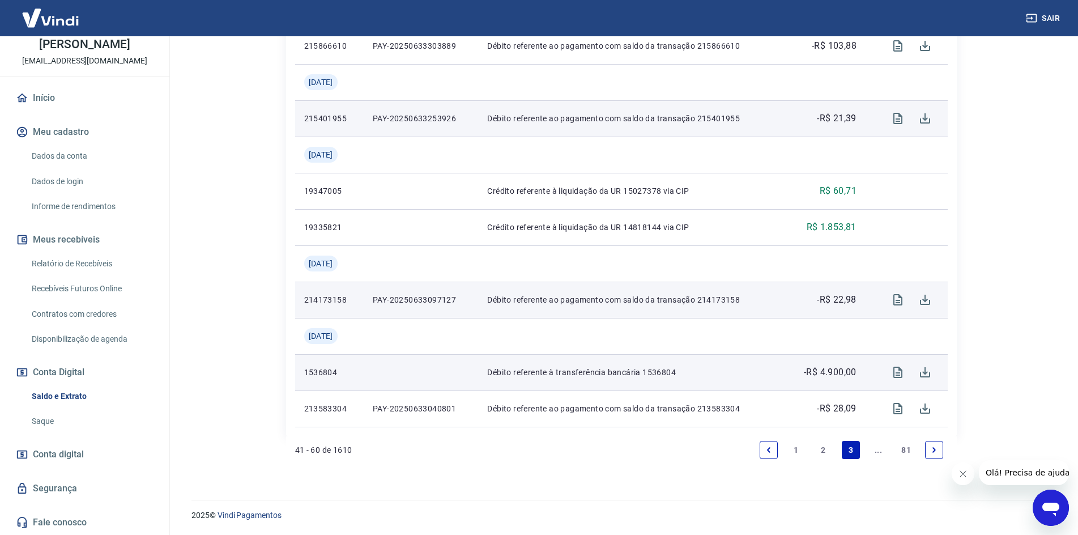
click at [939, 453] on link "Next page" at bounding box center [934, 450] width 18 height 18
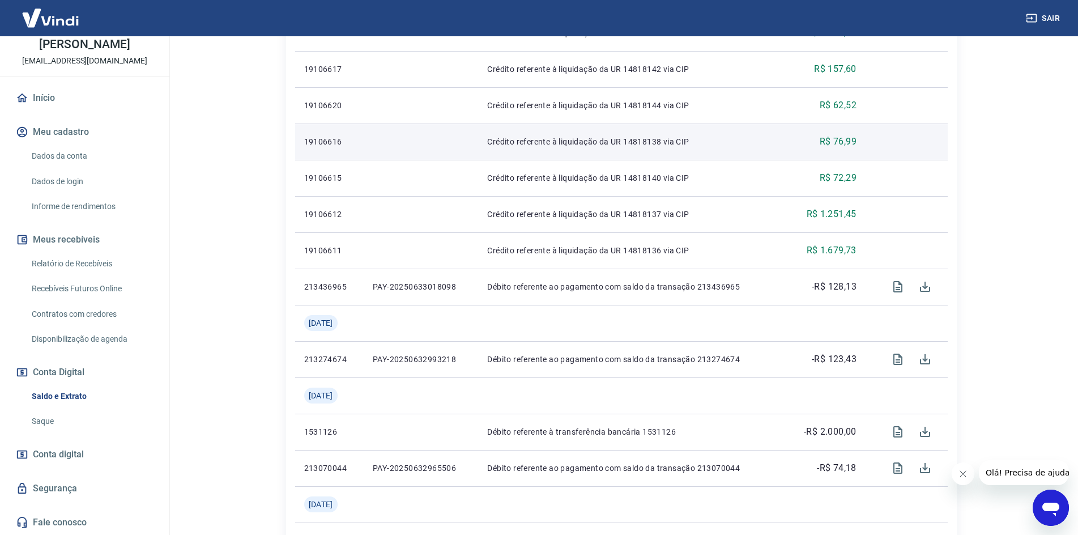
scroll to position [453, 0]
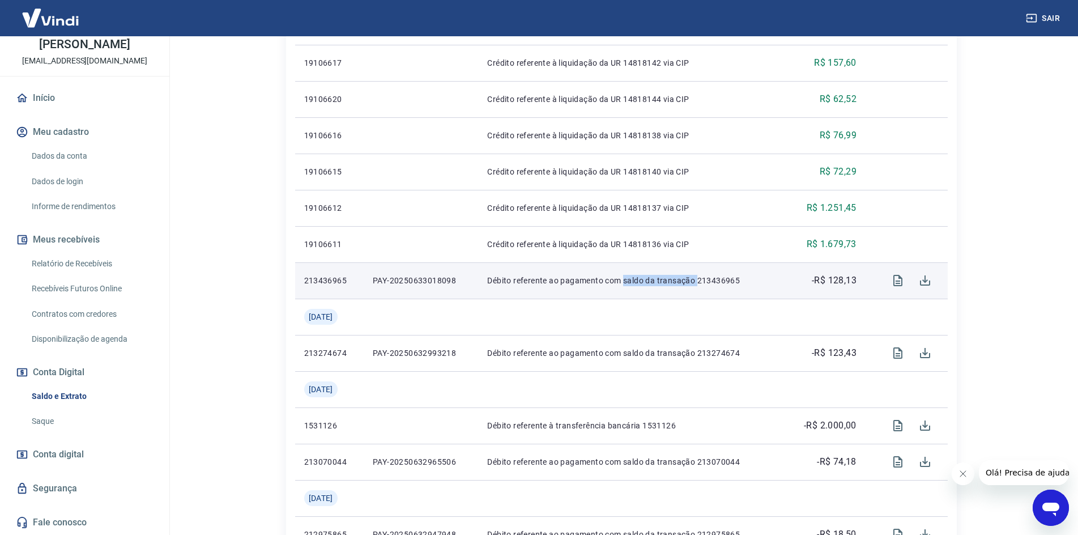
drag, startPoint x: 629, startPoint y: 282, endPoint x: 709, endPoint y: 282, distance: 79.9
click at [705, 282] on p "Débito referente ao pagamento com saldo da transação 213436965" at bounding box center [631, 280] width 289 height 11
click at [903, 282] on icon "Visualizar" at bounding box center [898, 281] width 14 height 14
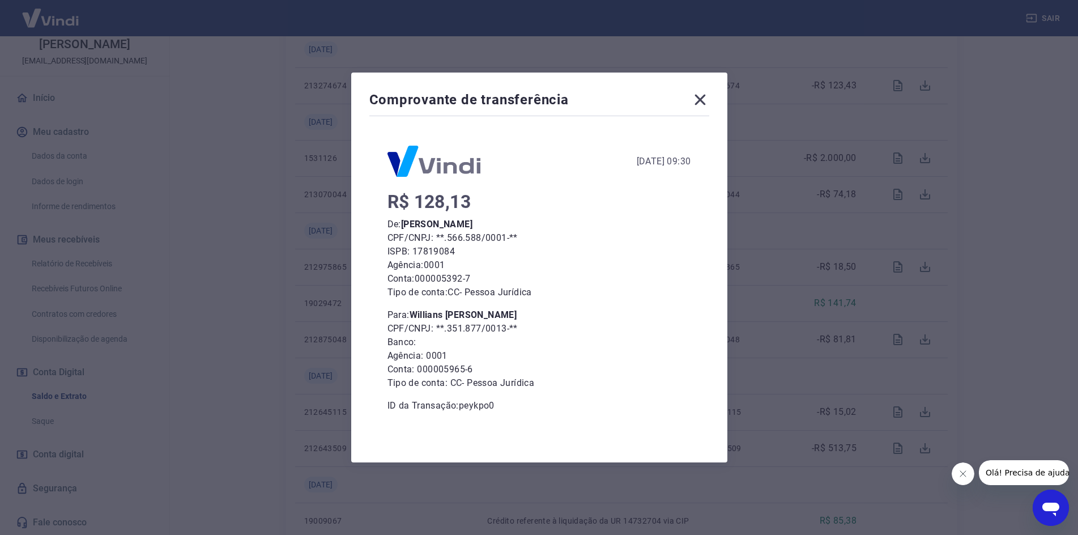
scroll to position [736, 0]
drag, startPoint x: 510, startPoint y: 329, endPoint x: 454, endPoint y: 330, distance: 56.7
click at [454, 330] on p "CPF/CNPJ: **.351.877/0013-**" at bounding box center [539, 329] width 304 height 14
copy p "351.877/0013"
drag, startPoint x: 523, startPoint y: 314, endPoint x: 417, endPoint y: 316, distance: 105.9
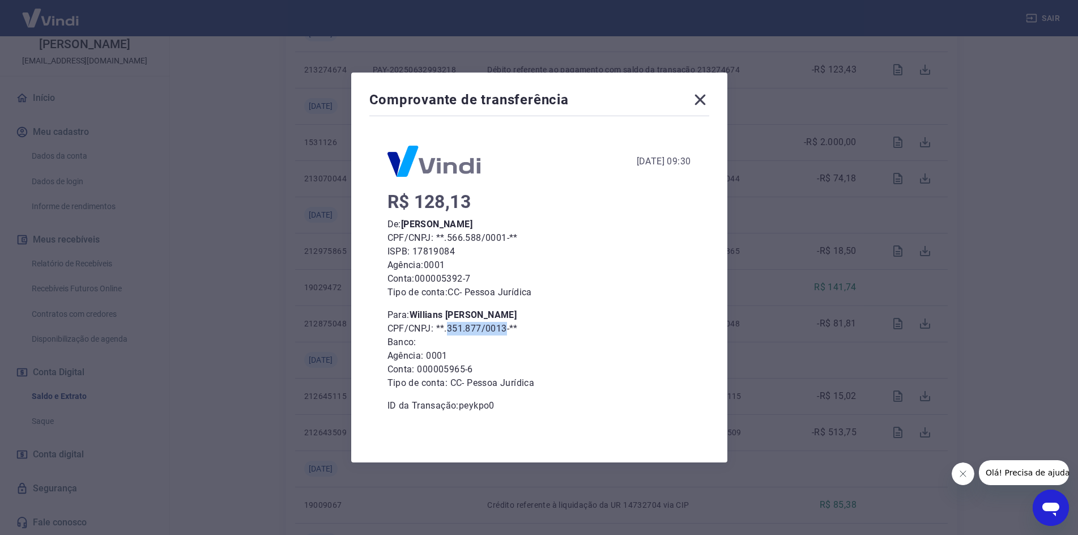
click at [417, 316] on b "Willians Cristiano Marques" at bounding box center [464, 314] width 108 height 11
copy b "Willians Cristiano Marques"
drag, startPoint x: 459, startPoint y: 355, endPoint x: 429, endPoint y: 352, distance: 29.7
click at [429, 352] on p "Agência: 0001" at bounding box center [539, 356] width 304 height 14
click at [495, 357] on p "Agência: 0001" at bounding box center [539, 356] width 304 height 14
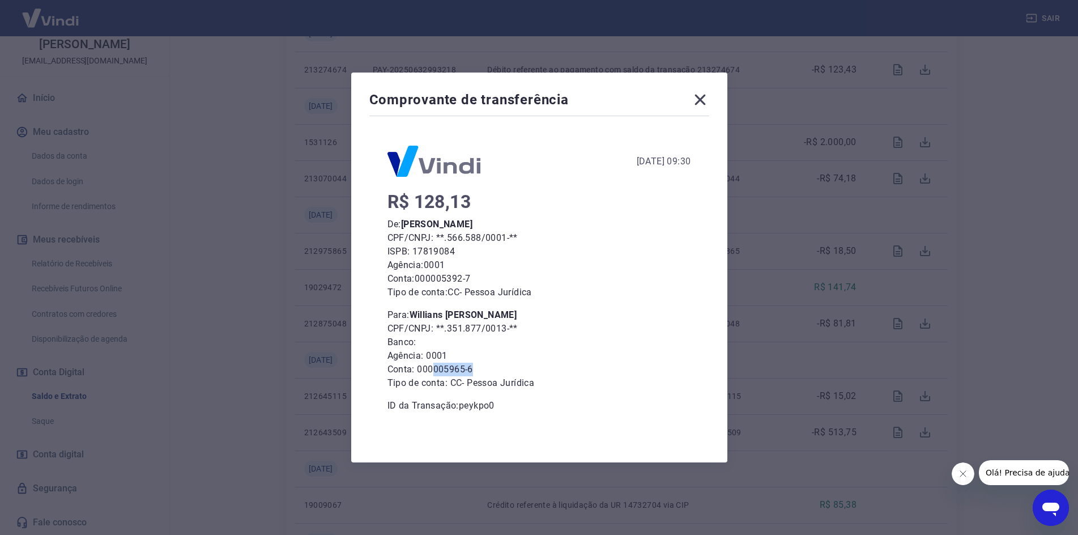
drag, startPoint x: 481, startPoint y: 368, endPoint x: 437, endPoint y: 368, distance: 44.2
click at [437, 368] on p "Conta: 000005965-6" at bounding box center [539, 370] width 304 height 14
click at [551, 388] on p "Tipo de conta: CC - Pessoa Jurídica" at bounding box center [539, 383] width 304 height 14
click at [701, 99] on icon at bounding box center [700, 100] width 18 height 18
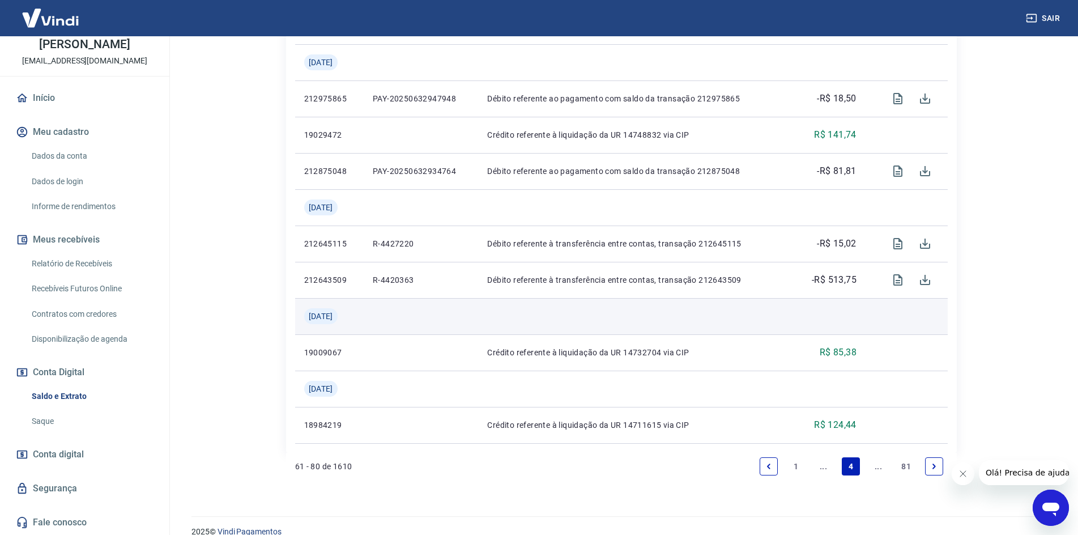
scroll to position [905, 0]
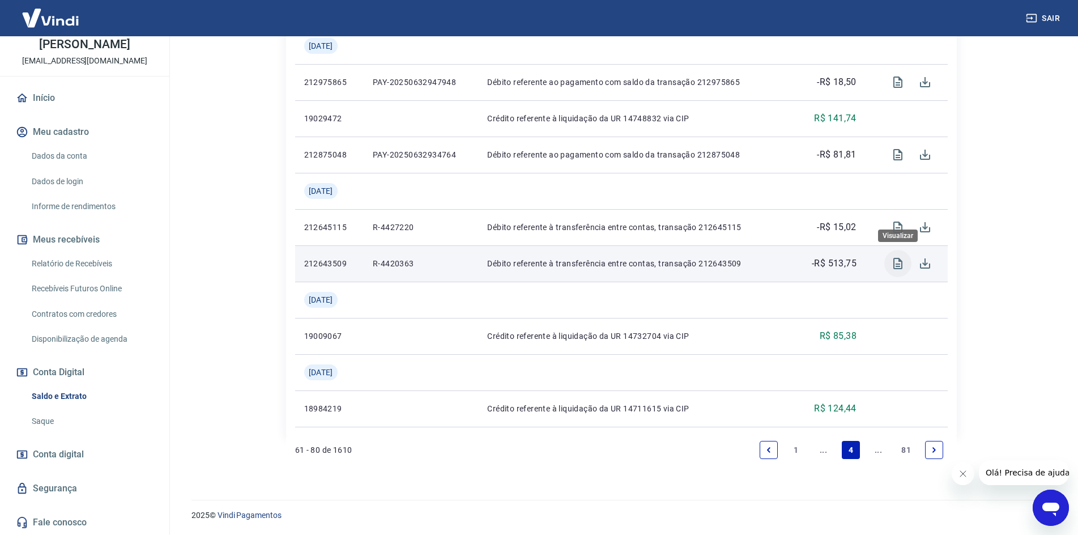
click at [902, 263] on icon "Visualizar" at bounding box center [897, 263] width 9 height 11
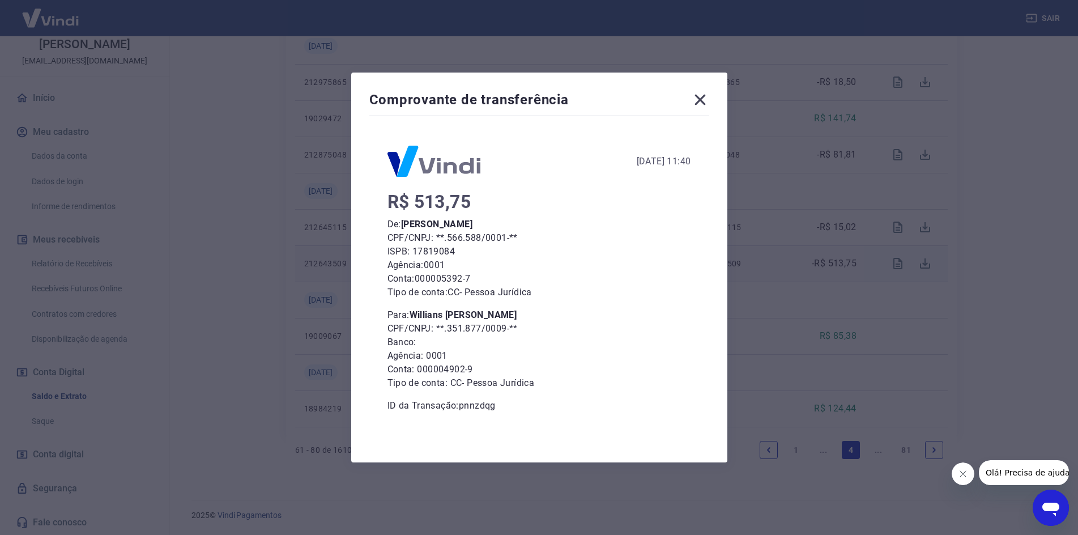
click at [705, 98] on icon at bounding box center [699, 100] width 11 height 11
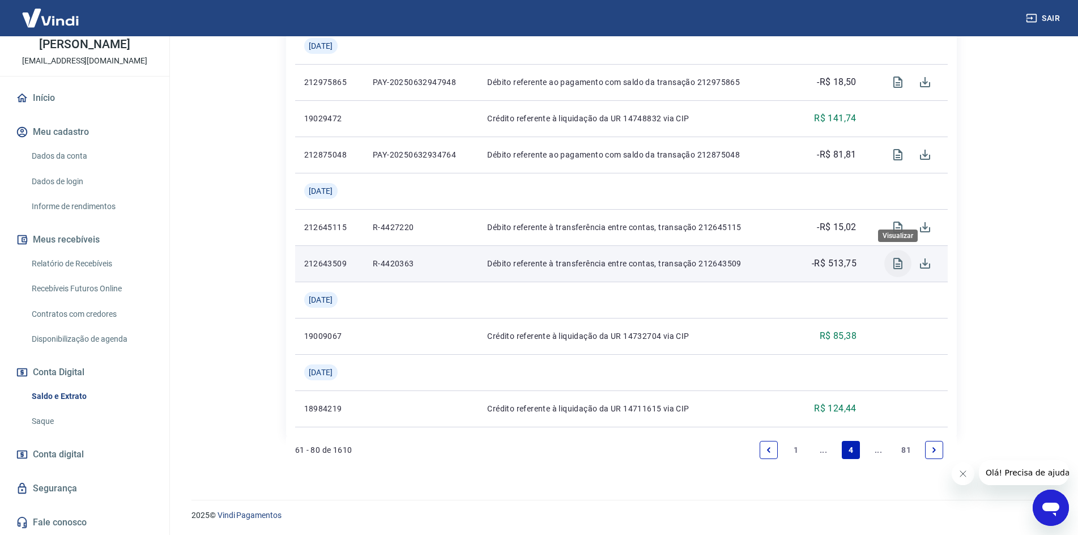
click at [897, 266] on icon "Visualizar" at bounding box center [897, 263] width 9 height 11
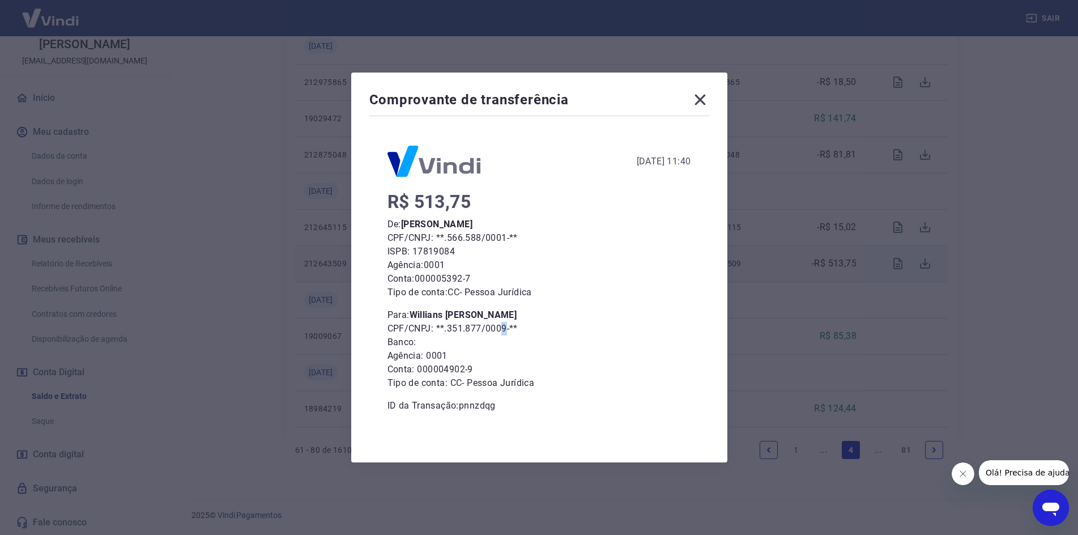
click at [511, 330] on p "CPF/CNPJ: **.351.877/0009-**" at bounding box center [539, 329] width 304 height 14
click at [506, 330] on p "CPF/CNPJ: **.351.877/0009-**" at bounding box center [539, 329] width 304 height 14
click at [783, 189] on div "Comprovante de transferência 07 de Junho de 2025, 11:40 R$ 513,75 De: Valter da…" at bounding box center [539, 267] width 1078 height 535
click at [785, 276] on div "Comprovante de transferência 07 de Junho de 2025, 11:40 R$ 513,75 De: Valter da…" at bounding box center [539, 267] width 1078 height 535
drag, startPoint x: 694, startPoint y: 101, endPoint x: 700, endPoint y: 99, distance: 6.3
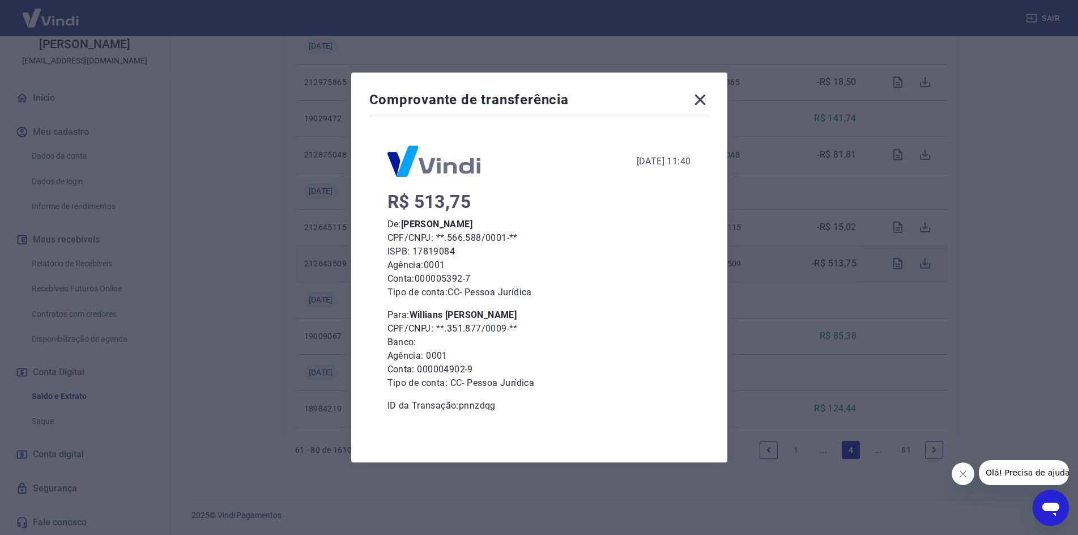
click at [696, 100] on div "Comprovante de transferência" at bounding box center [539, 102] width 340 height 23
click at [700, 100] on icon at bounding box center [700, 100] width 18 height 18
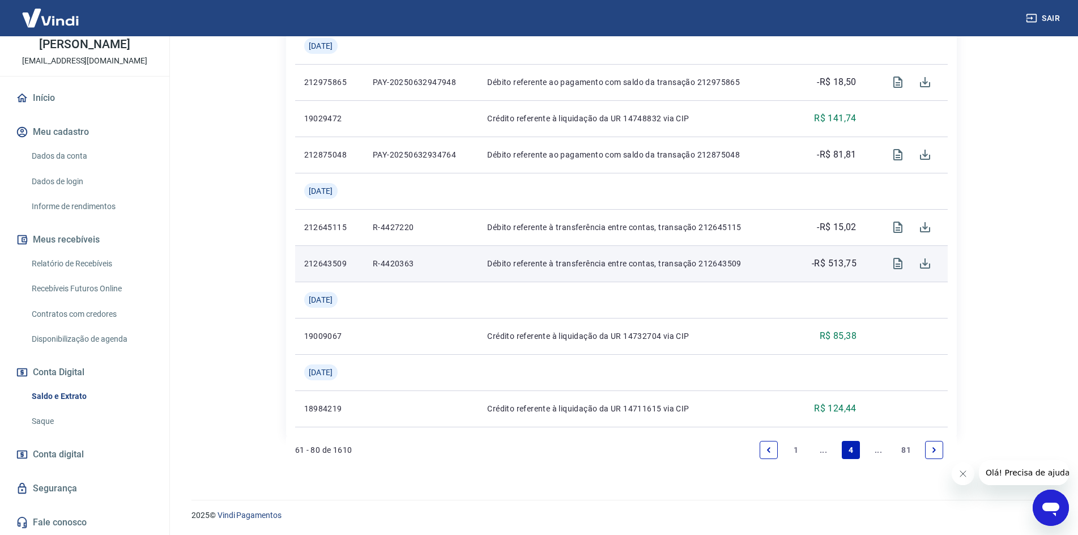
click at [928, 449] on link "Next page" at bounding box center [934, 450] width 18 height 18
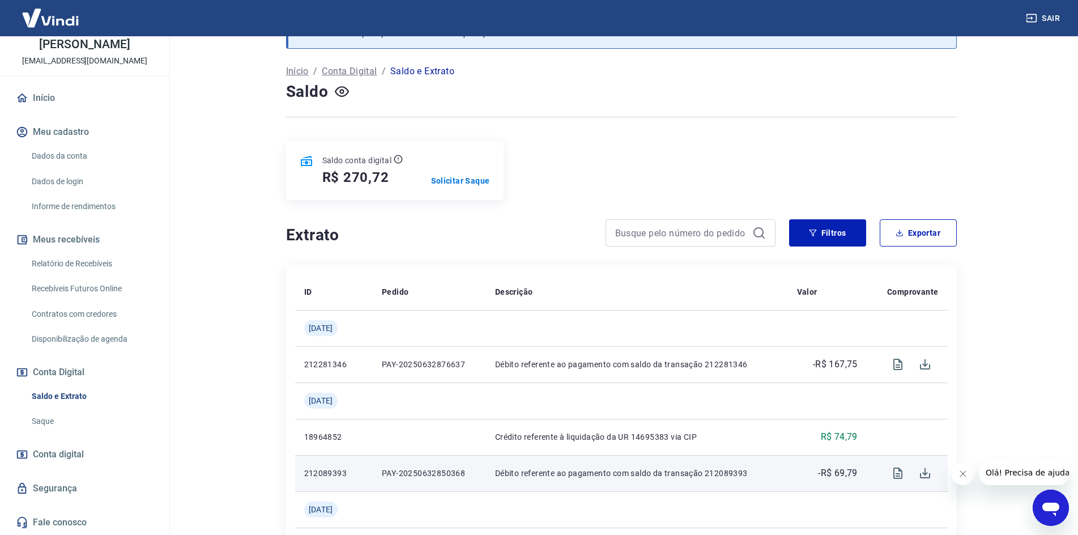
scroll to position [170, 0]
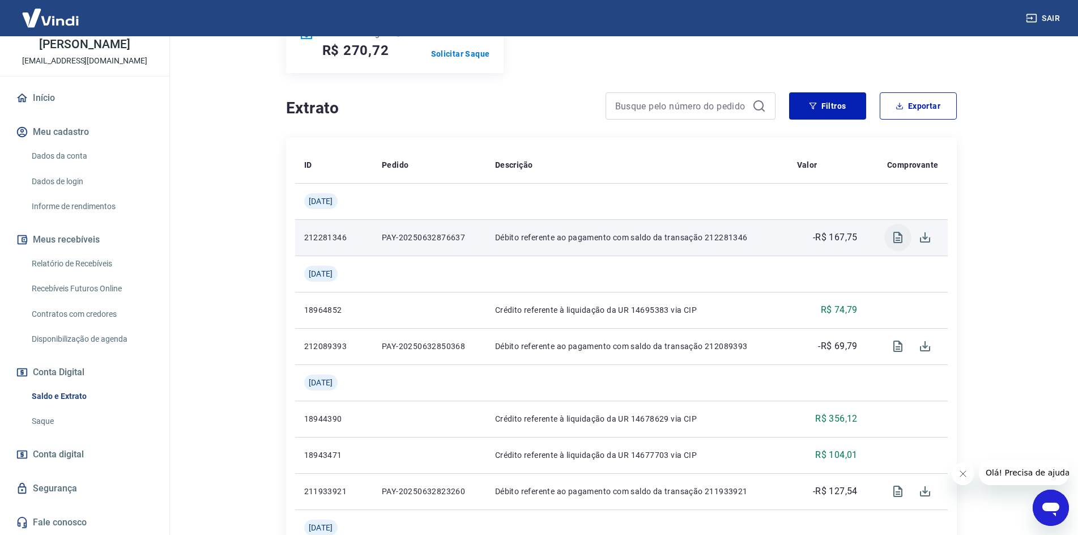
click at [898, 232] on icon "Visualizar" at bounding box center [897, 237] width 9 height 11
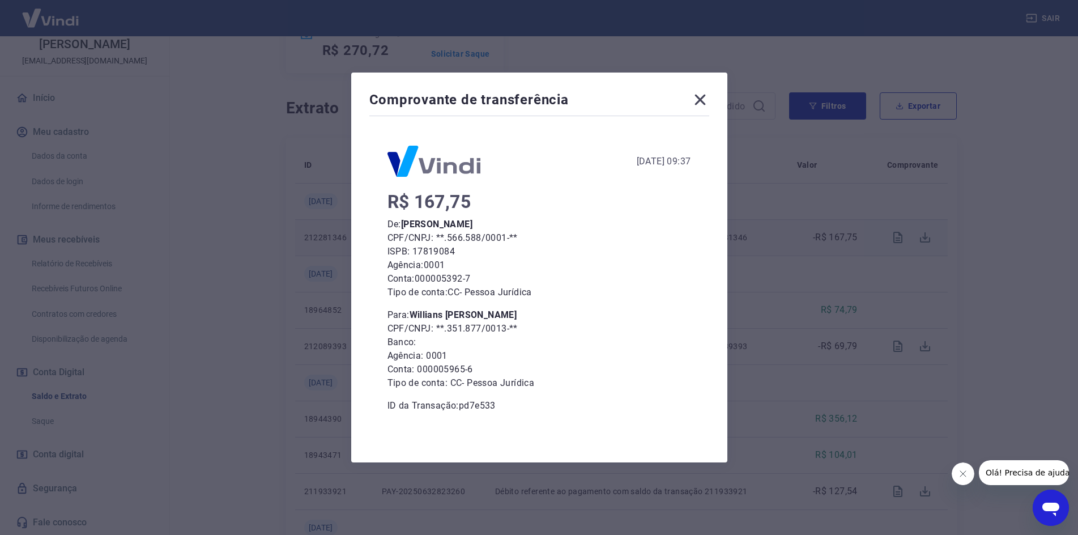
click at [709, 93] on icon at bounding box center [700, 100] width 18 height 18
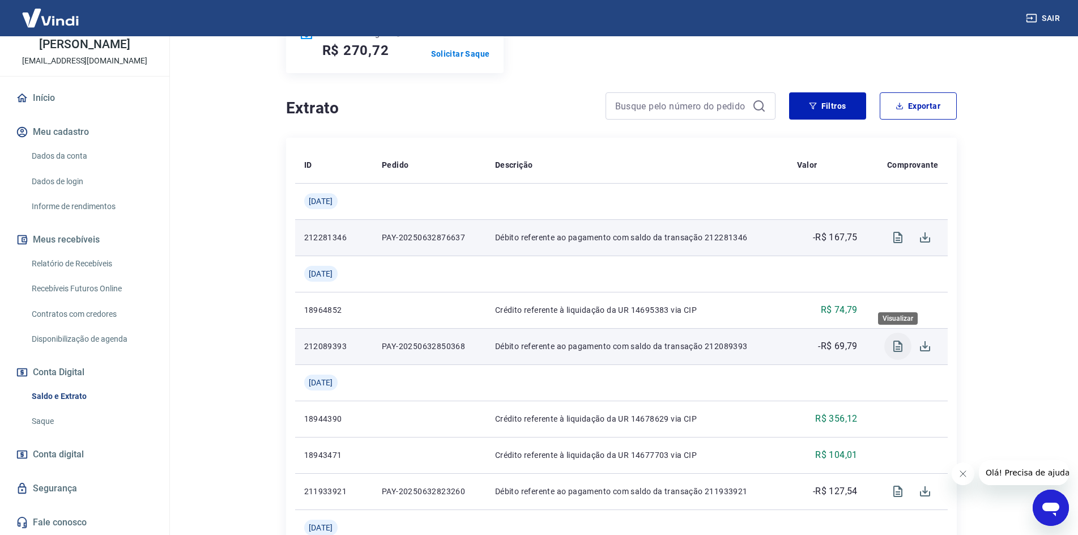
click at [900, 344] on icon "Visualizar" at bounding box center [897, 345] width 9 height 11
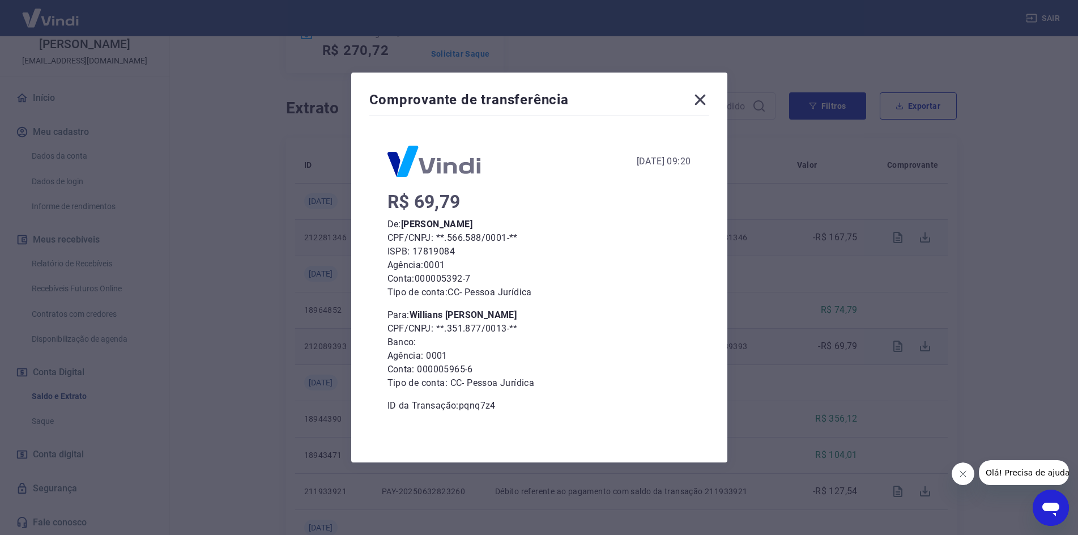
click at [704, 96] on icon at bounding box center [700, 100] width 18 height 18
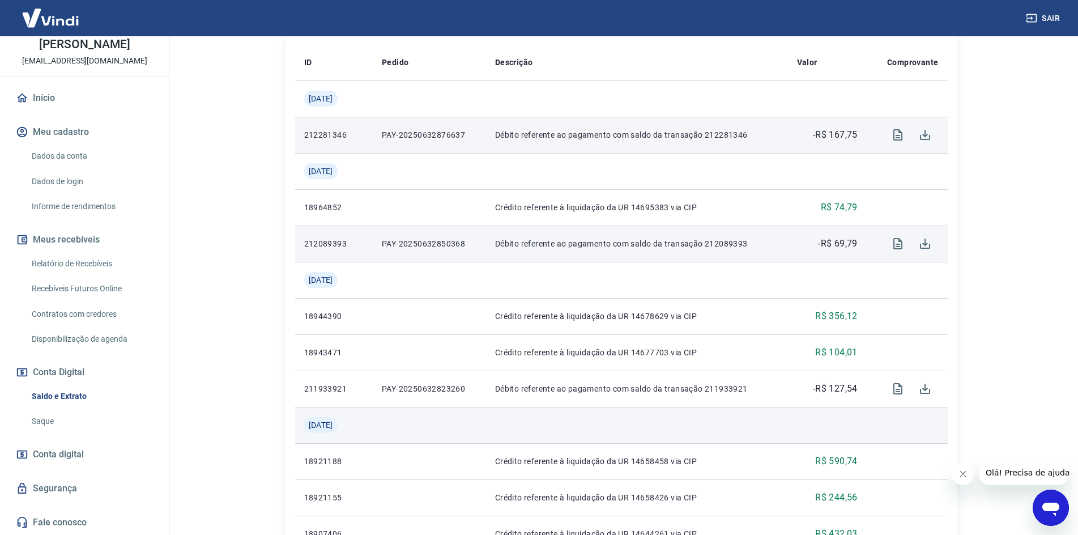
scroll to position [283, 0]
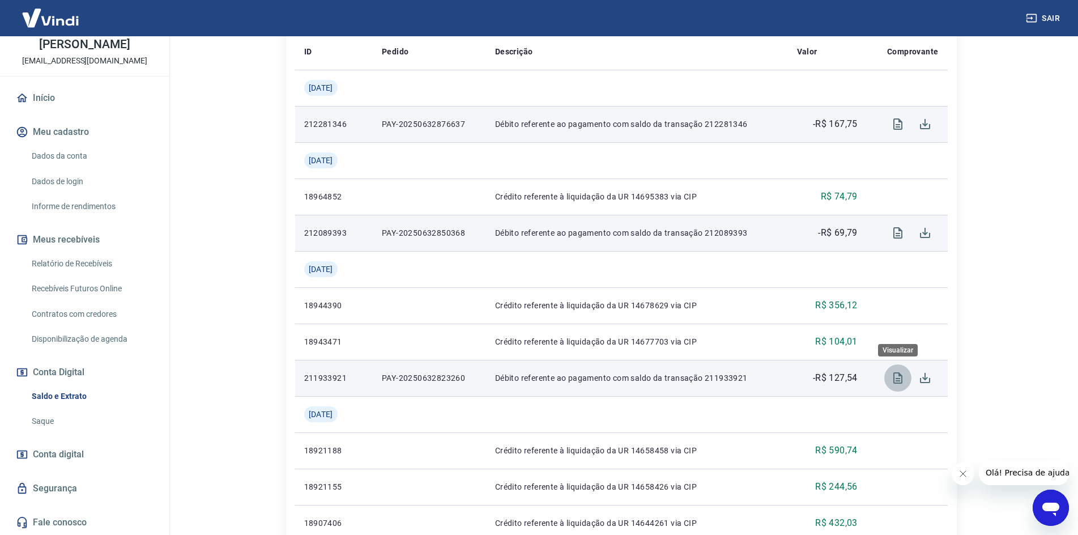
click at [897, 373] on icon "Visualizar" at bounding box center [897, 377] width 9 height 11
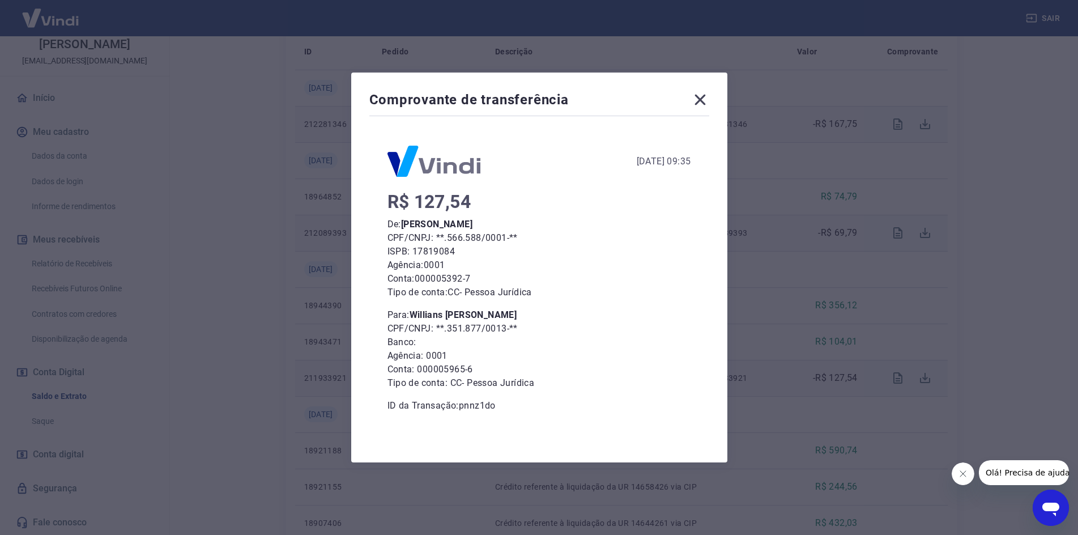
click at [707, 99] on icon at bounding box center [700, 100] width 18 height 18
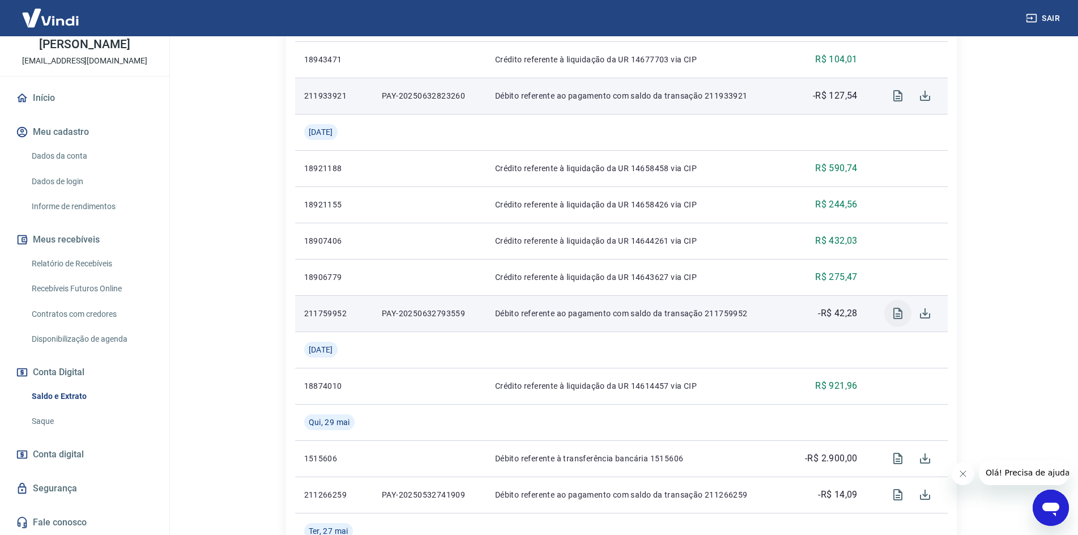
scroll to position [566, 0]
click at [898, 314] on icon "Visualizar" at bounding box center [898, 312] width 14 height 14
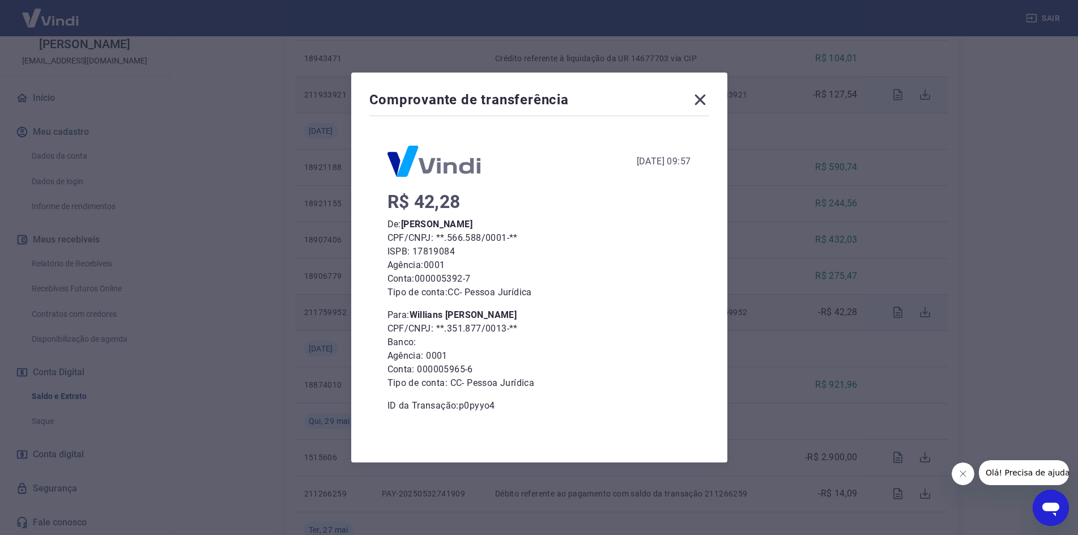
click at [701, 100] on icon at bounding box center [700, 100] width 18 height 18
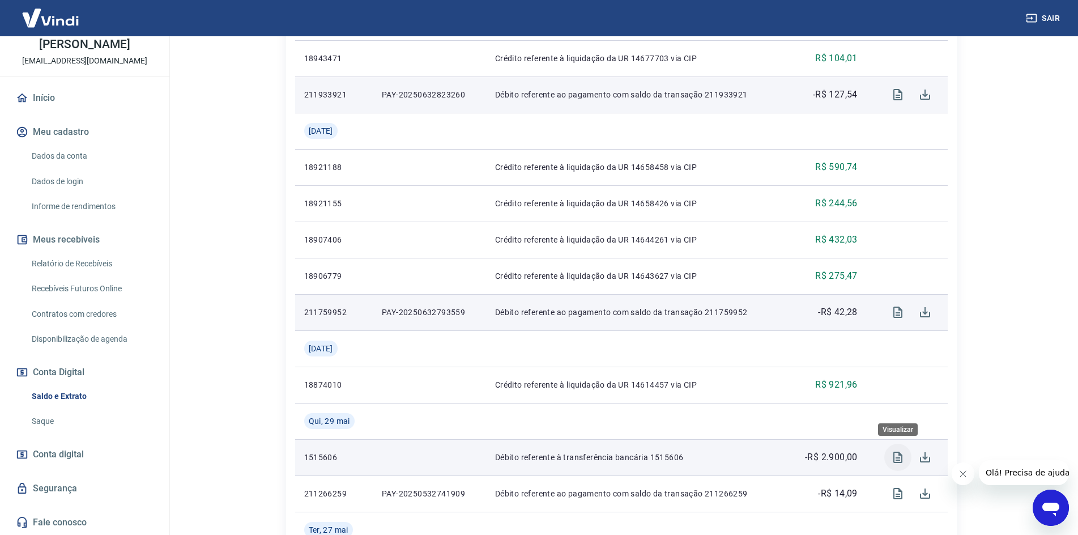
click at [900, 459] on icon "Visualizar" at bounding box center [897, 456] width 9 height 11
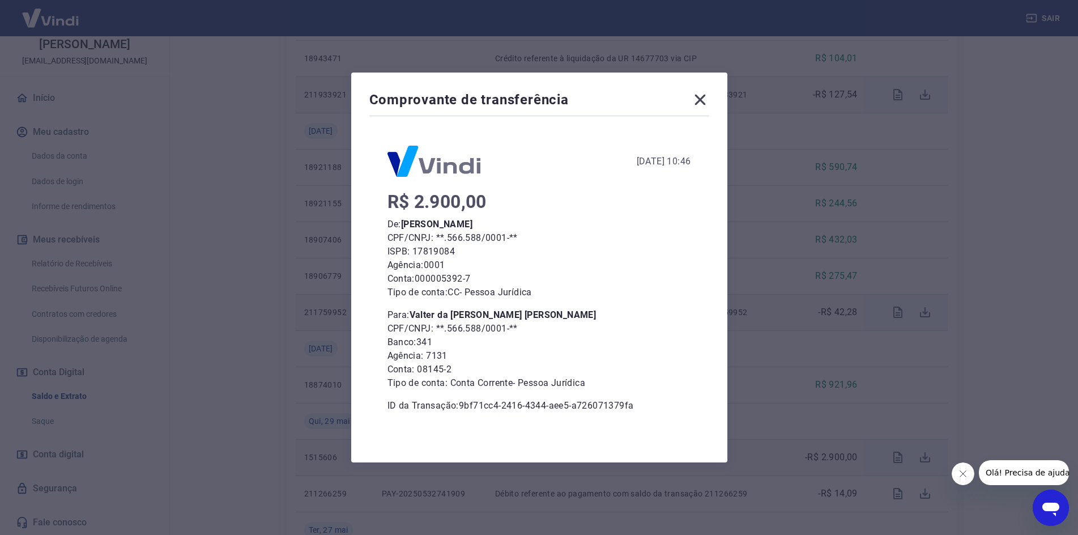
click at [699, 100] on icon at bounding box center [700, 100] width 18 height 18
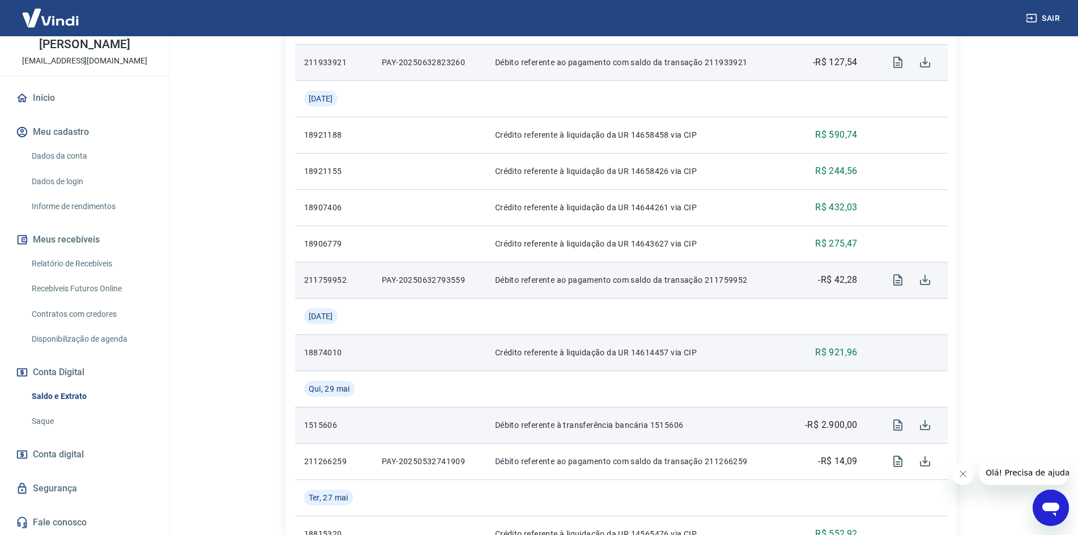
scroll to position [793, 0]
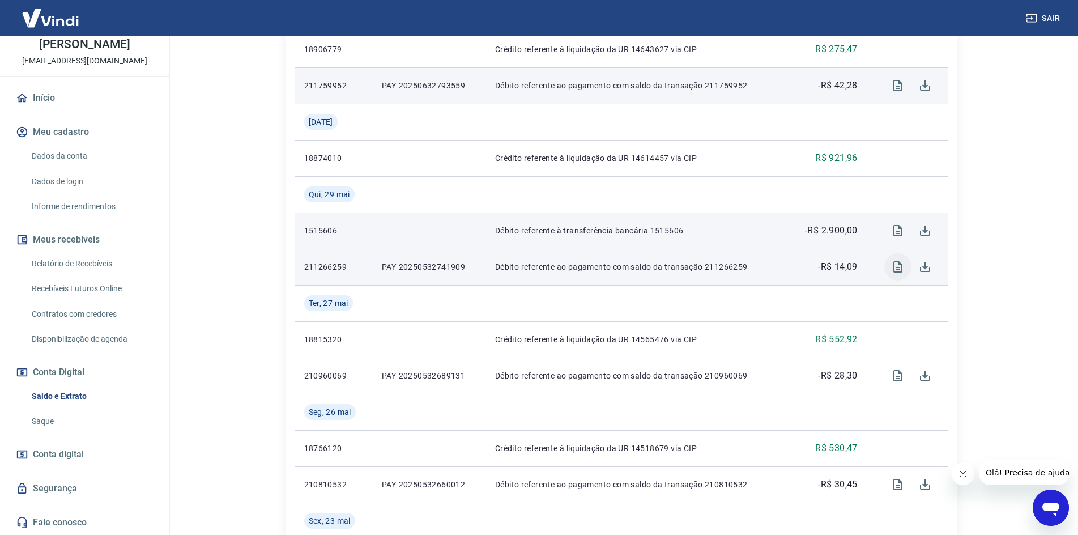
click at [899, 265] on icon "Visualizar" at bounding box center [897, 266] width 9 height 11
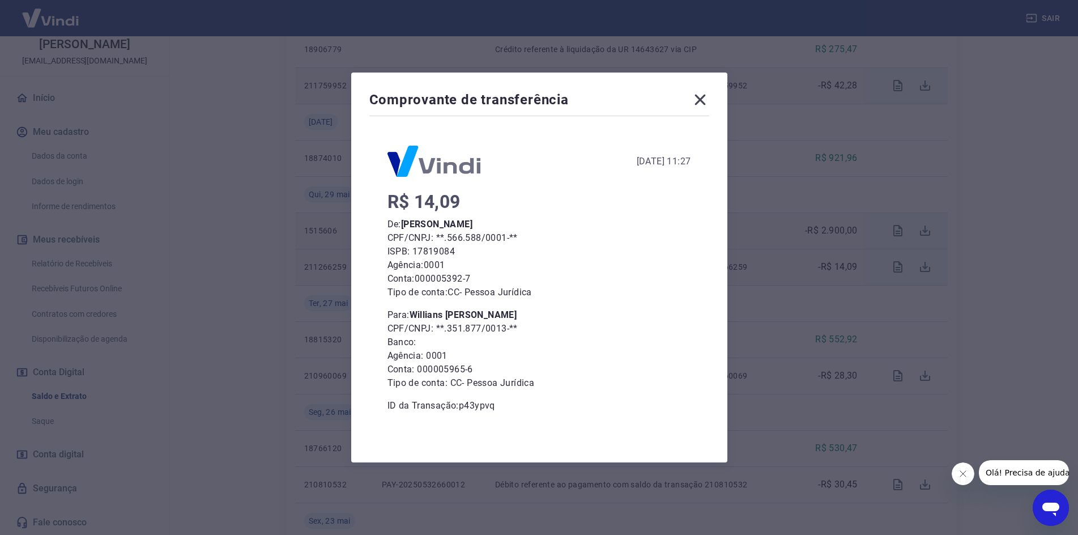
click at [702, 101] on icon at bounding box center [699, 100] width 11 height 11
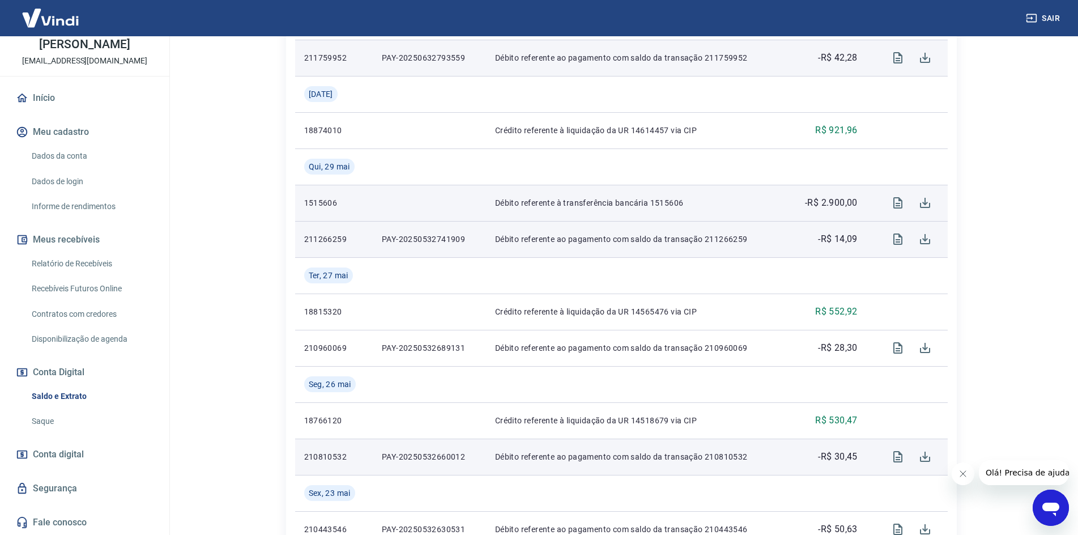
scroll to position [906, 0]
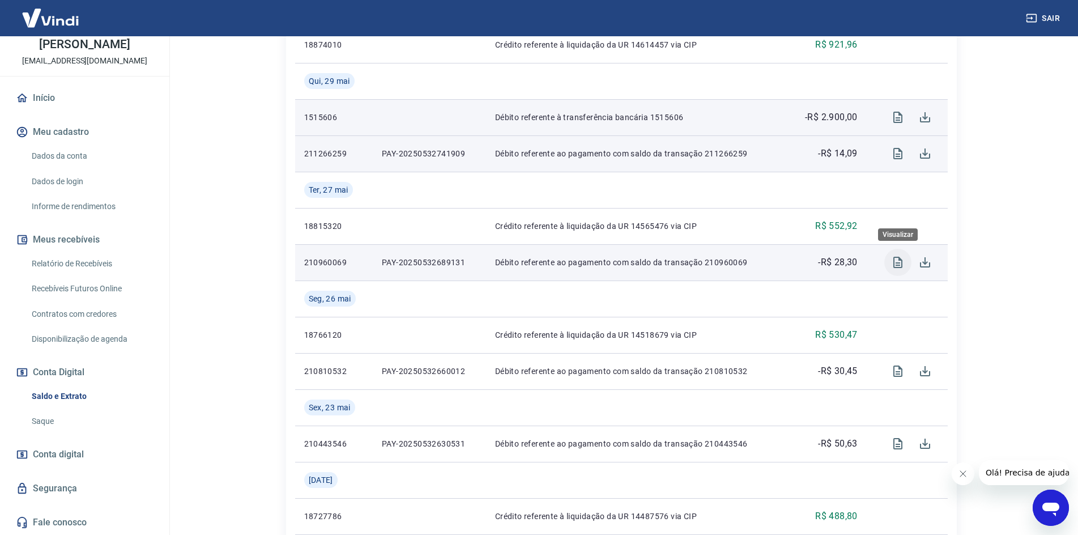
click at [898, 262] on icon "Visualizar" at bounding box center [898, 262] width 14 height 14
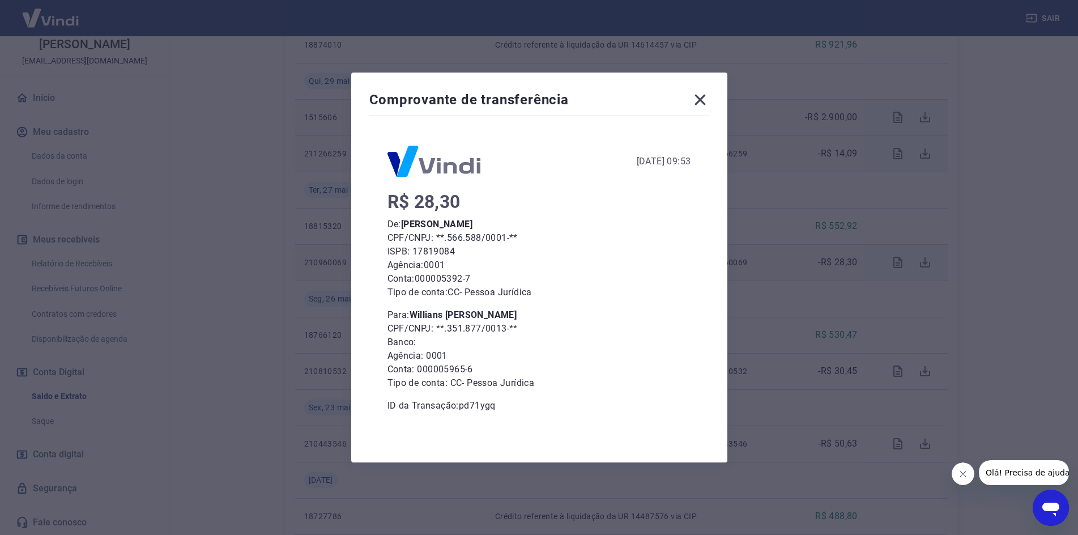
click at [705, 101] on icon at bounding box center [699, 100] width 11 height 11
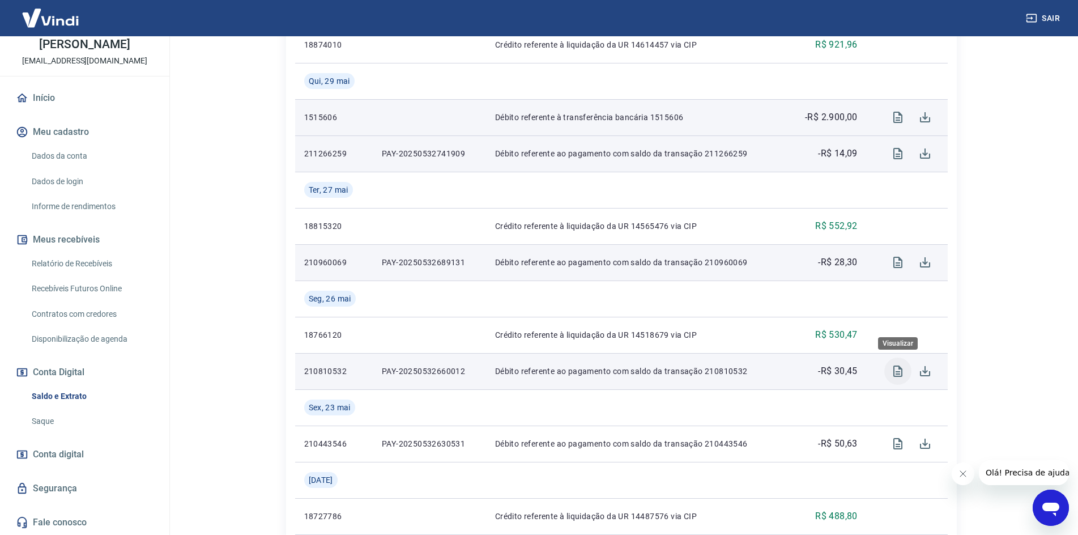
click at [896, 373] on icon "Visualizar" at bounding box center [897, 370] width 9 height 11
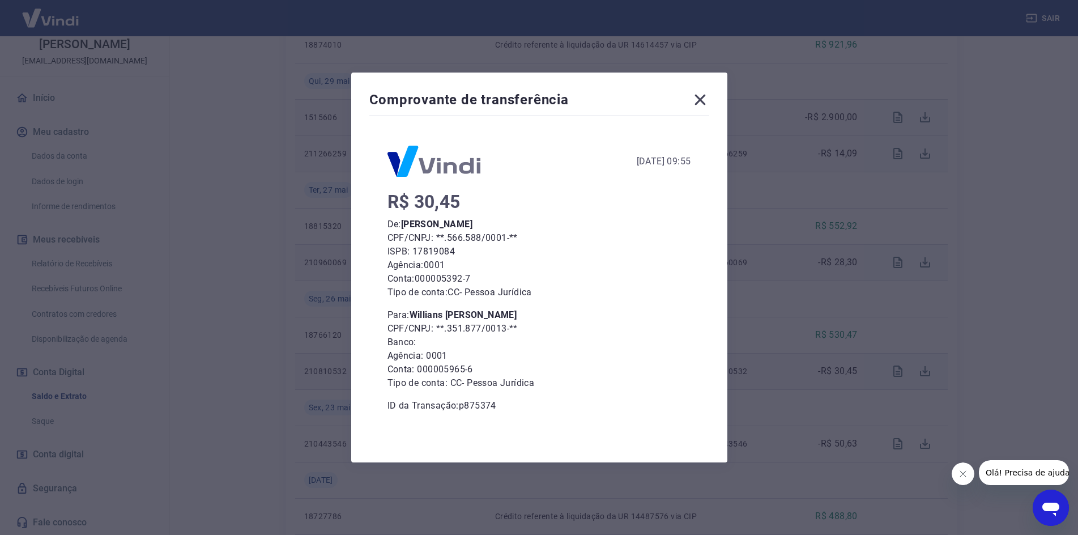
click at [704, 102] on icon at bounding box center [700, 100] width 18 height 18
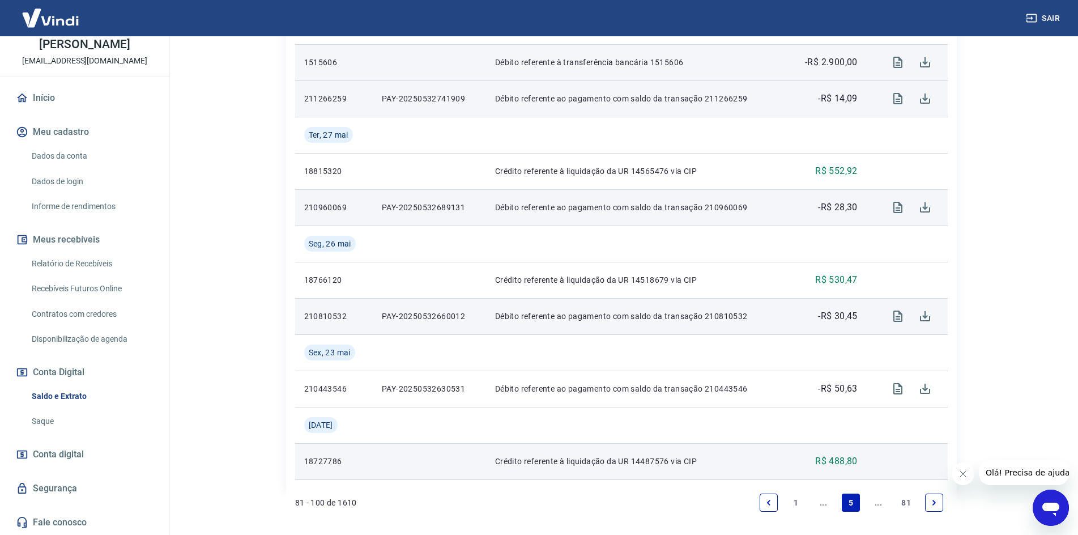
scroll to position [963, 0]
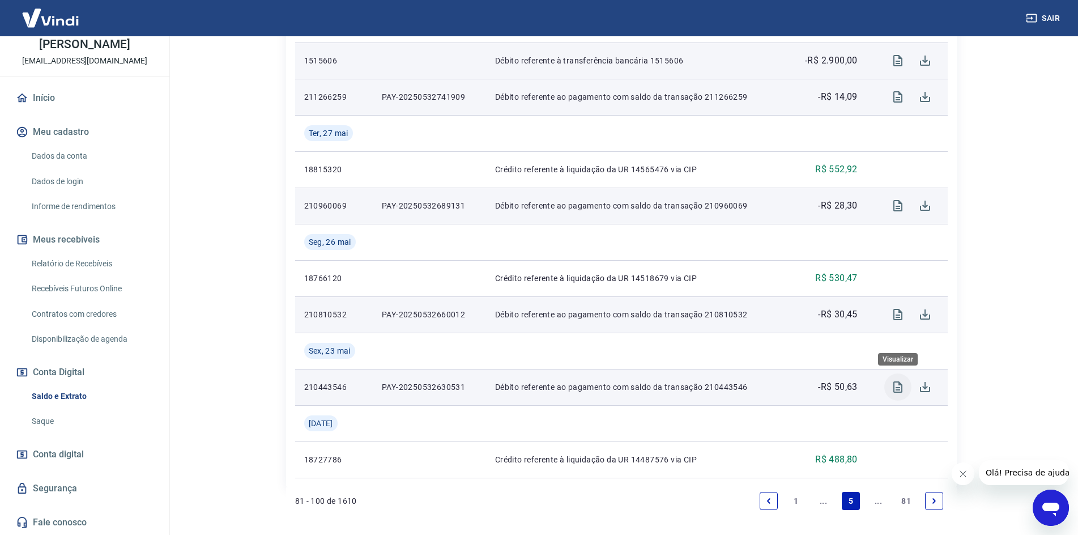
click at [903, 386] on icon "Visualizar" at bounding box center [898, 387] width 14 height 14
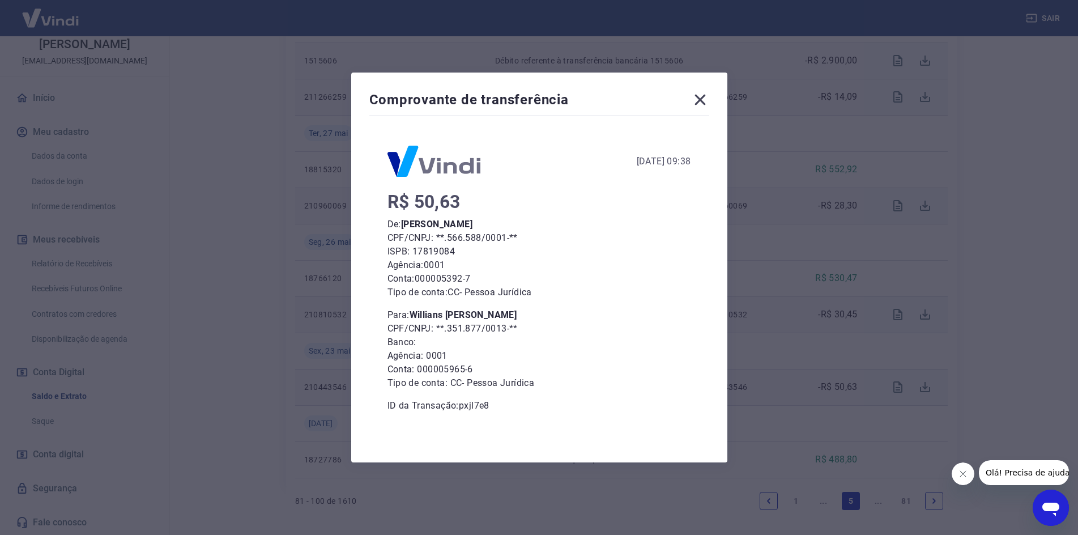
click at [705, 102] on icon at bounding box center [700, 100] width 18 height 18
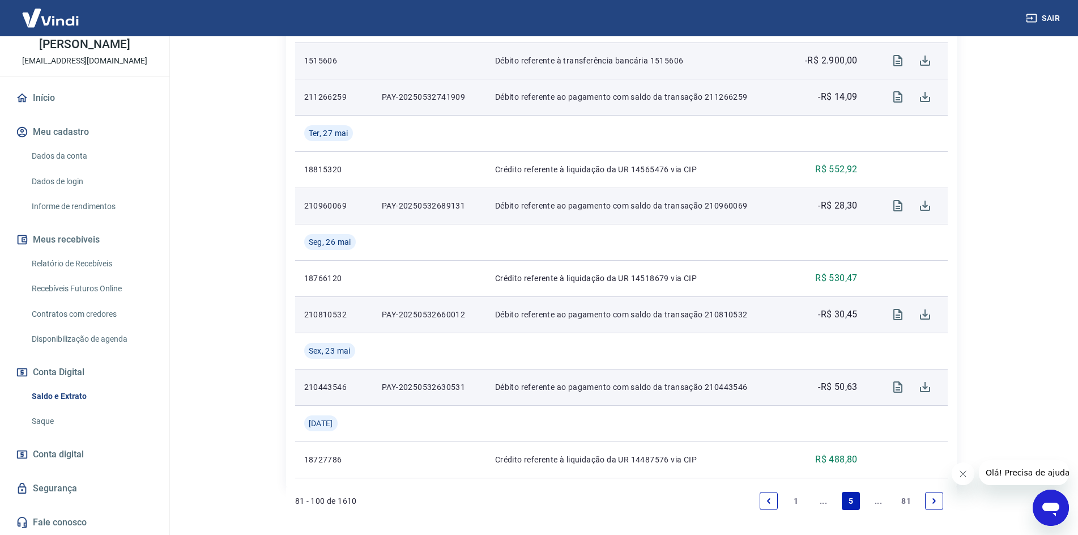
click at [935, 501] on icon "Next page" at bounding box center [934, 501] width 8 height 8
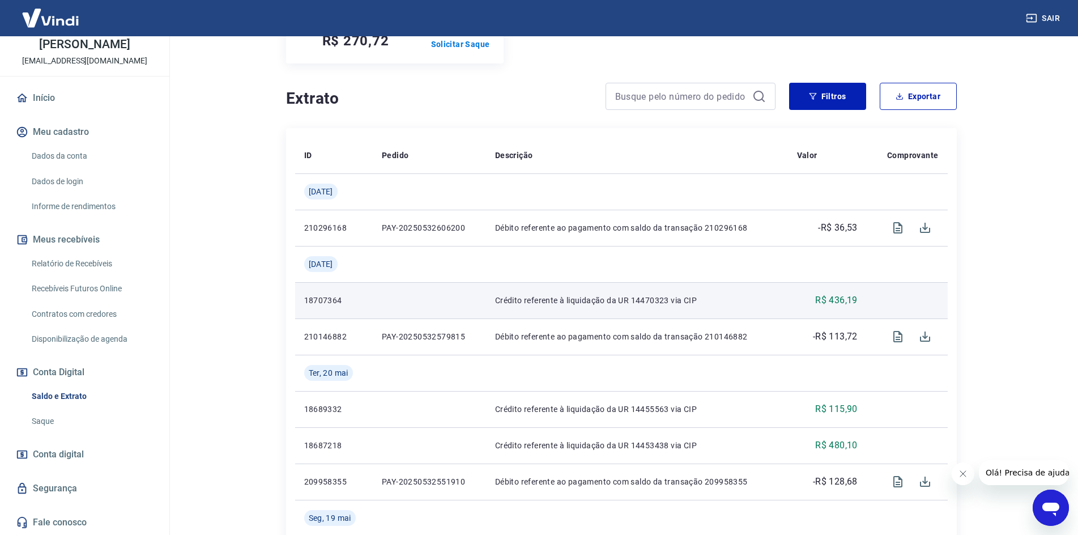
scroll to position [227, 0]
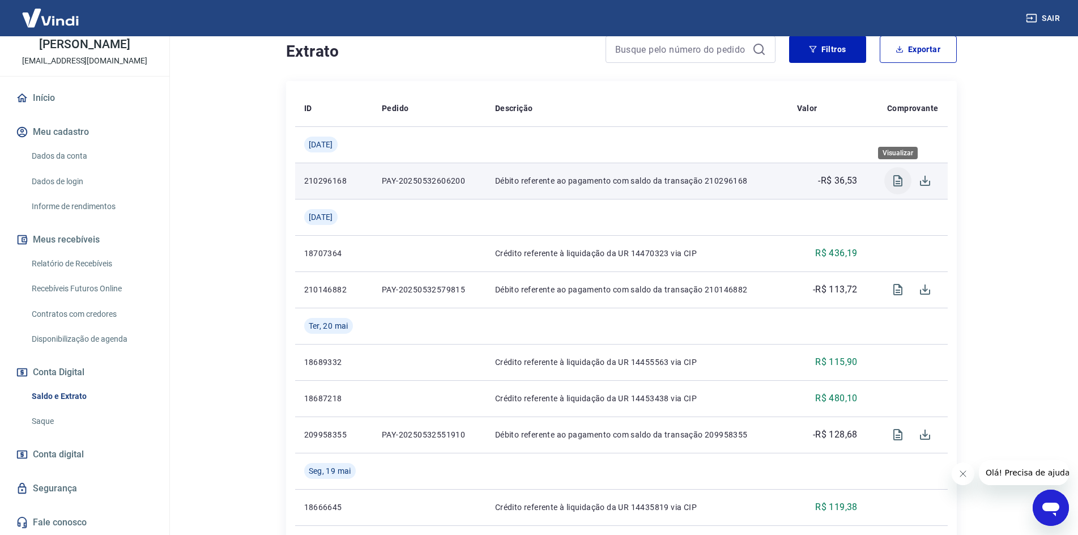
click at [897, 179] on icon "Visualizar" at bounding box center [898, 181] width 14 height 14
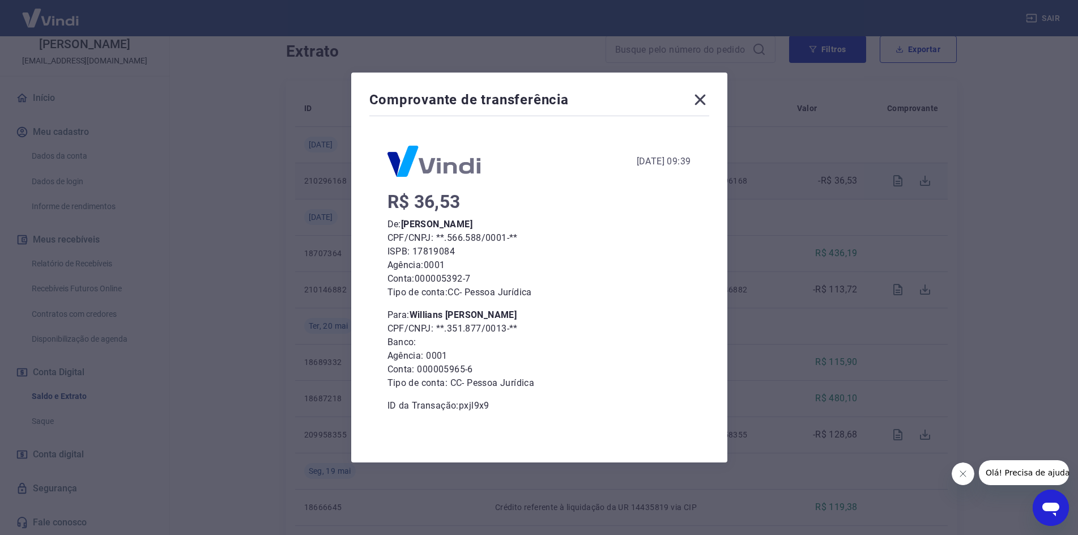
click at [709, 108] on icon at bounding box center [700, 100] width 18 height 18
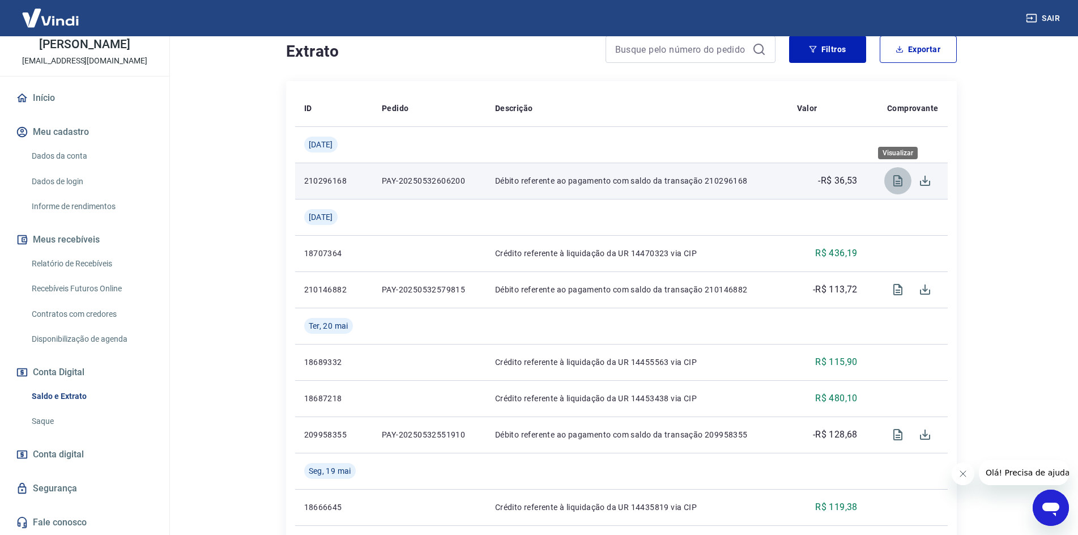
click at [901, 177] on icon "Visualizar" at bounding box center [897, 180] width 9 height 11
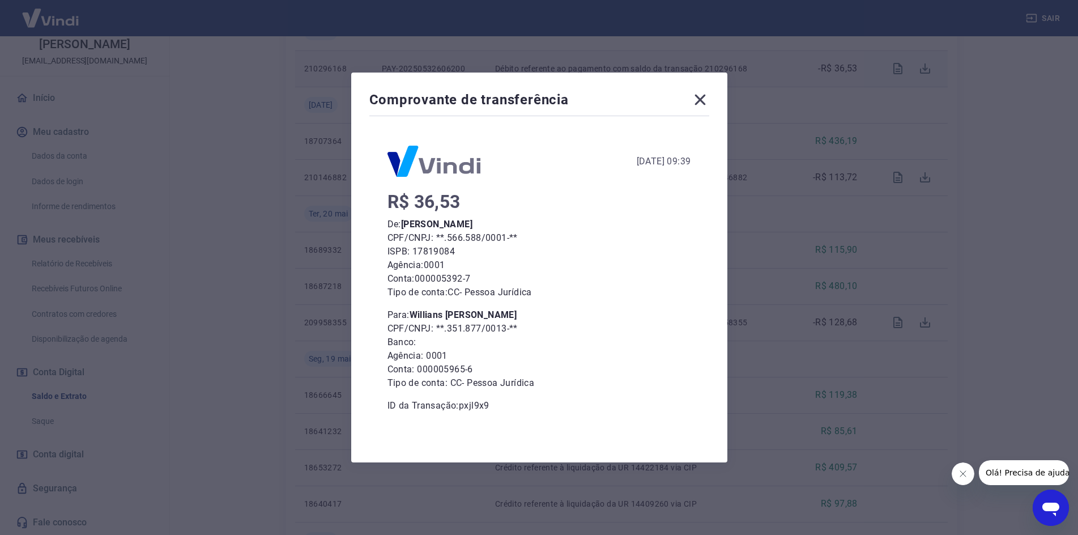
scroll to position [340, 0]
click at [702, 101] on icon at bounding box center [699, 100] width 11 height 11
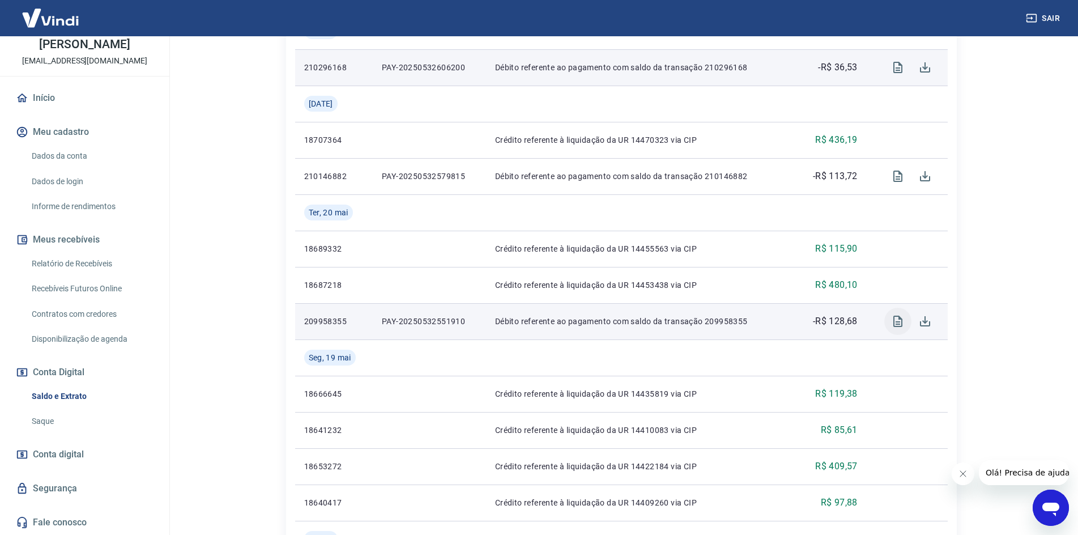
click at [896, 321] on icon "Visualizar" at bounding box center [897, 321] width 9 height 11
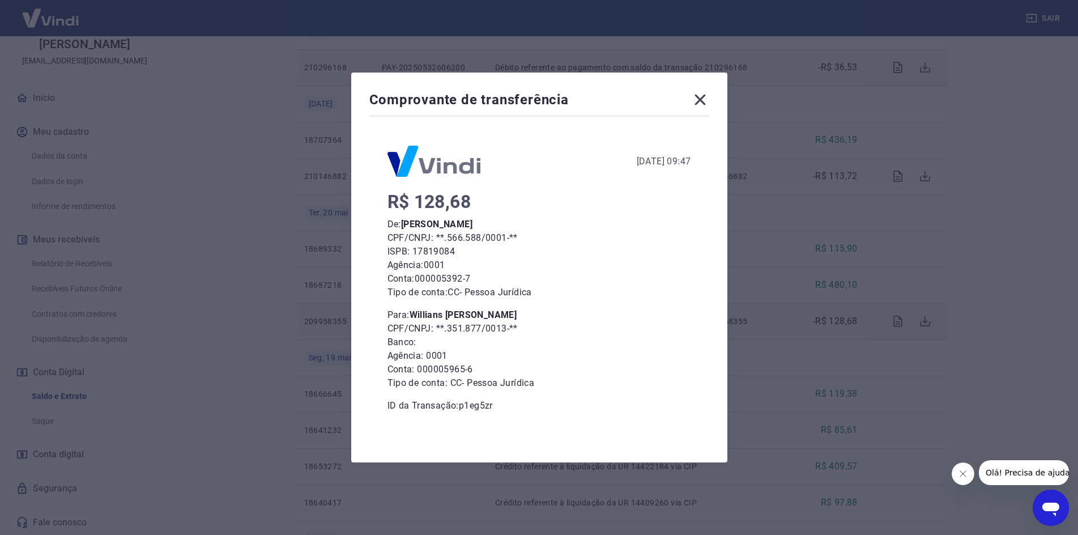
click at [702, 100] on icon at bounding box center [700, 100] width 18 height 18
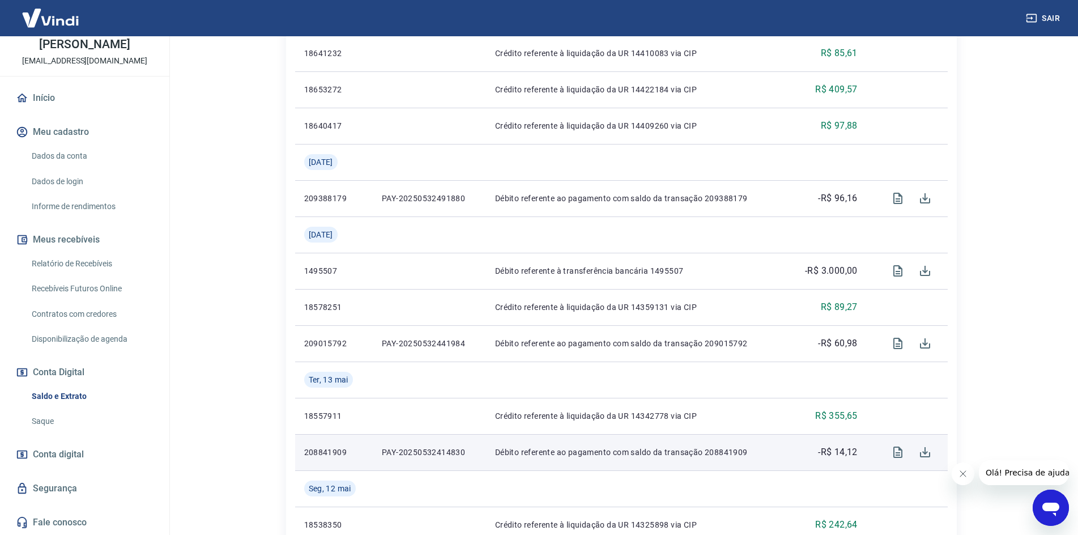
scroll to position [736, 0]
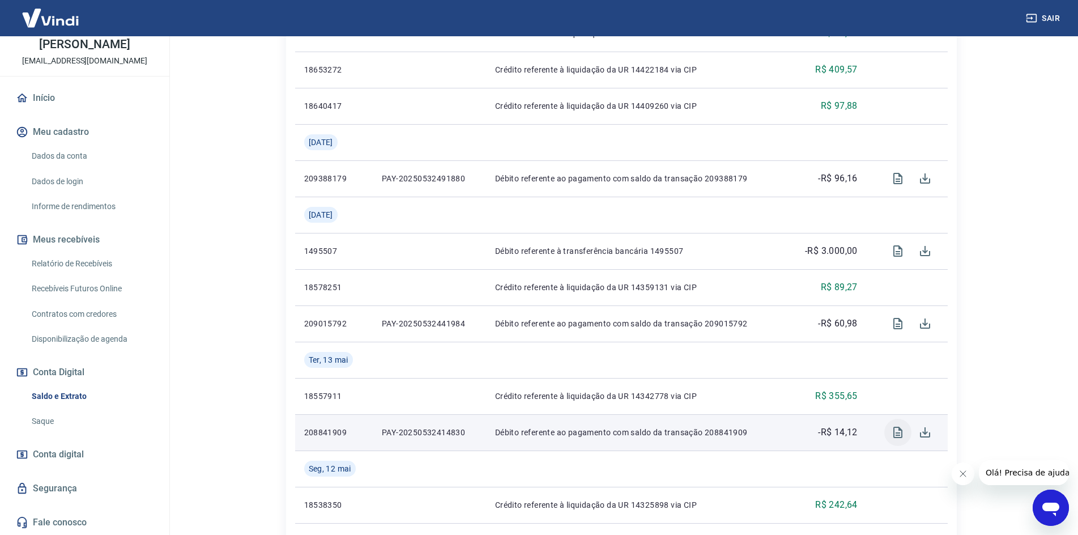
click at [893, 430] on icon "Visualizar" at bounding box center [898, 432] width 14 height 14
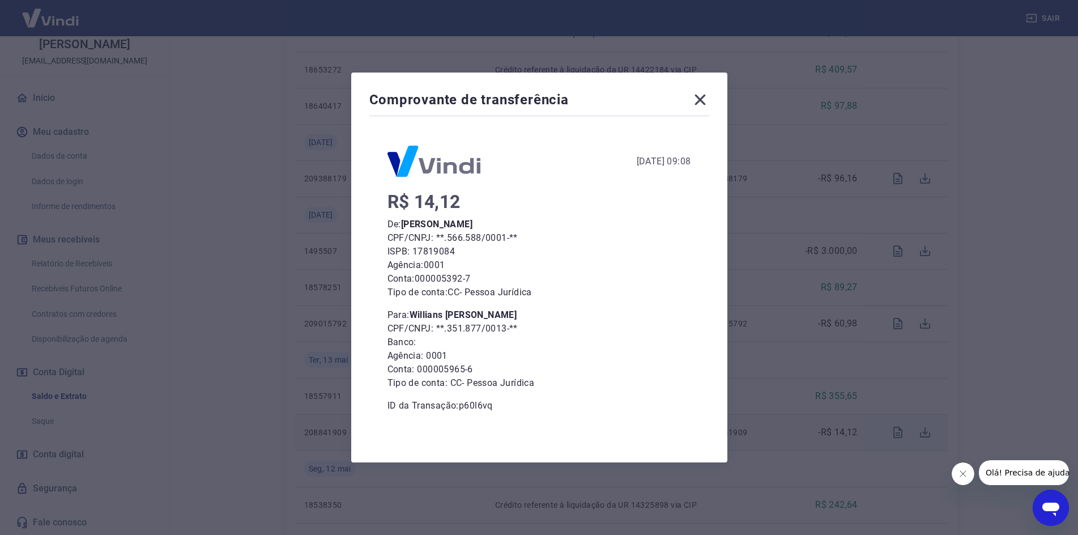
click at [758, 218] on div "Comprovante de transferência 13 de Maio de 2025, 09:08 R$ 14,12 De: Valter da S…" at bounding box center [539, 267] width 1078 height 535
click at [715, 95] on div "Comprovante de transferência 13 de Maio de 2025, 09:08 R$ 14,12 De: Valter da S…" at bounding box center [539, 268] width 376 height 390
click at [705, 97] on icon at bounding box center [699, 100] width 11 height 11
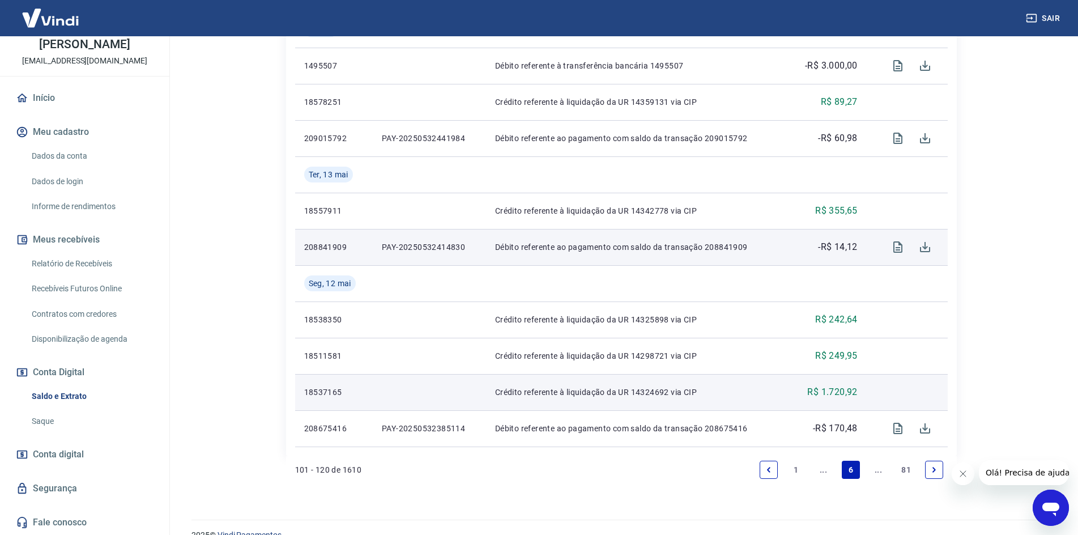
scroll to position [941, 0]
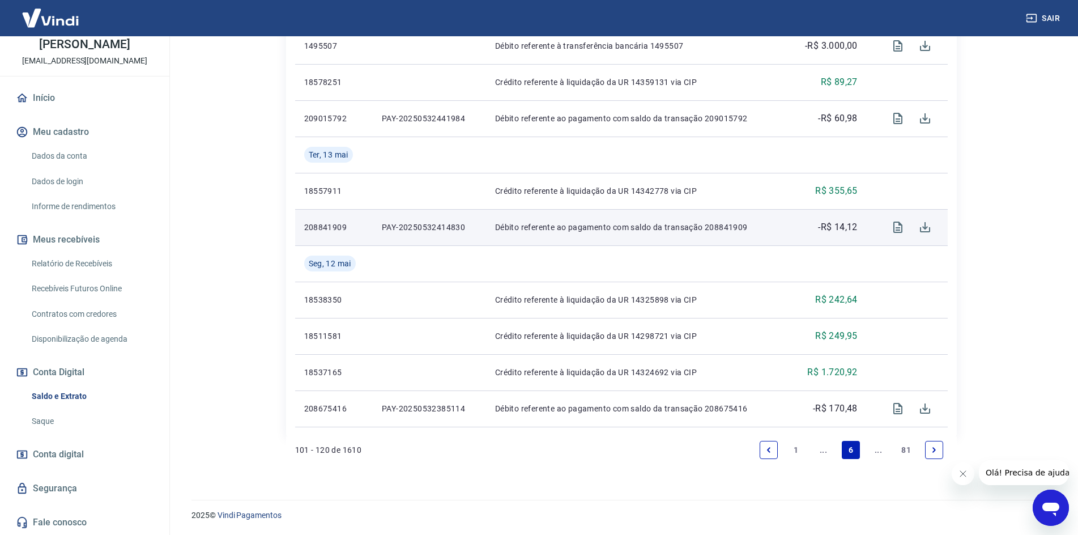
click at [762, 449] on link "Previous page" at bounding box center [769, 450] width 18 height 18
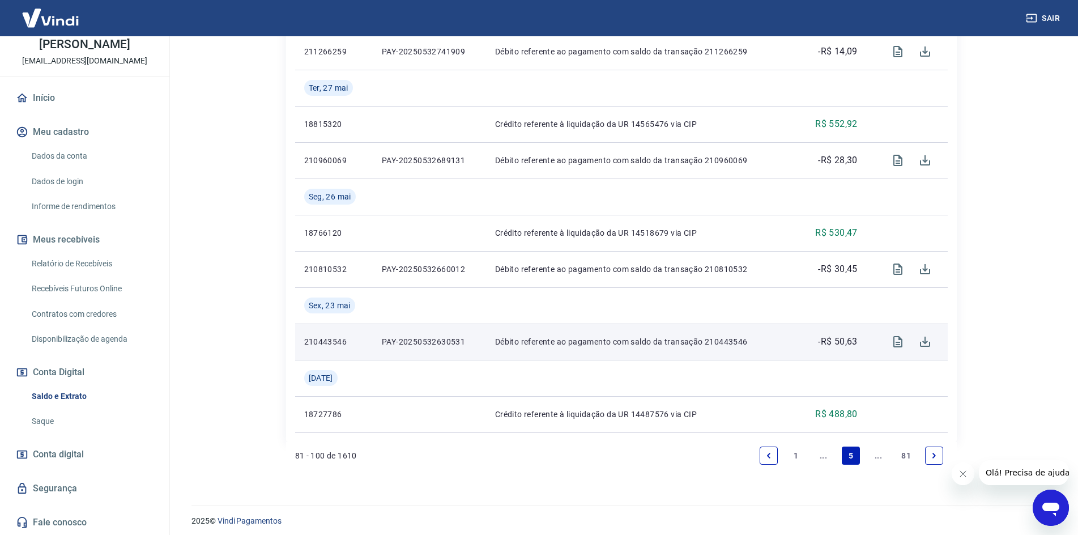
scroll to position [1014, 0]
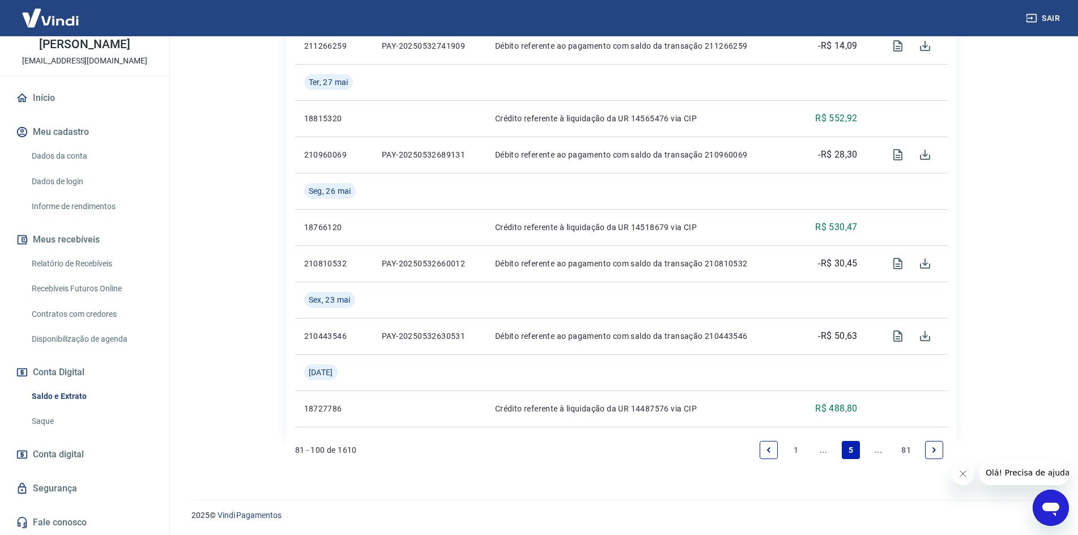
click at [795, 453] on link "1" at bounding box center [796, 450] width 18 height 18
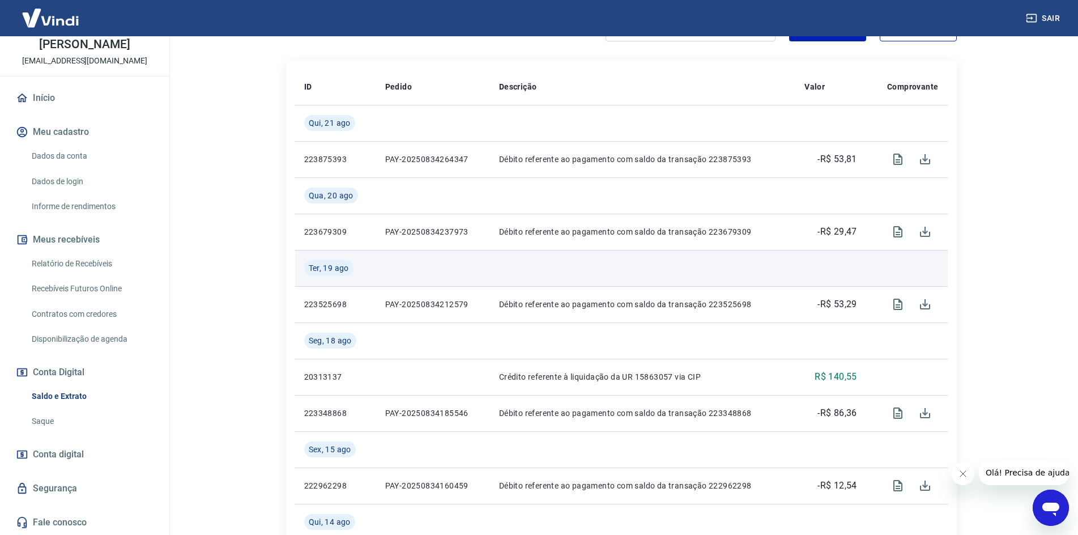
scroll to position [170, 0]
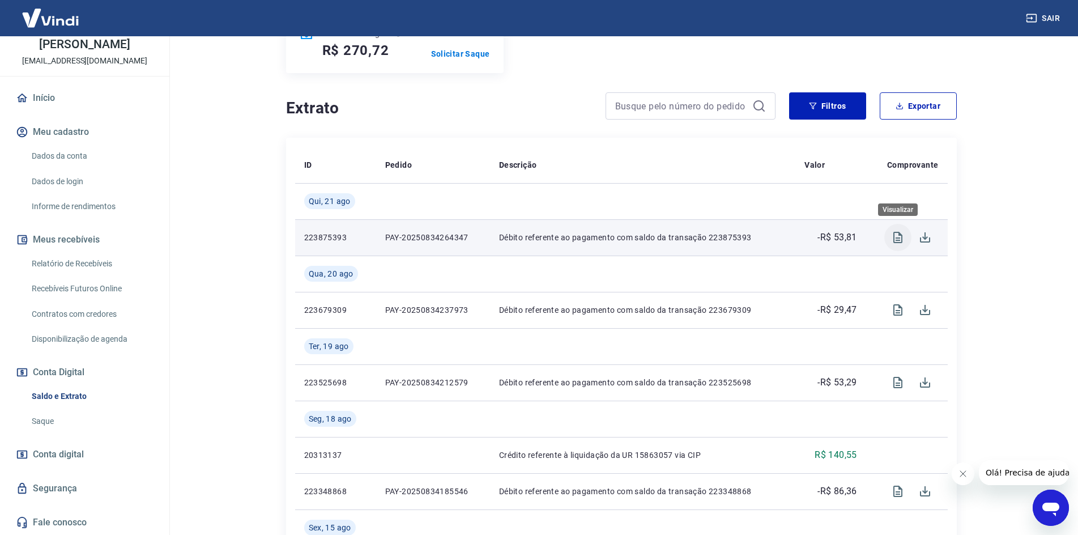
click at [910, 235] on button "Visualizar" at bounding box center [897, 237] width 27 height 27
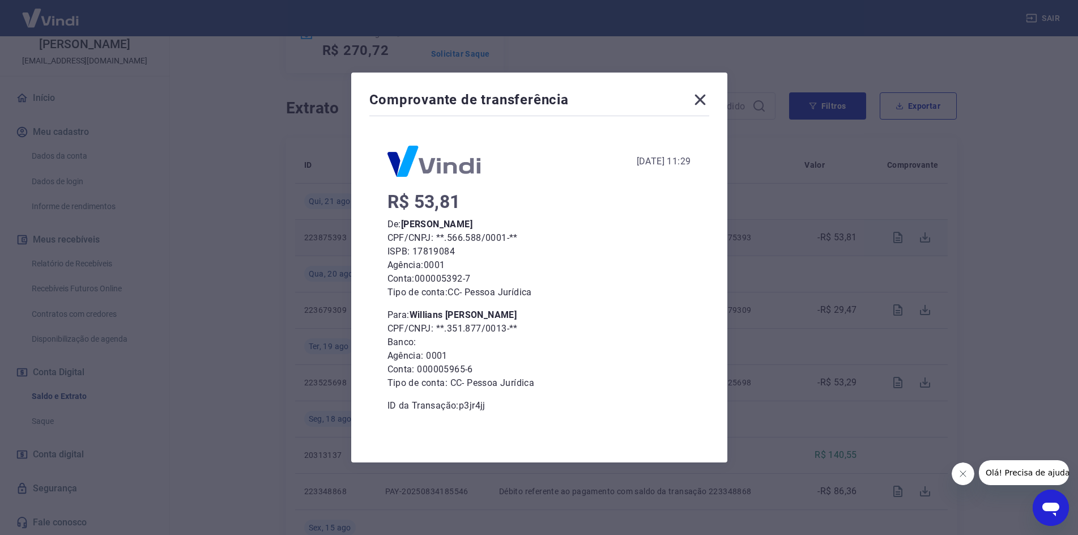
click at [704, 97] on icon at bounding box center [700, 100] width 18 height 18
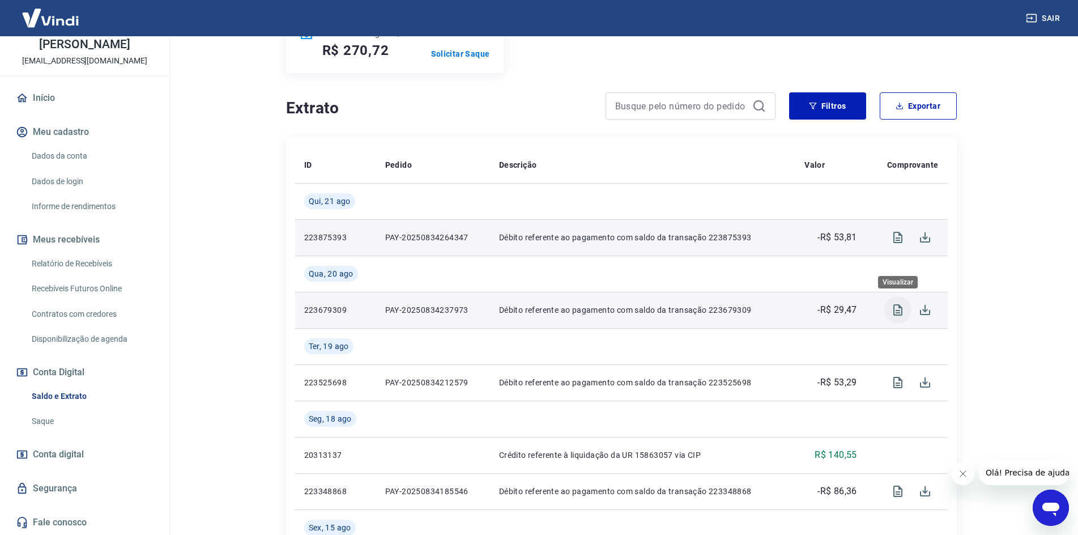
click at [894, 310] on icon "Visualizar" at bounding box center [897, 309] width 9 height 11
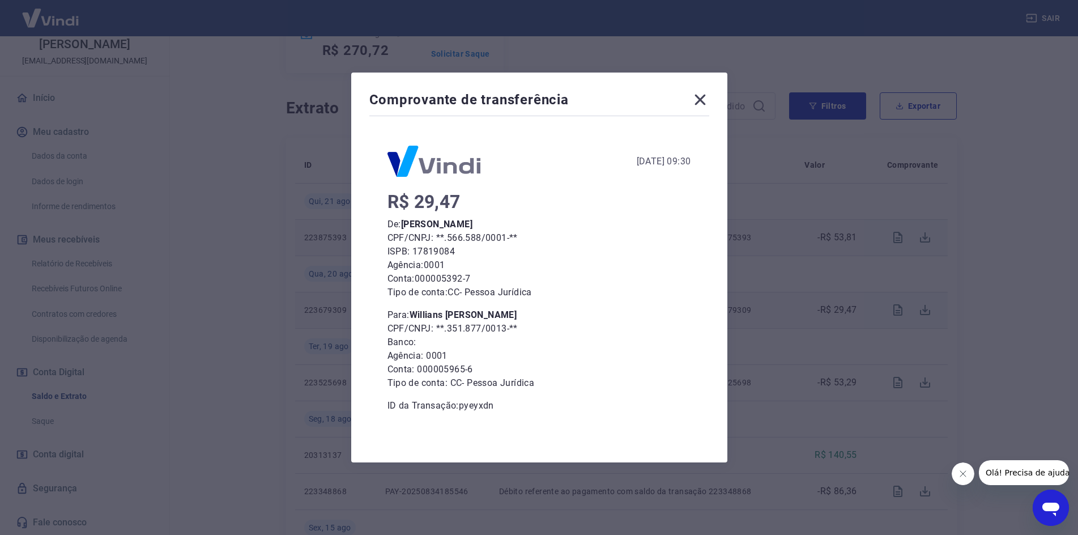
click at [706, 96] on icon at bounding box center [700, 100] width 18 height 18
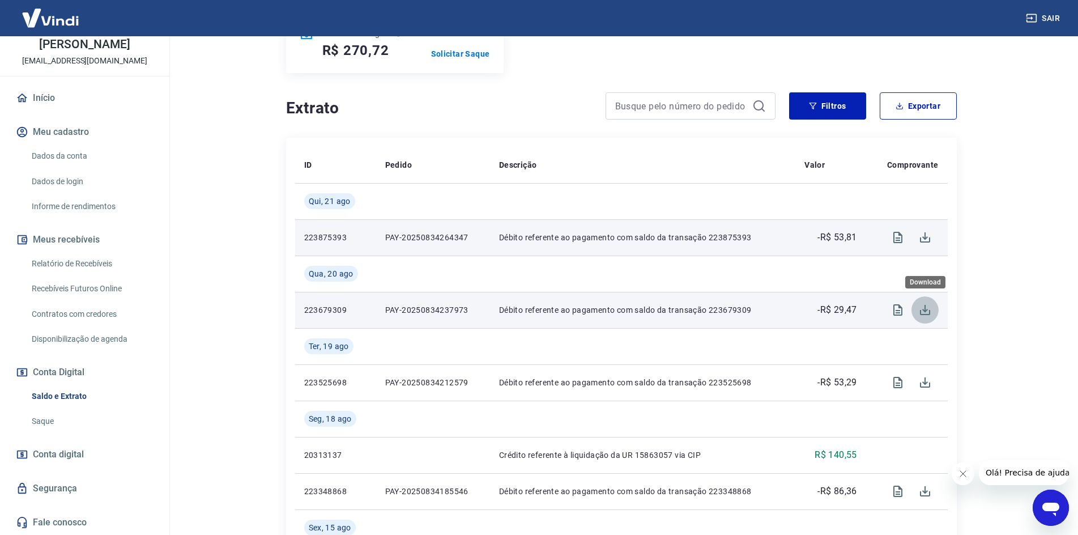
click at [929, 310] on icon "Download" at bounding box center [925, 310] width 10 height 10
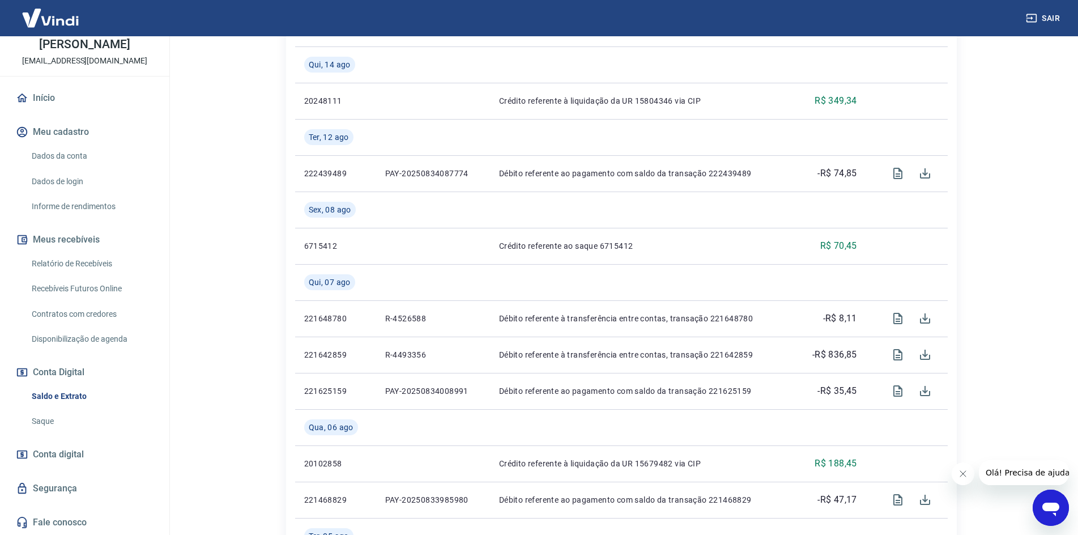
scroll to position [736, 0]
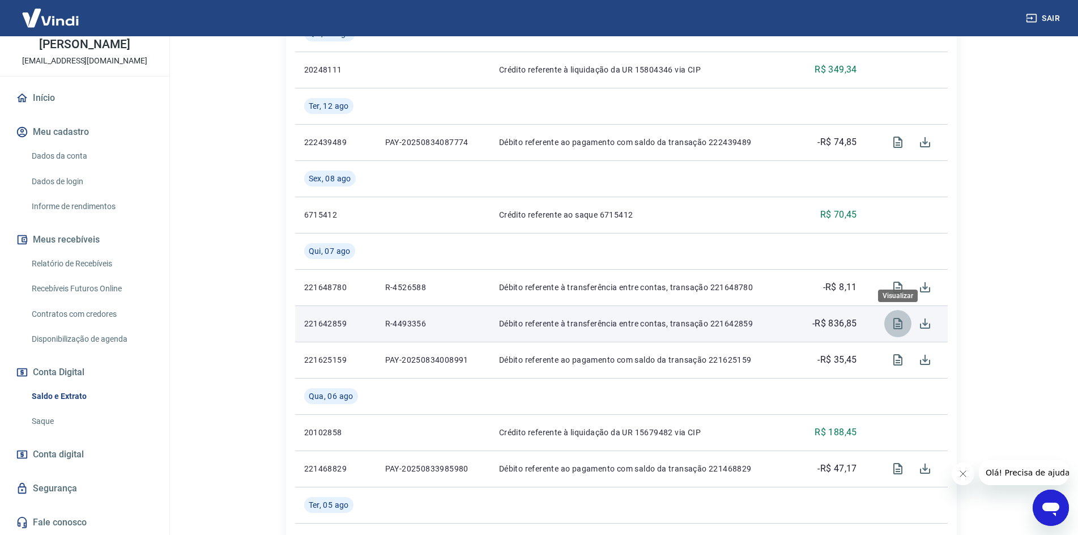
click at [894, 322] on icon "Visualizar" at bounding box center [898, 324] width 14 height 14
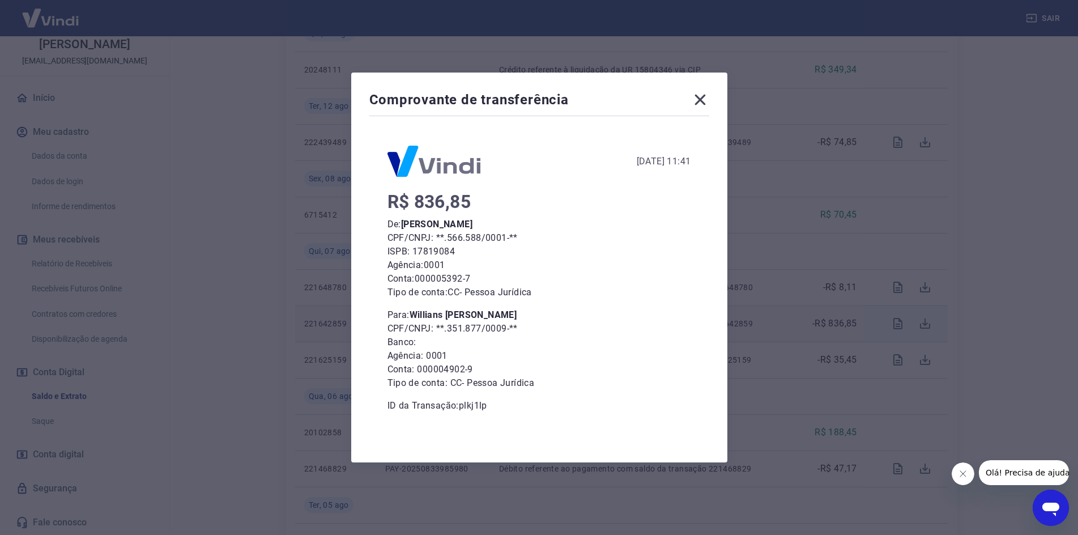
click at [706, 100] on icon at bounding box center [700, 100] width 18 height 18
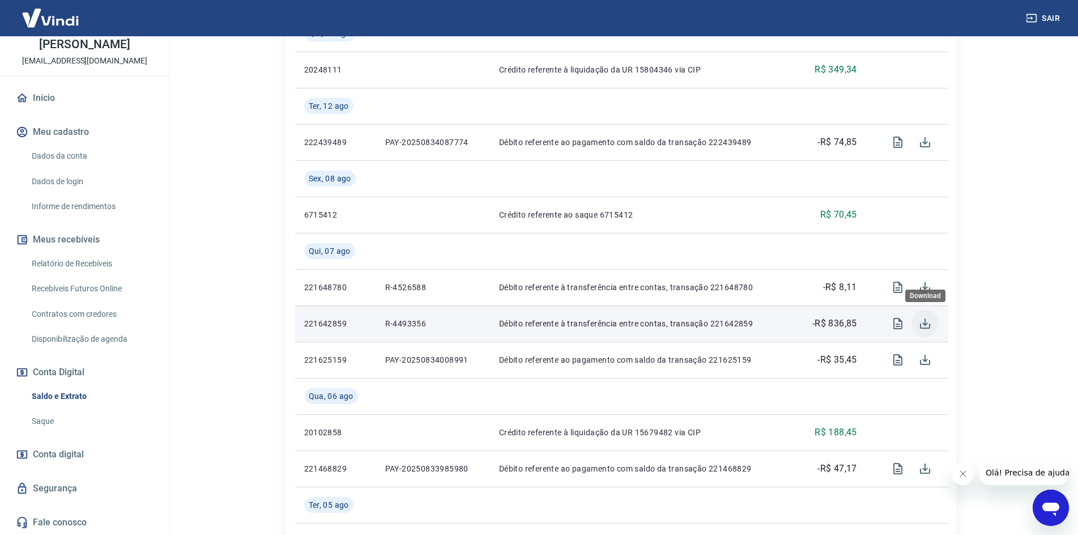
click at [924, 321] on icon "Download" at bounding box center [925, 323] width 10 height 10
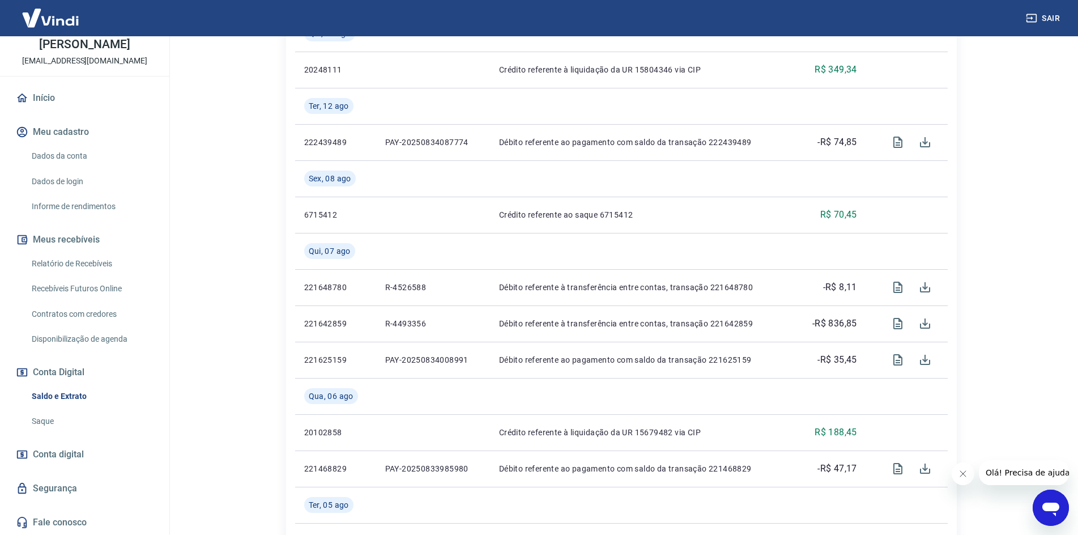
click at [983, 270] on div "Se o saldo aumentar sem um lançamento correspondente no extrato, aguarde alguma…" at bounding box center [621, 122] width 725 height 1645
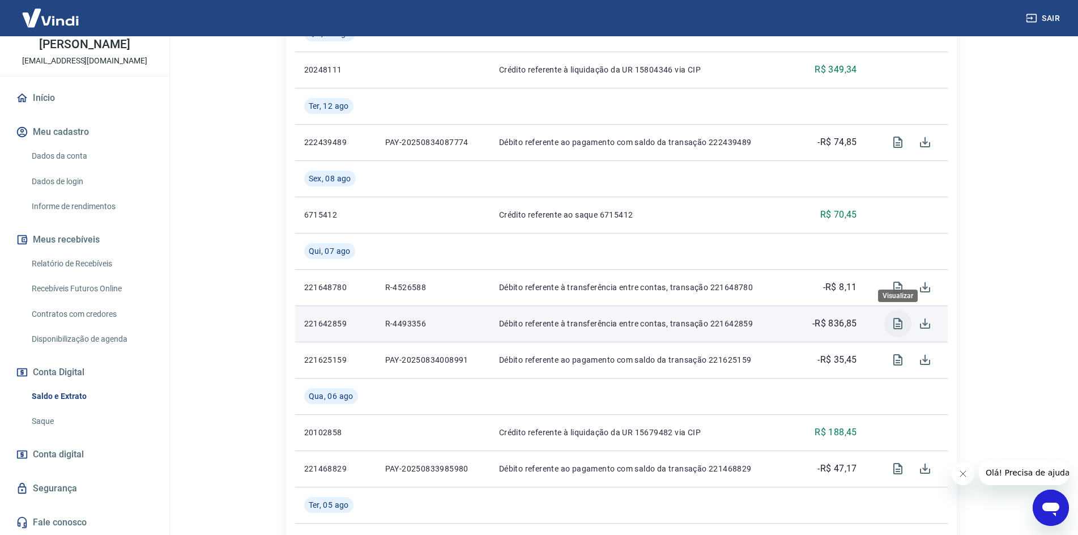
click at [894, 324] on icon "Visualizar" at bounding box center [898, 324] width 14 height 14
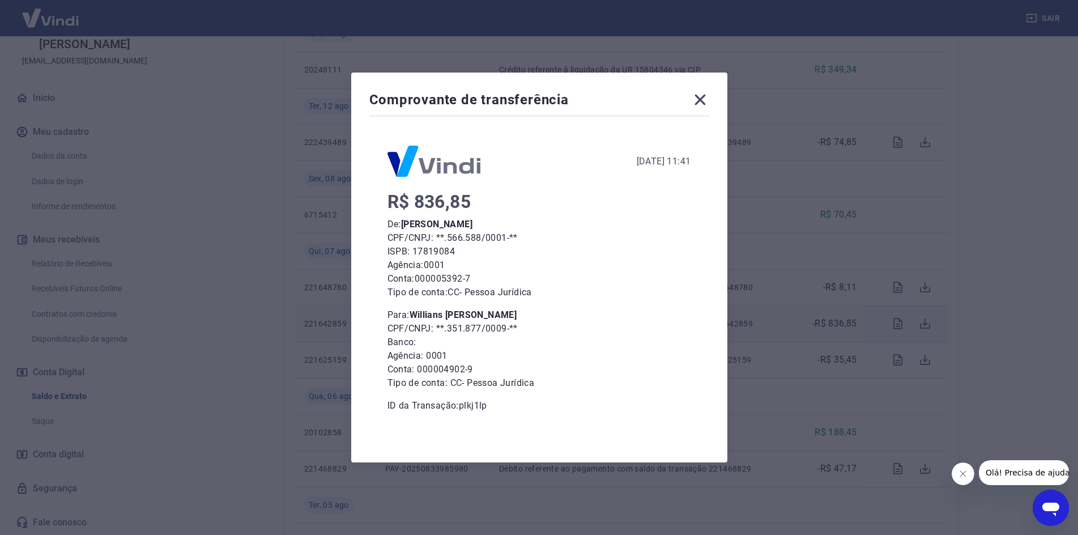
click at [709, 100] on icon at bounding box center [700, 100] width 18 height 18
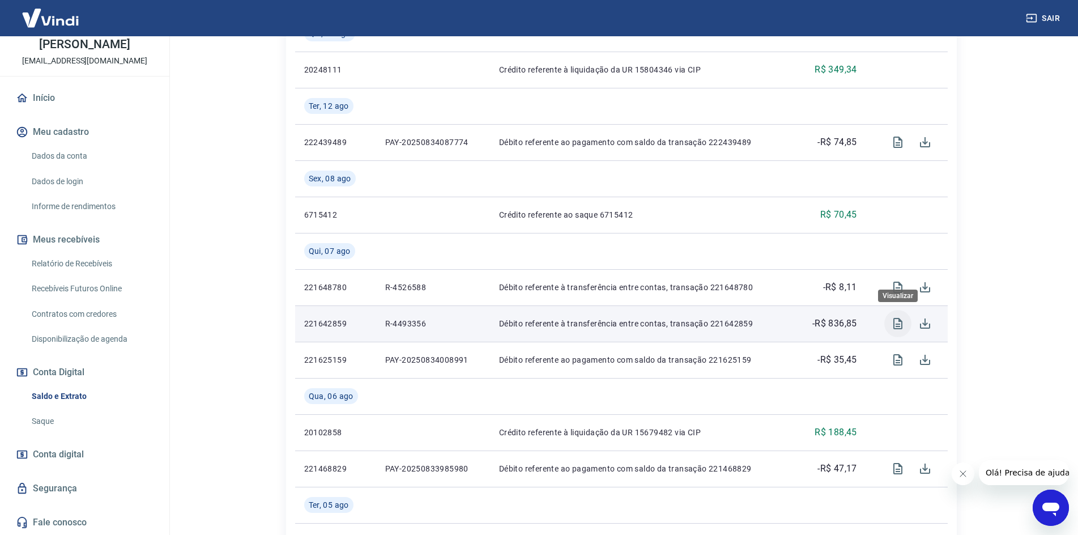
click at [900, 326] on icon "Visualizar" at bounding box center [898, 324] width 14 height 14
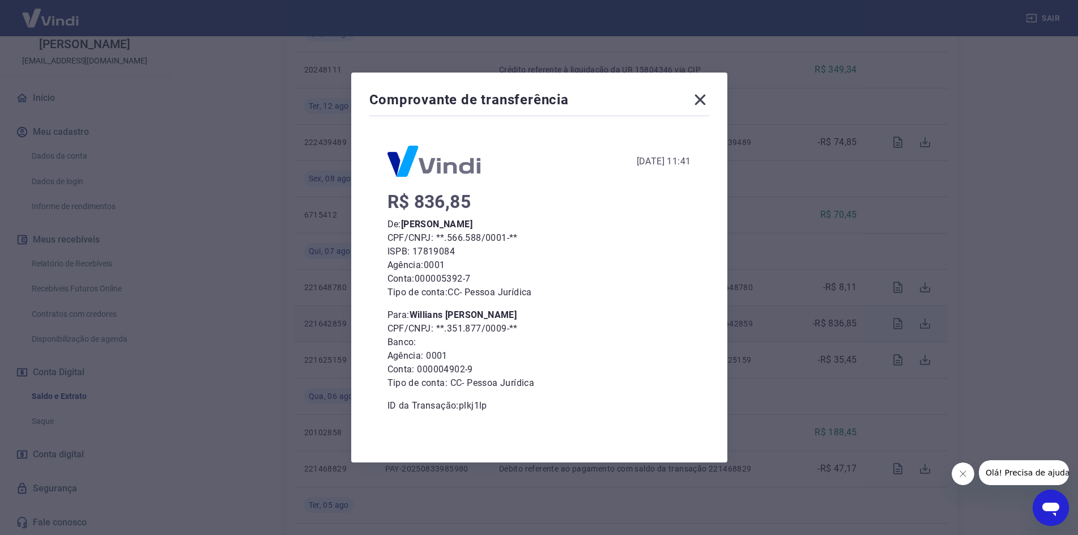
click at [709, 97] on icon at bounding box center [700, 100] width 18 height 18
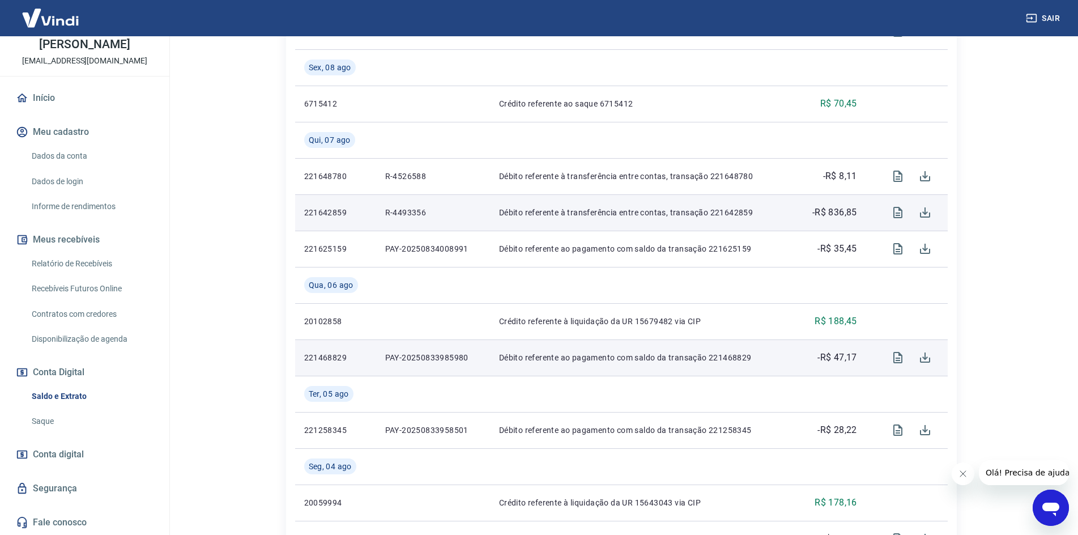
scroll to position [850, 0]
click at [898, 356] on icon "Visualizar" at bounding box center [897, 354] width 9 height 11
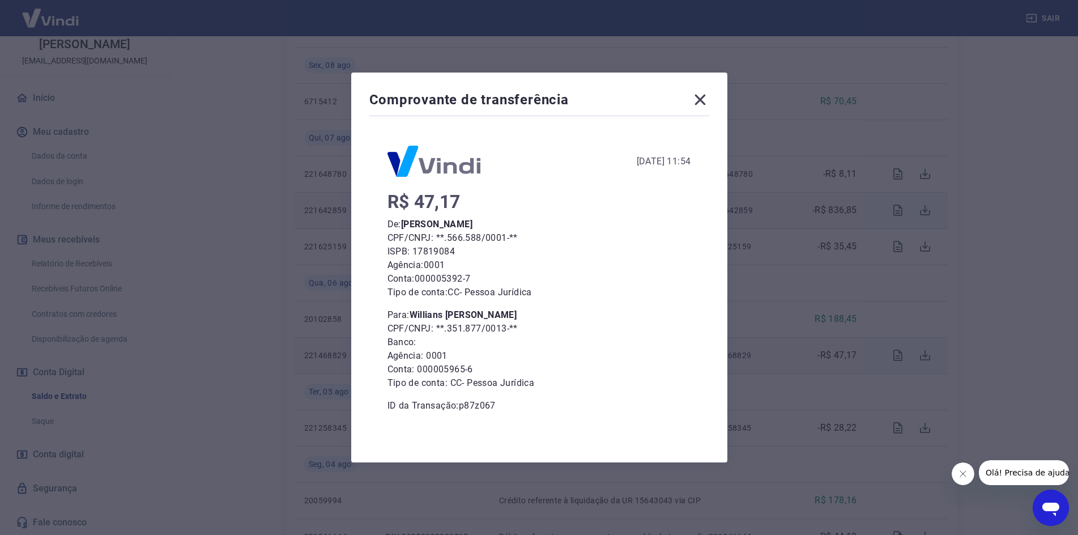
click at [705, 101] on icon at bounding box center [699, 100] width 11 height 11
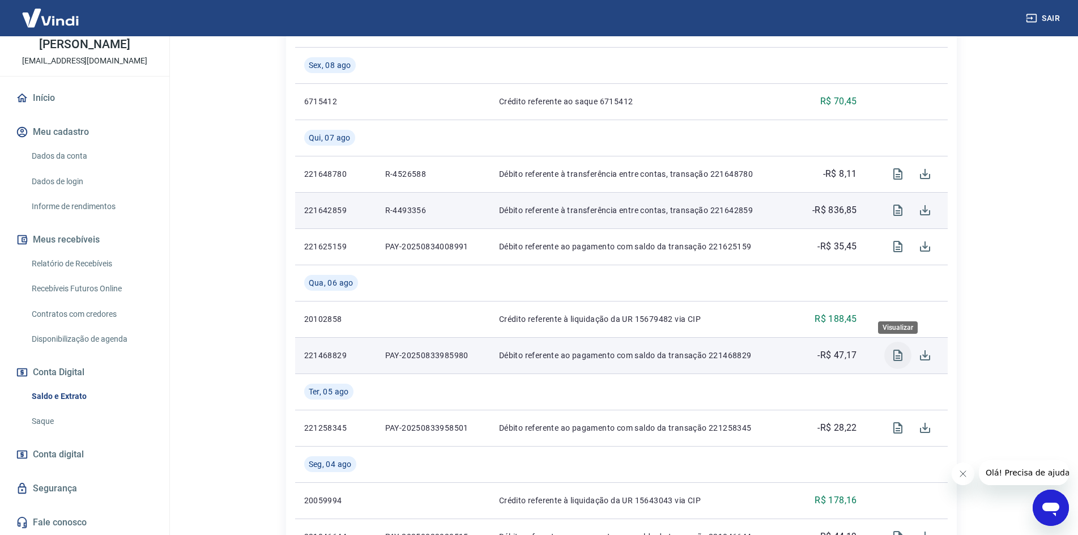
click at [894, 354] on icon "Visualizar" at bounding box center [898, 355] width 14 height 14
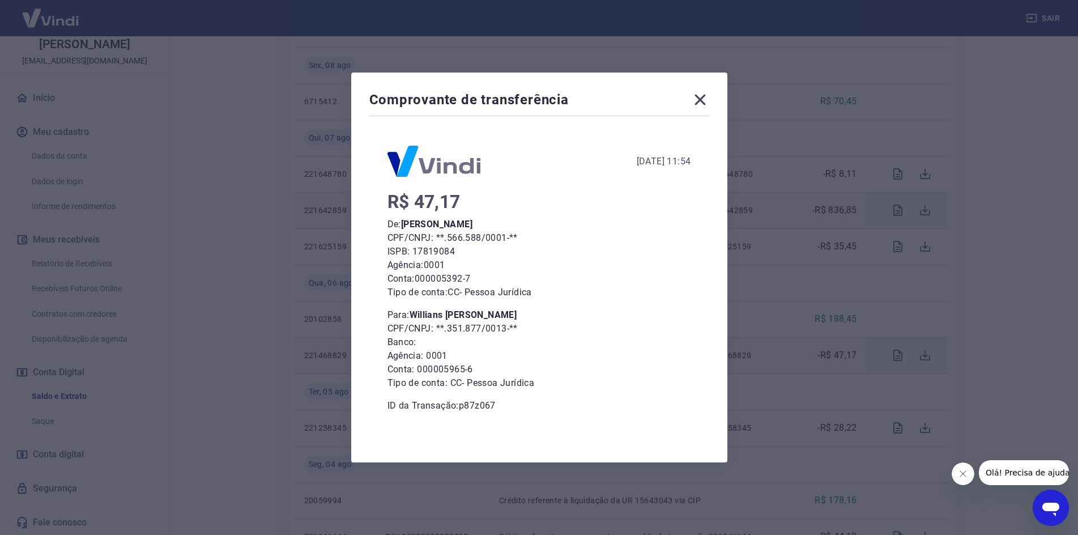
click at [706, 103] on icon at bounding box center [700, 100] width 18 height 18
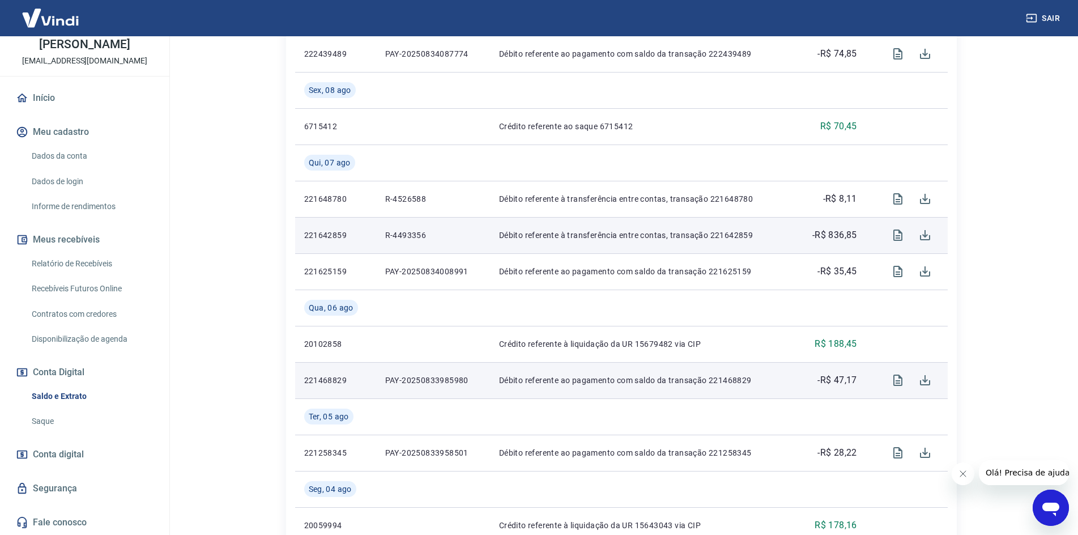
scroll to position [736, 0]
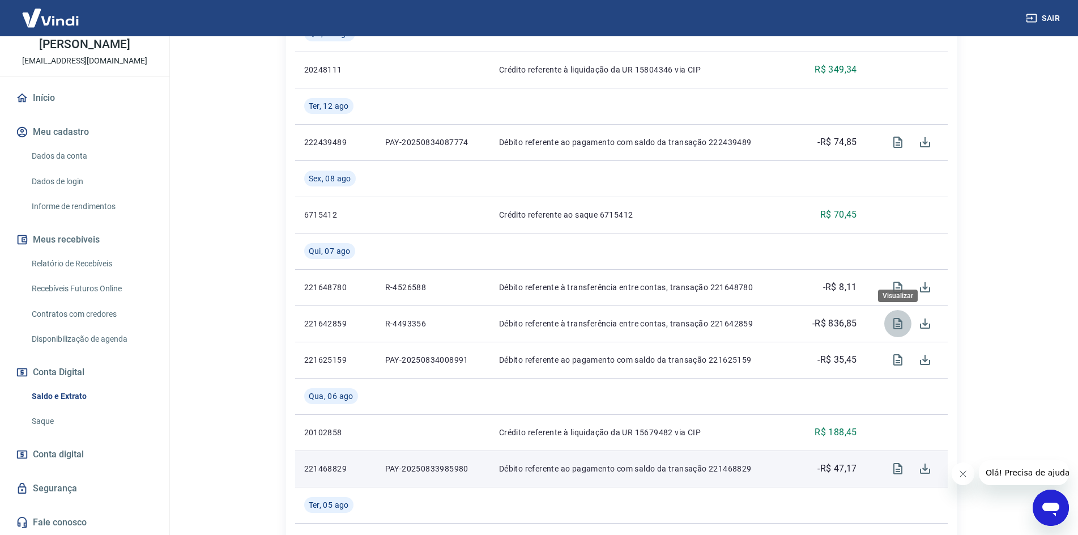
click at [894, 326] on icon "Visualizar" at bounding box center [898, 324] width 14 height 14
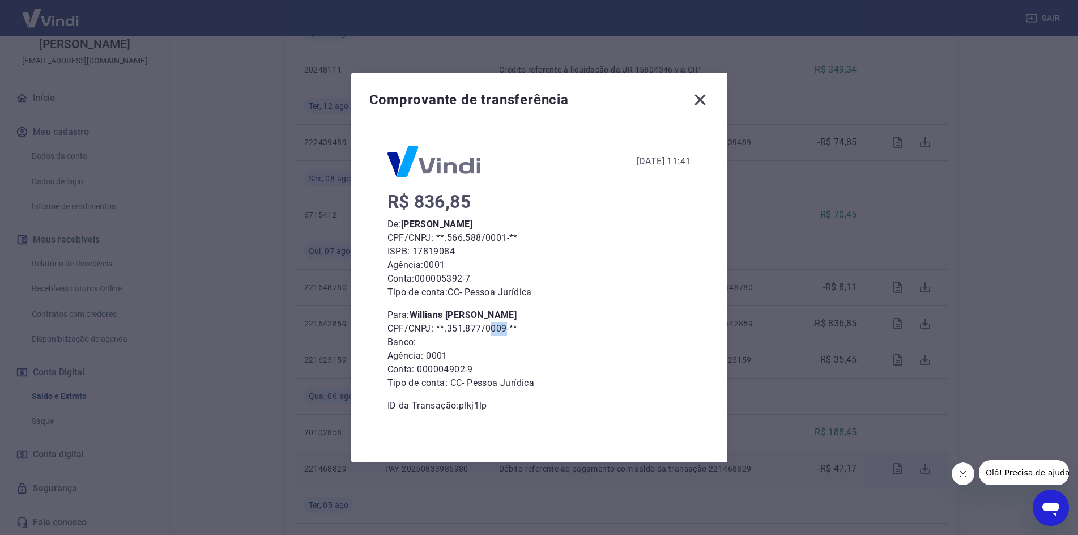
drag, startPoint x: 512, startPoint y: 327, endPoint x: 493, endPoint y: 329, distance: 19.3
click at [493, 329] on p "CPF/CNPJ: **.351.877/0009-**" at bounding box center [539, 329] width 304 height 14
click at [561, 333] on p "CPF/CNPJ: **.351.877/0009-**" at bounding box center [539, 329] width 304 height 14
click at [704, 104] on icon at bounding box center [700, 100] width 18 height 18
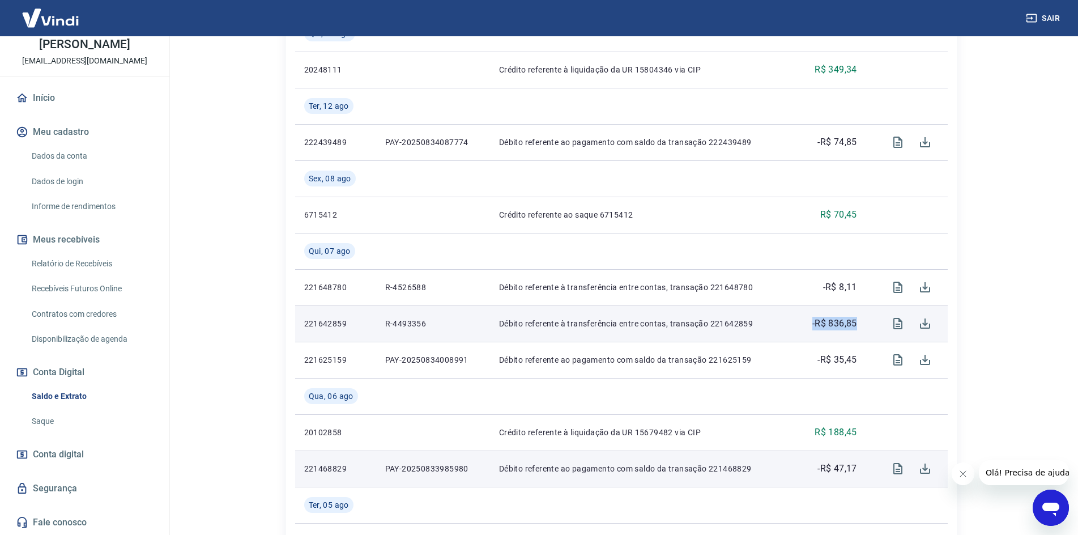
drag, startPoint x: 854, startPoint y: 321, endPoint x: 811, endPoint y: 318, distance: 43.2
click at [812, 318] on p "-R$ 836,85" at bounding box center [834, 324] width 45 height 14
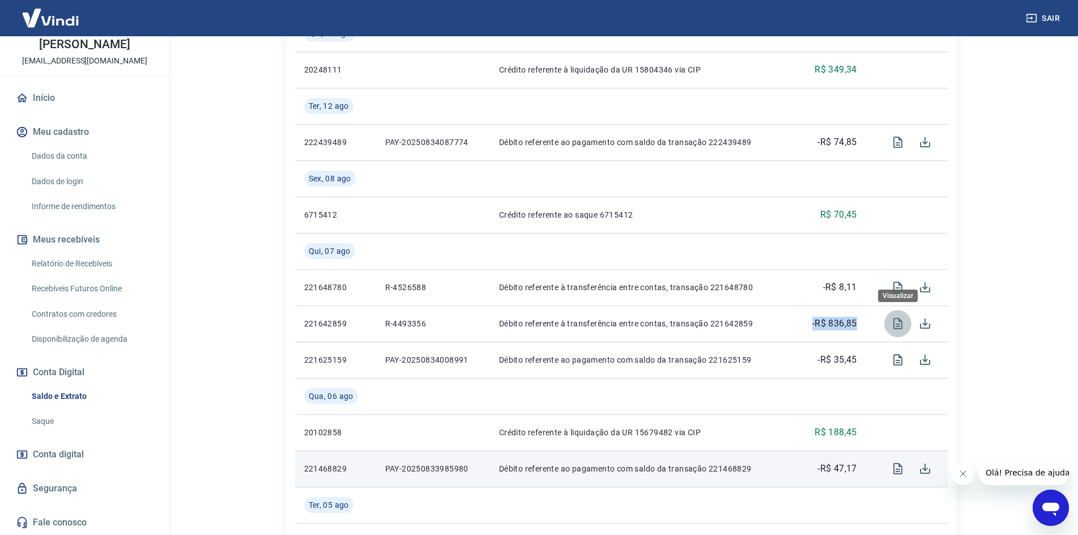
click at [899, 325] on icon "Visualizar" at bounding box center [897, 323] width 9 height 11
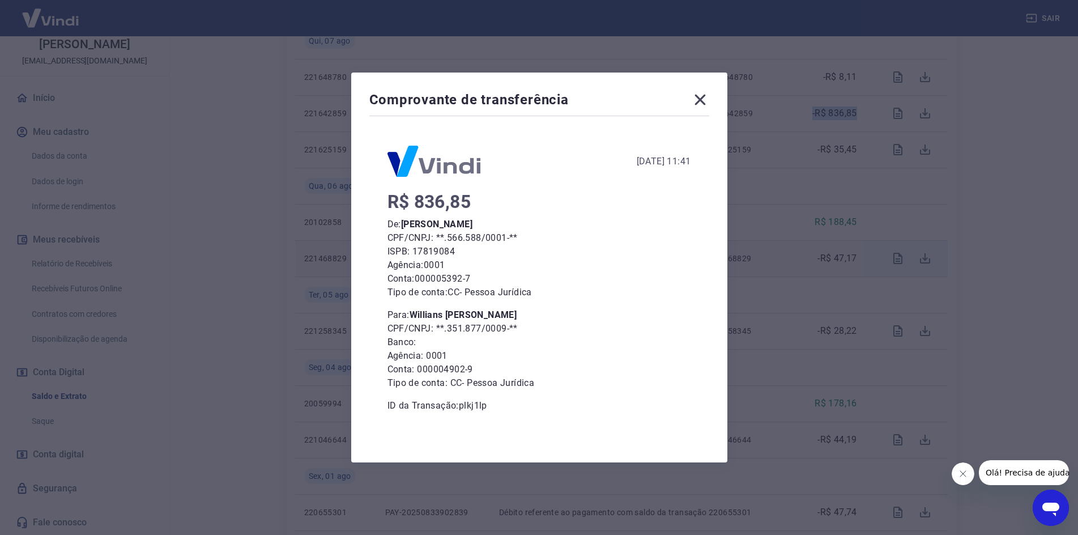
scroll to position [963, 0]
click at [481, 401] on p "ID da Transação: plkj1lp" at bounding box center [539, 406] width 304 height 14
copy p "plkj1lp"
click at [224, 206] on div "Comprovante de transferência 07 de Agosto de 2025, 11:41 R$ 836,85 De: Valter d…" at bounding box center [539, 267] width 1078 height 535
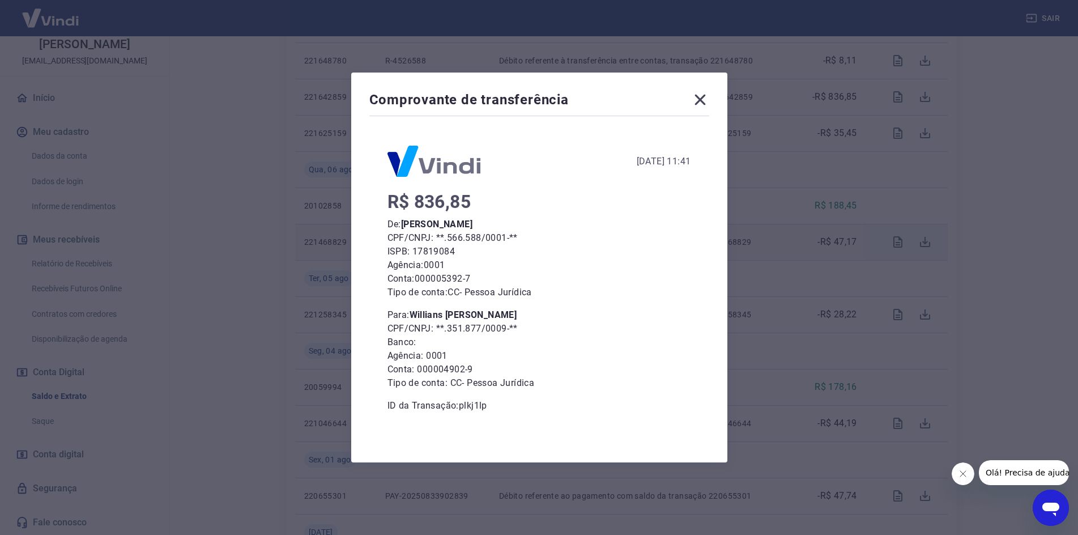
click at [702, 97] on icon at bounding box center [699, 100] width 11 height 11
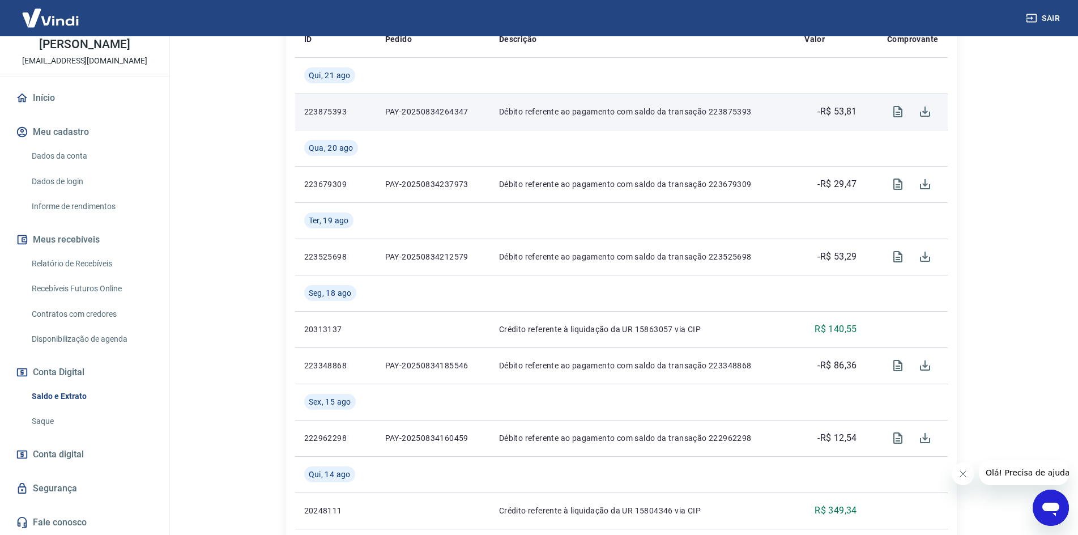
scroll to position [283, 0]
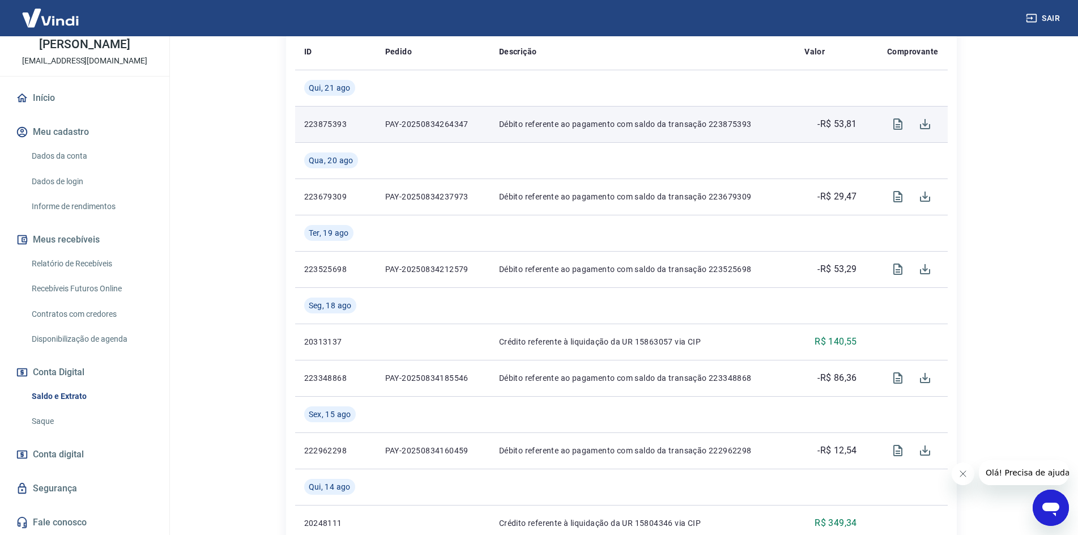
click at [37, 96] on link "Início" at bounding box center [85, 98] width 142 height 25
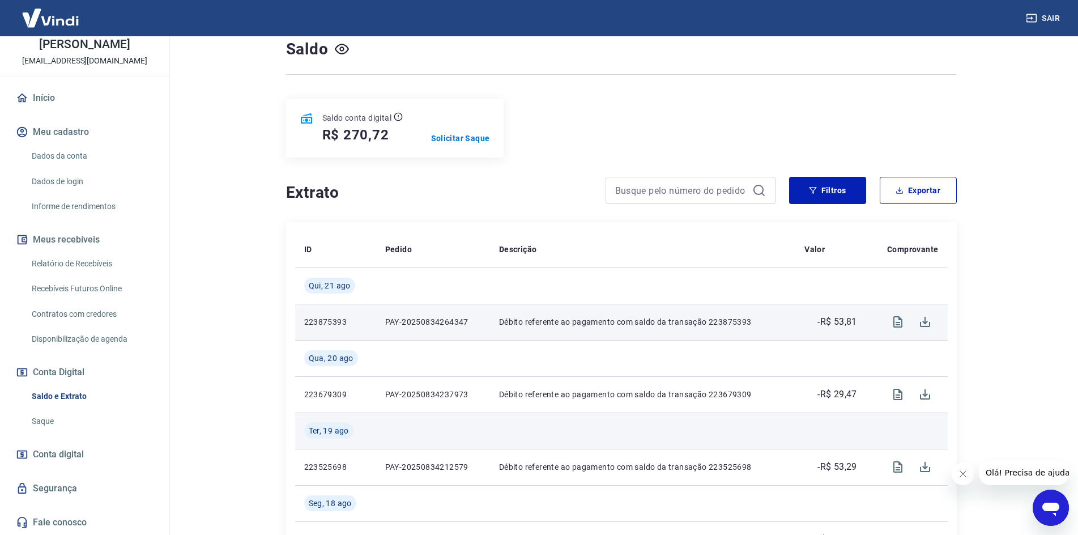
scroll to position [113, 0]
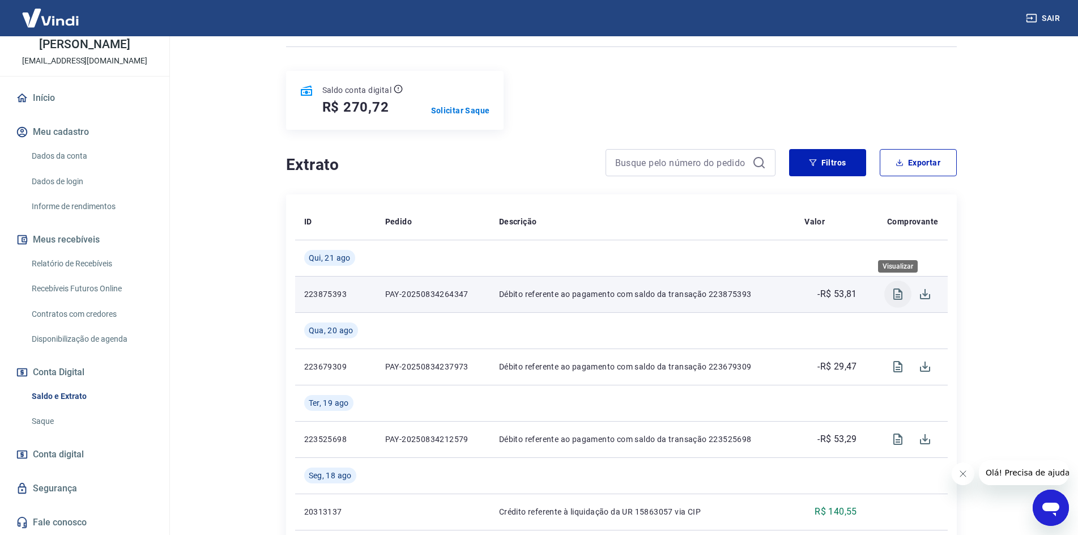
click at [896, 294] on icon "Visualizar" at bounding box center [897, 293] width 9 height 11
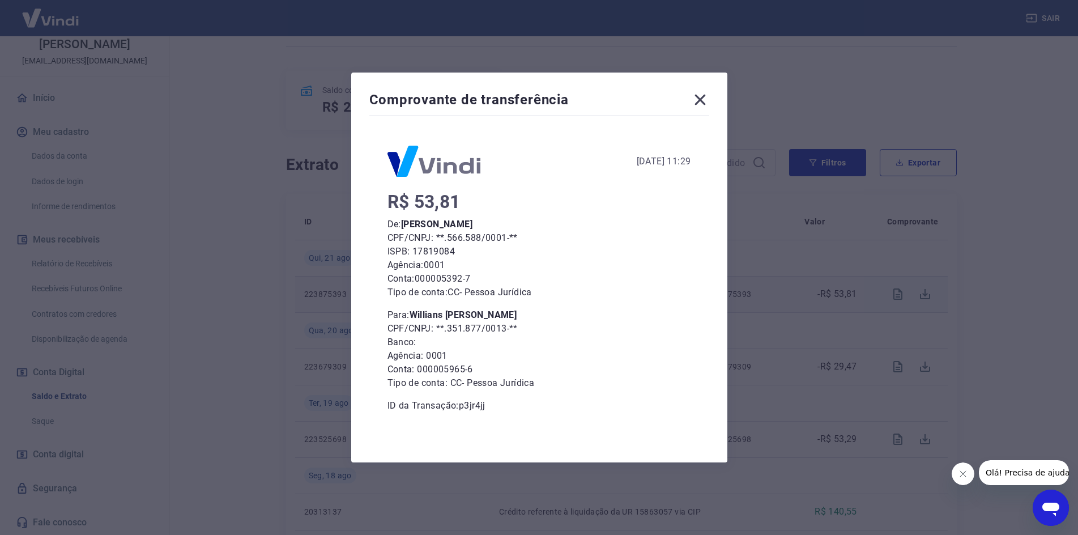
click at [705, 97] on icon at bounding box center [700, 100] width 18 height 18
